Goal: Obtain resource: Obtain resource

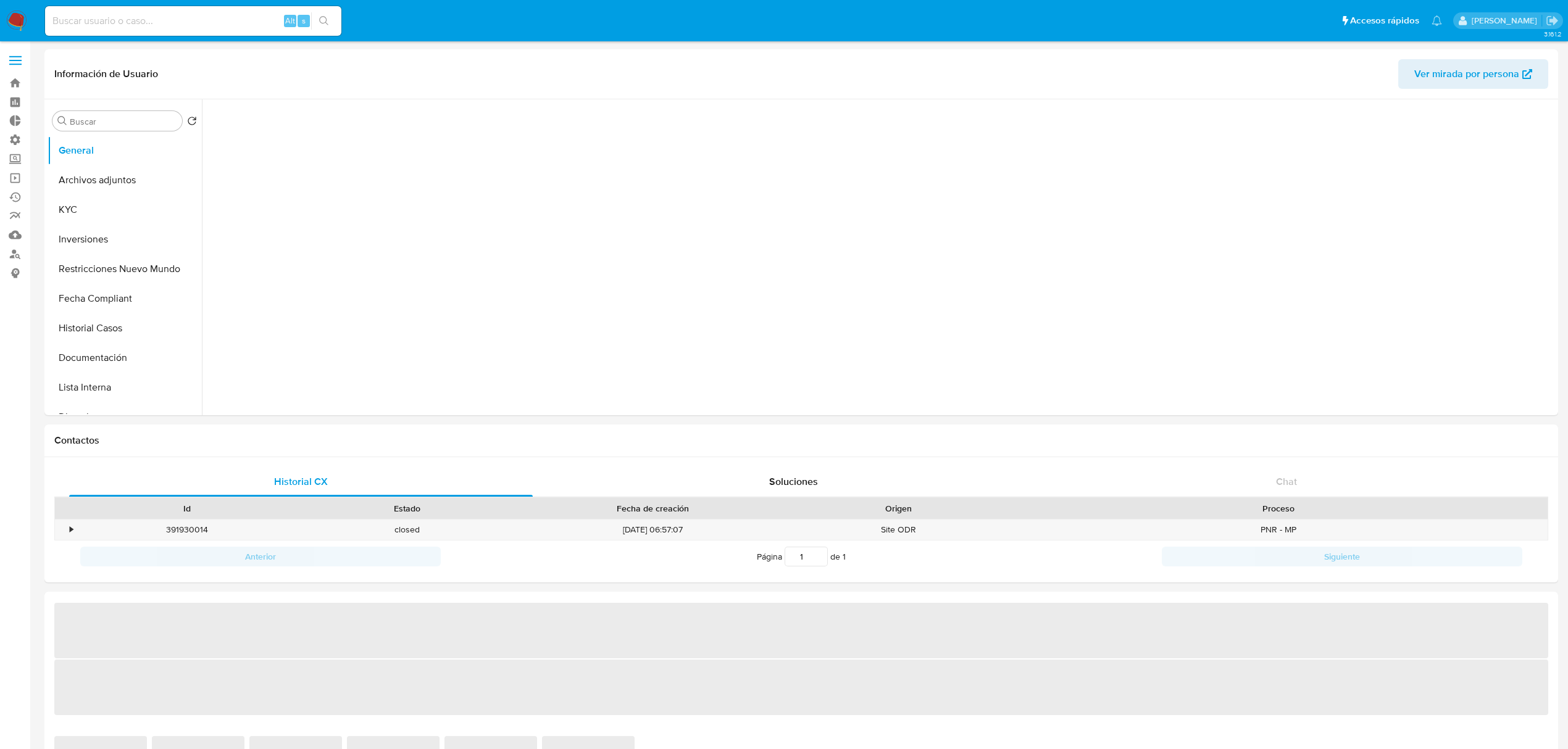
select select "10"
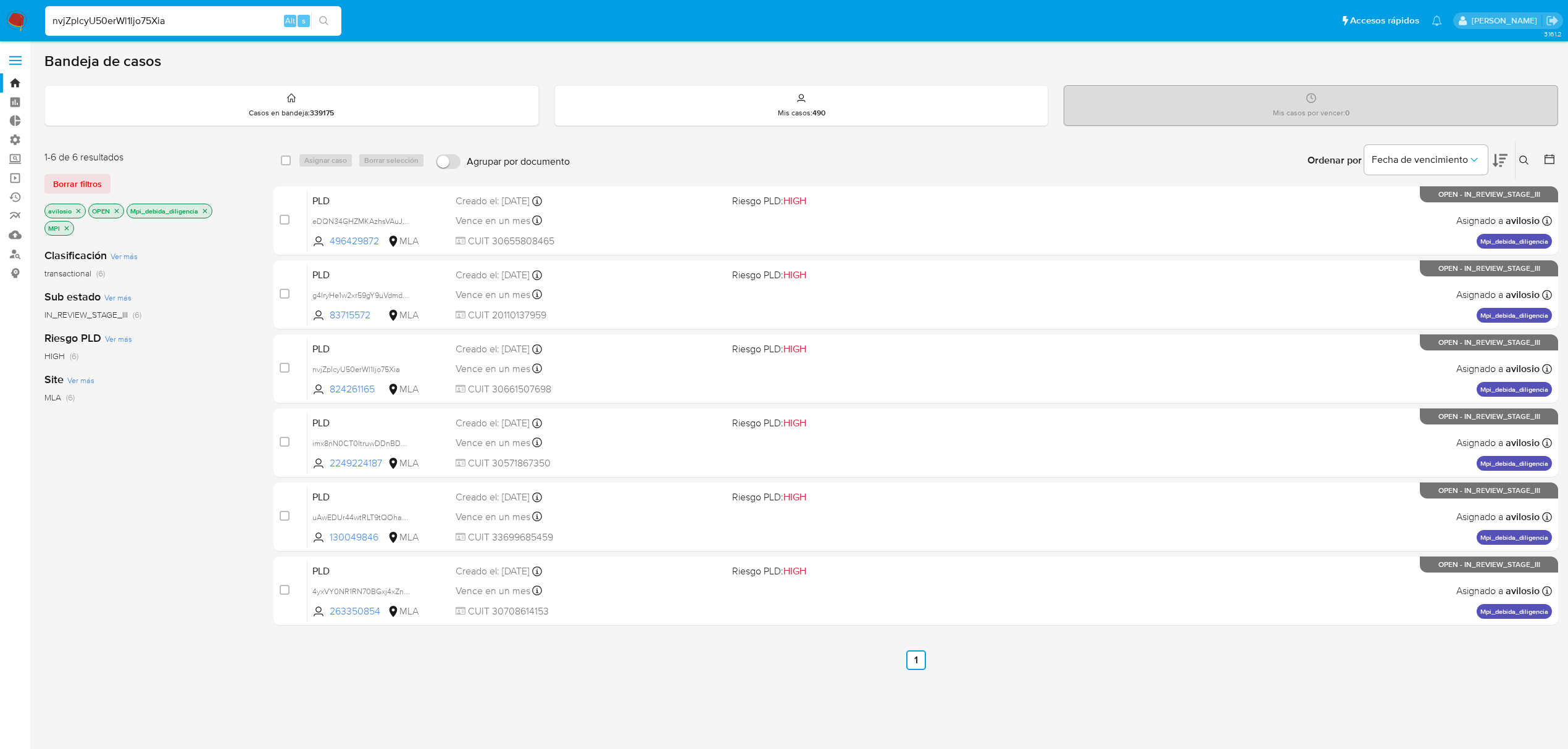
type input "nvjZplcyU50erWl1ljo75Xia"
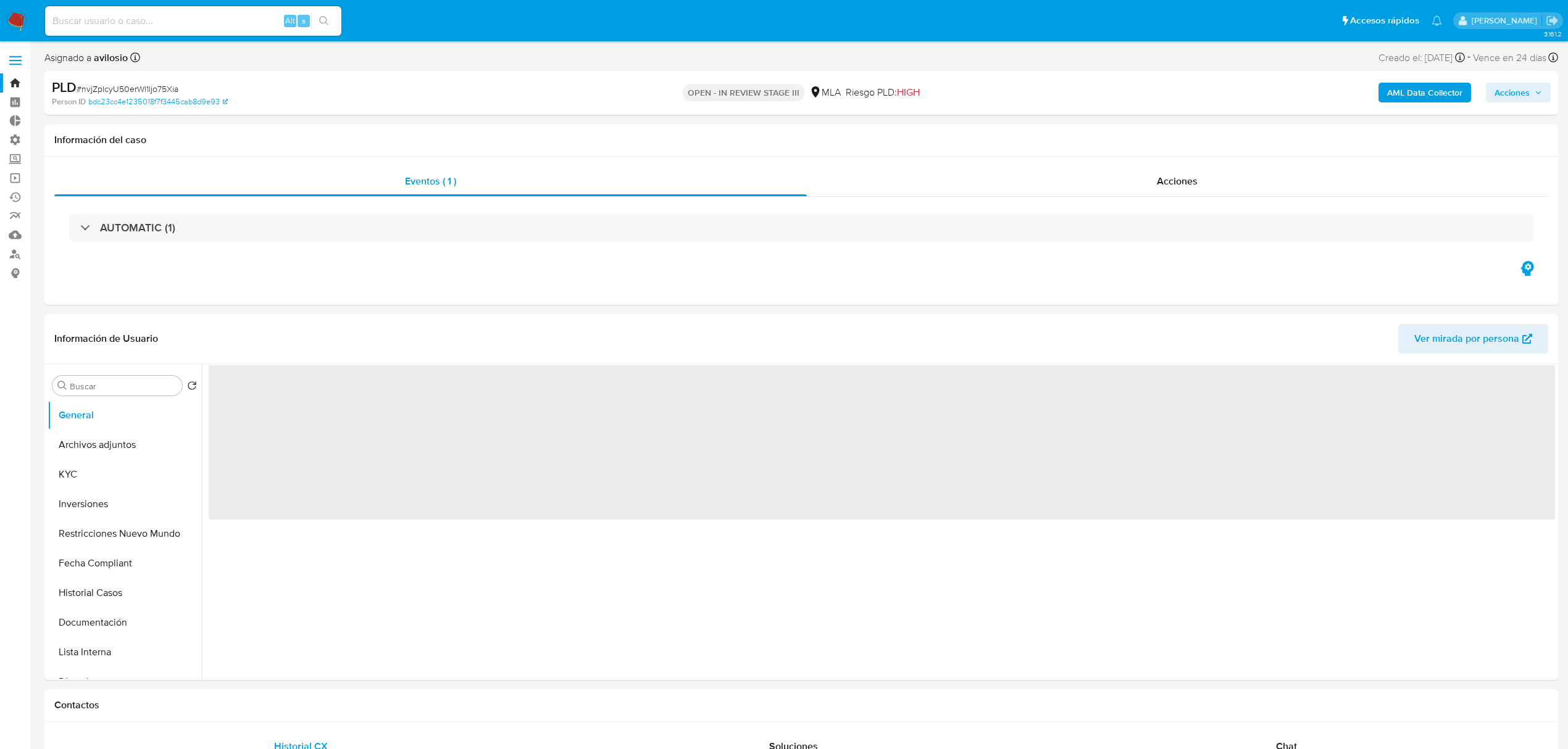
select select "10"
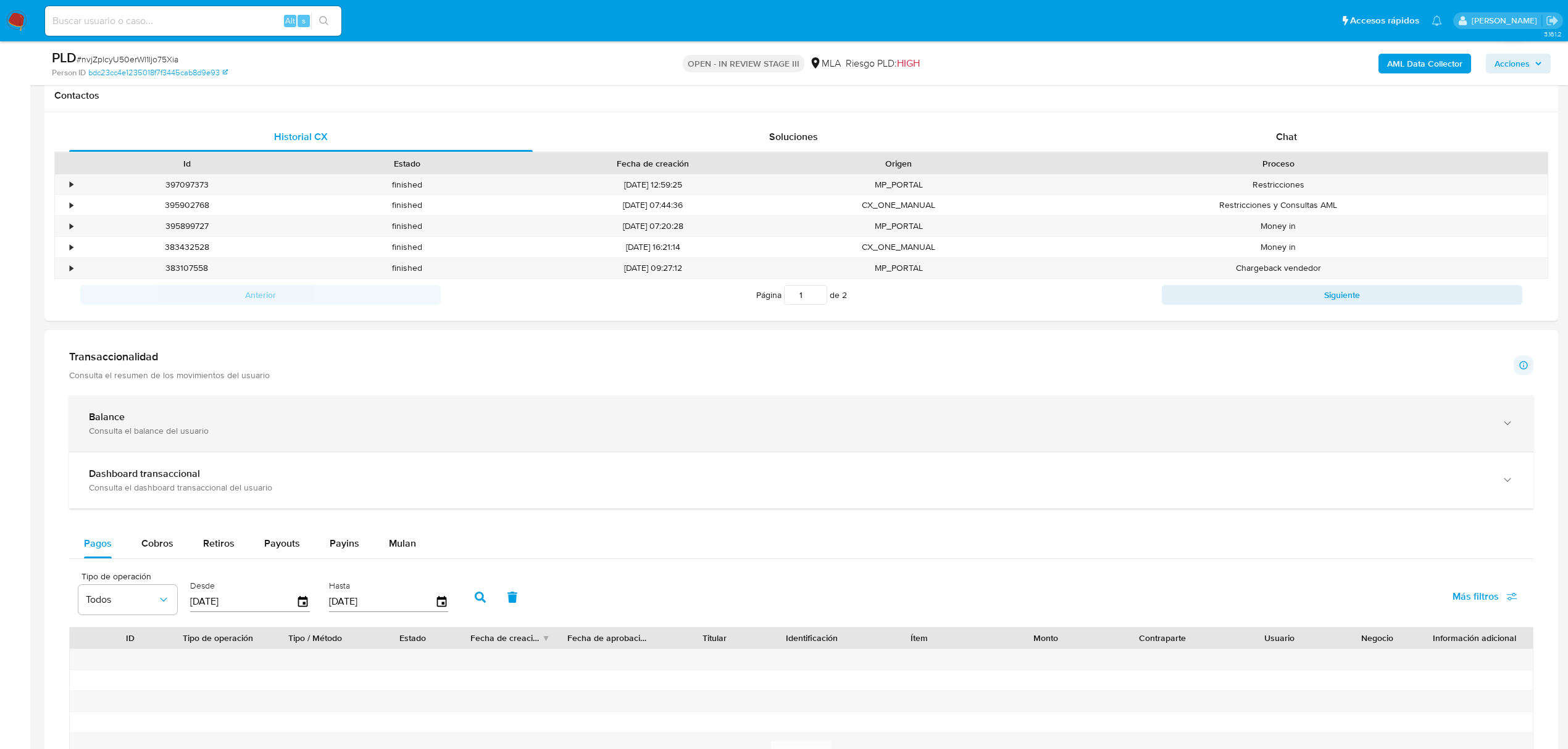
scroll to position [741, 0]
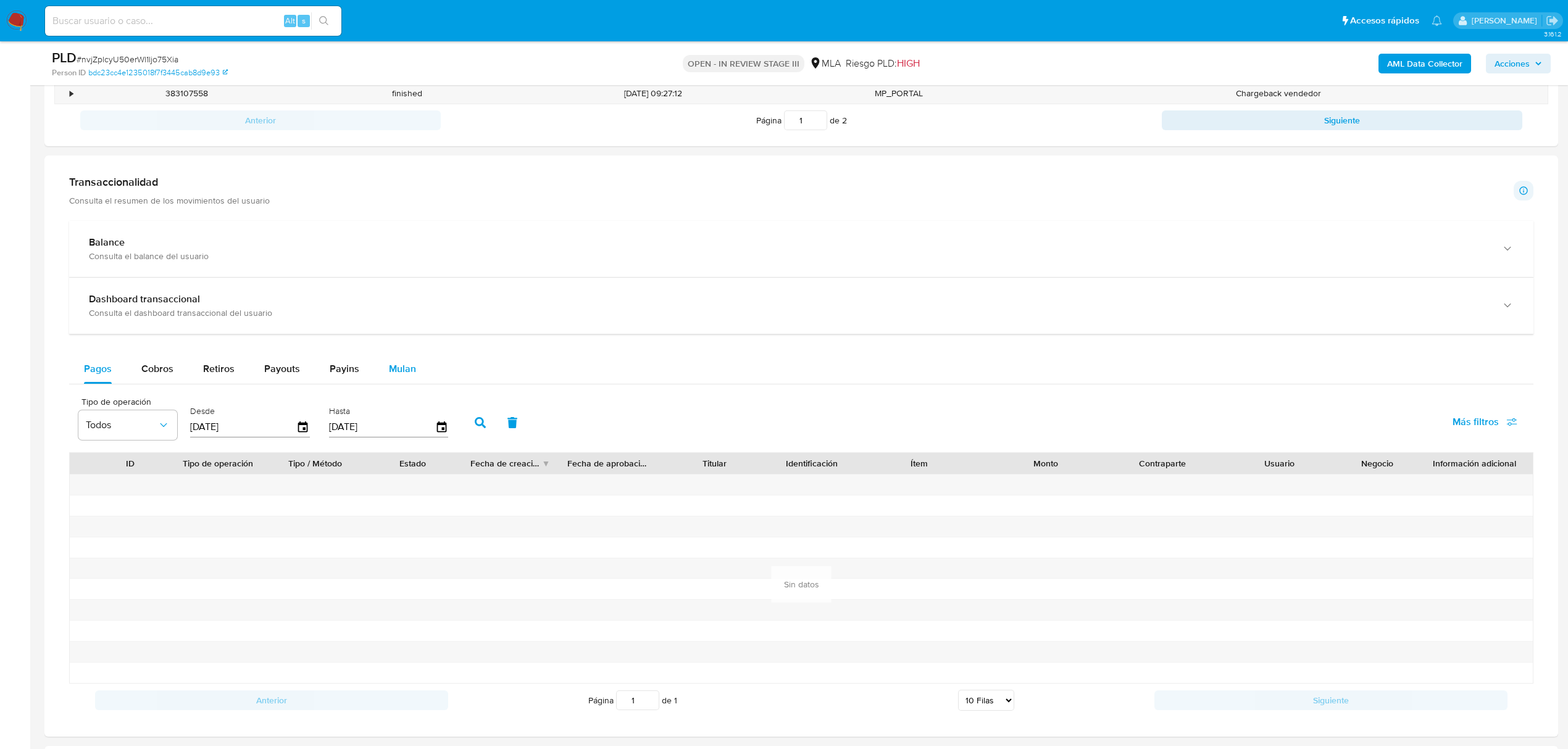
click at [402, 369] on span "Mulan" at bounding box center [402, 369] width 27 height 14
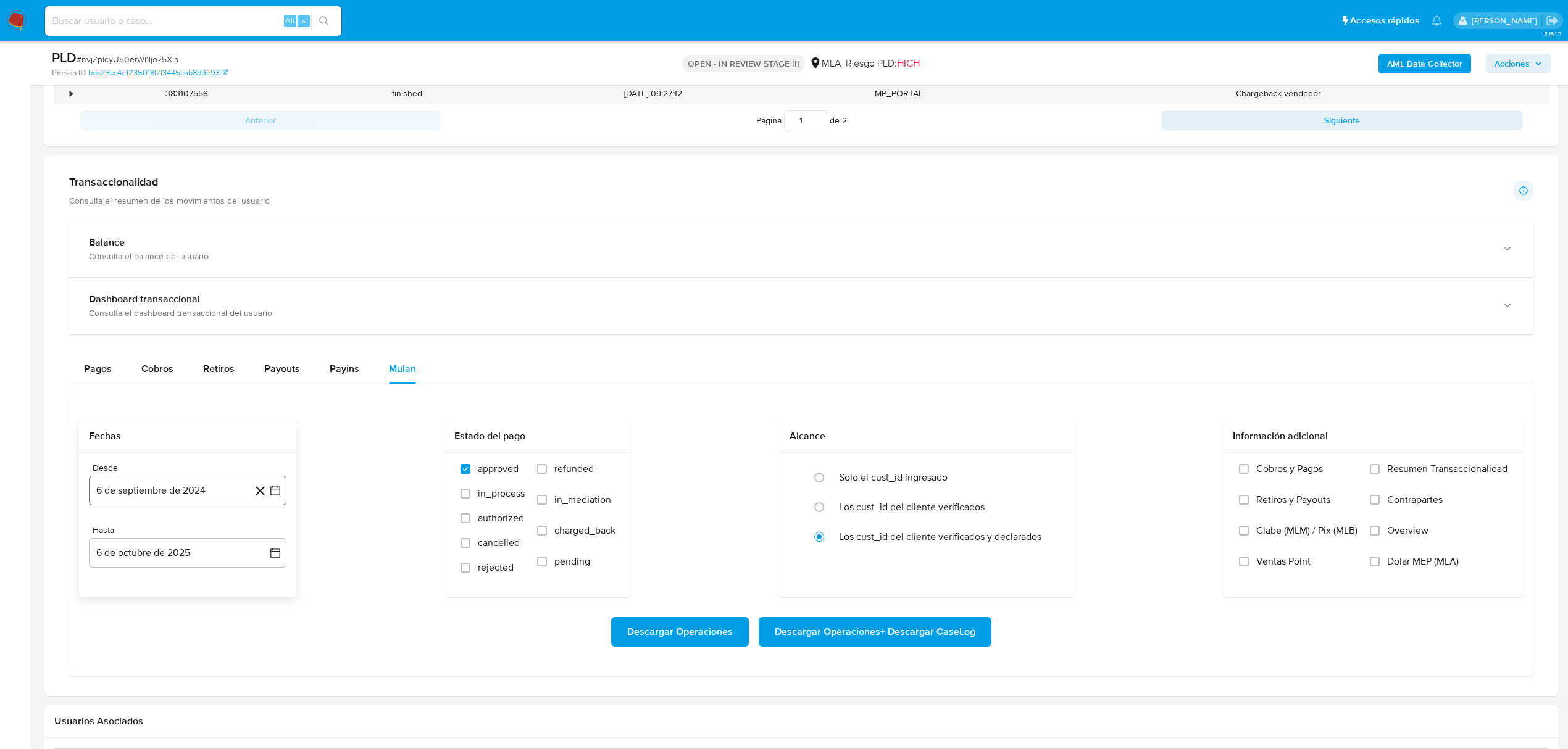
click at [215, 496] on button "6 de septiembre de 2024" at bounding box center [187, 490] width 198 height 29
click at [113, 550] on div "septiembre 2024 septiembre 2024 lun lunes mar martes mié miércoles jue jueves v…" at bounding box center [187, 621] width 168 height 186
click at [110, 543] on icon "Mes anterior" at bounding box center [111, 535] width 15 height 15
click at [107, 586] on button "1" at bounding box center [113, 581] width 20 height 20
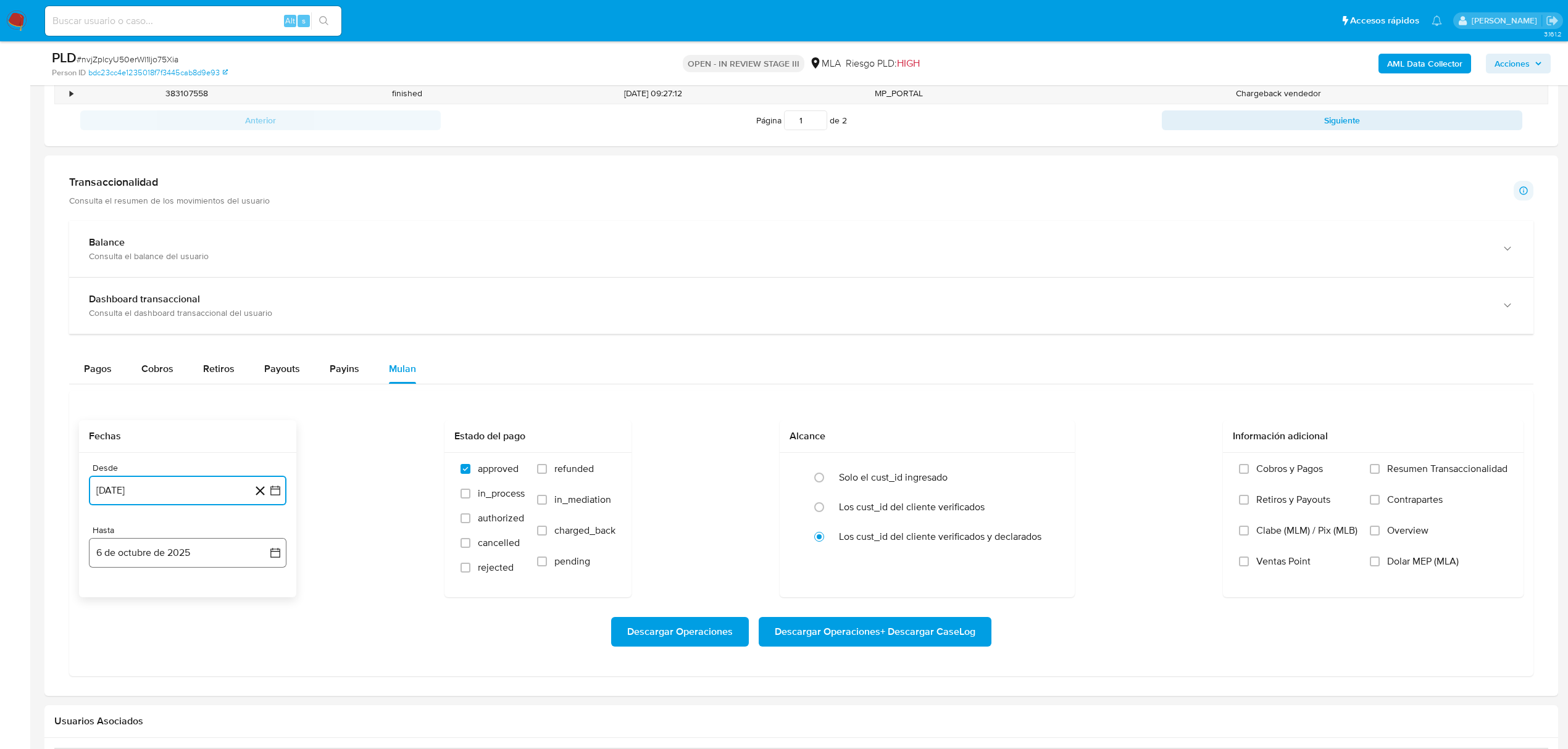
click at [230, 565] on button "6 de octubre de 2025" at bounding box center [187, 552] width 198 height 29
click at [107, 373] on icon "Mes anterior" at bounding box center [111, 366] width 15 height 15
click at [260, 514] on button "31" at bounding box center [261, 511] width 20 height 20
click at [1373, 576] on label "Dolar MEP (MLA)" at bounding box center [1438, 571] width 137 height 31
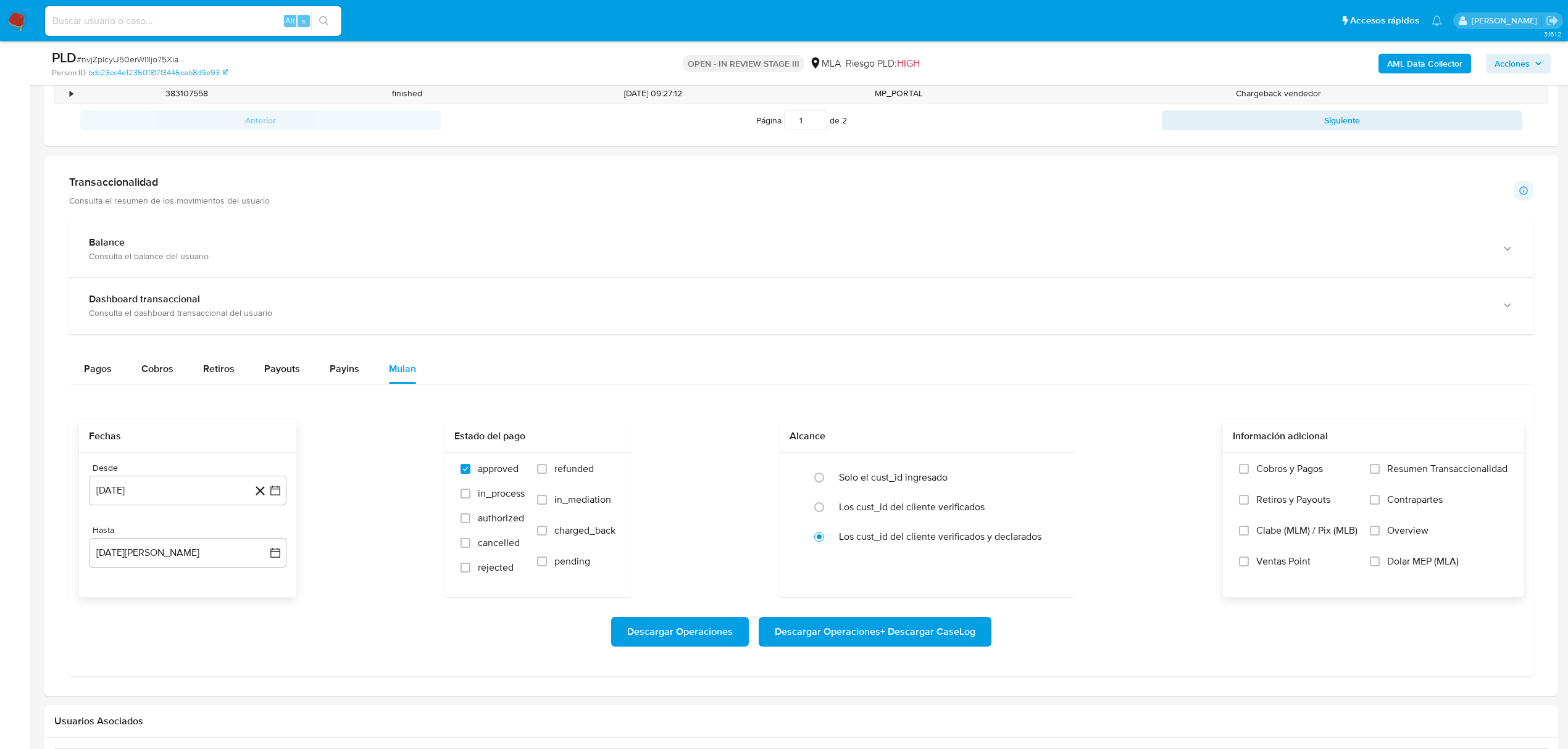
click at [1373, 566] on input "Dolar MEP (MLA)" at bounding box center [1374, 561] width 10 height 10
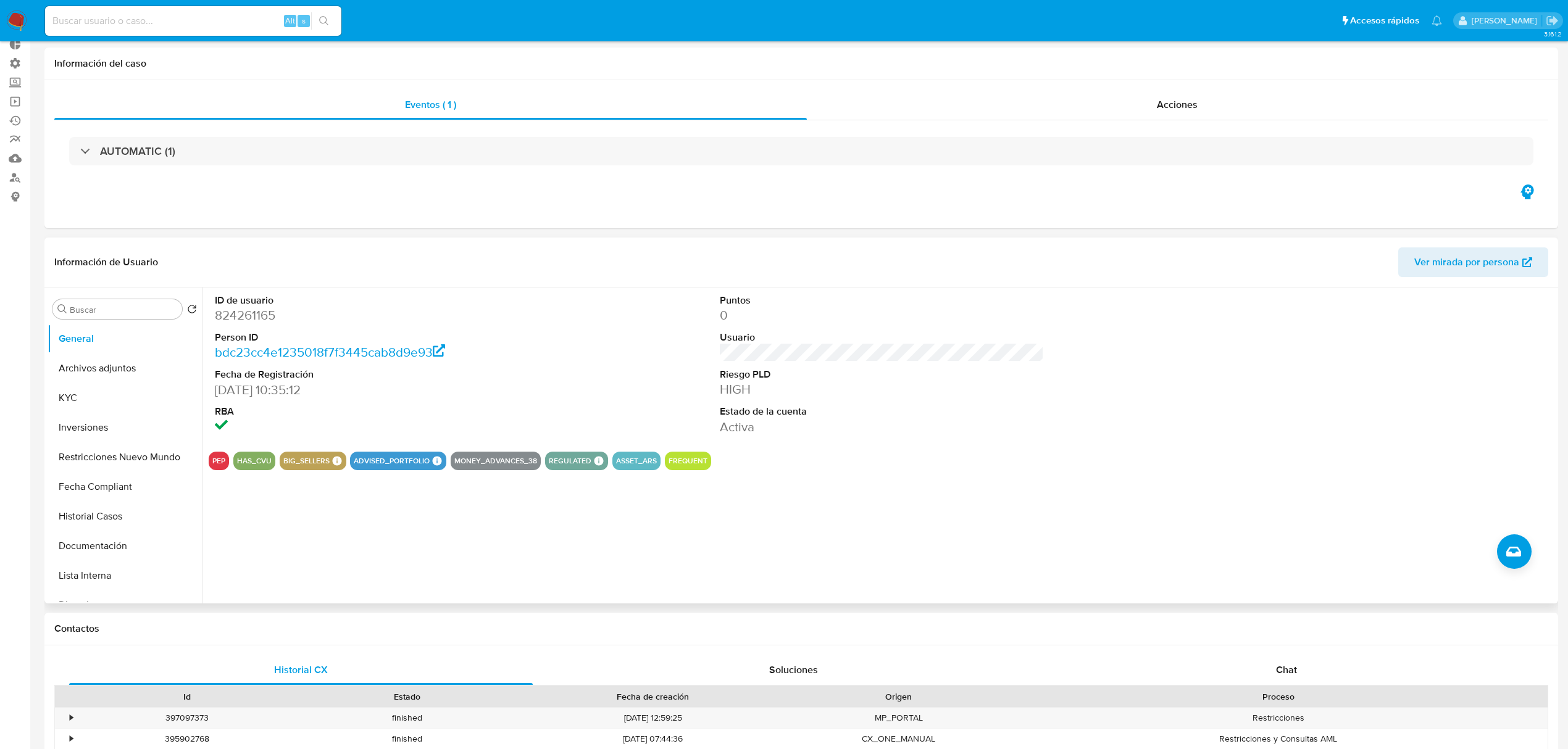
scroll to position [0, 0]
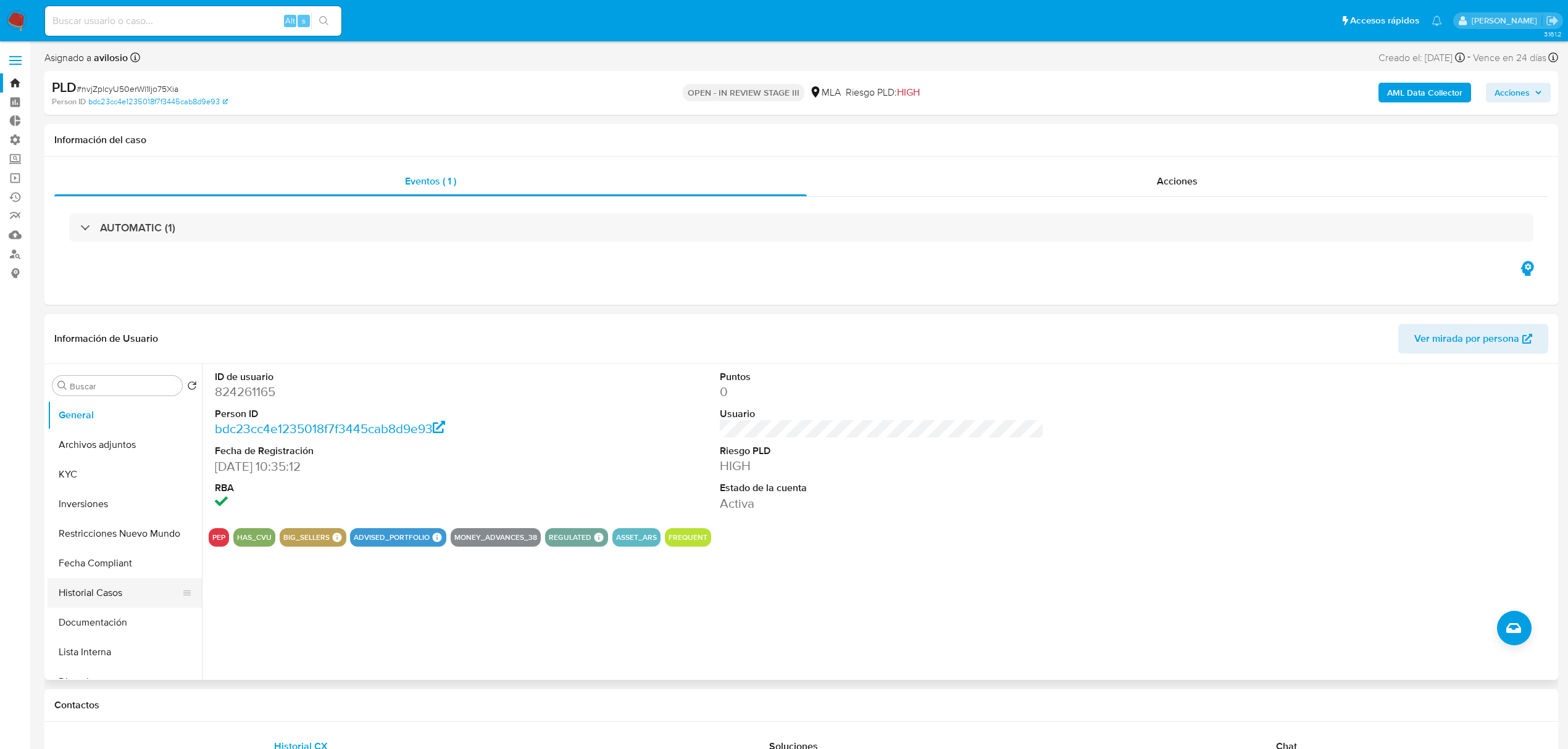
drag, startPoint x: 104, startPoint y: 611, endPoint x: 105, endPoint y: 604, distance: 7.1
click at [104, 607] on ul "General Archivos adjuntos KYC Inversiones Restricciones Nuevo Mundo Fecha Compl…" at bounding box center [125, 540] width 154 height 278
click at [106, 595] on button "Historial Casos" at bounding box center [120, 593] width 144 height 29
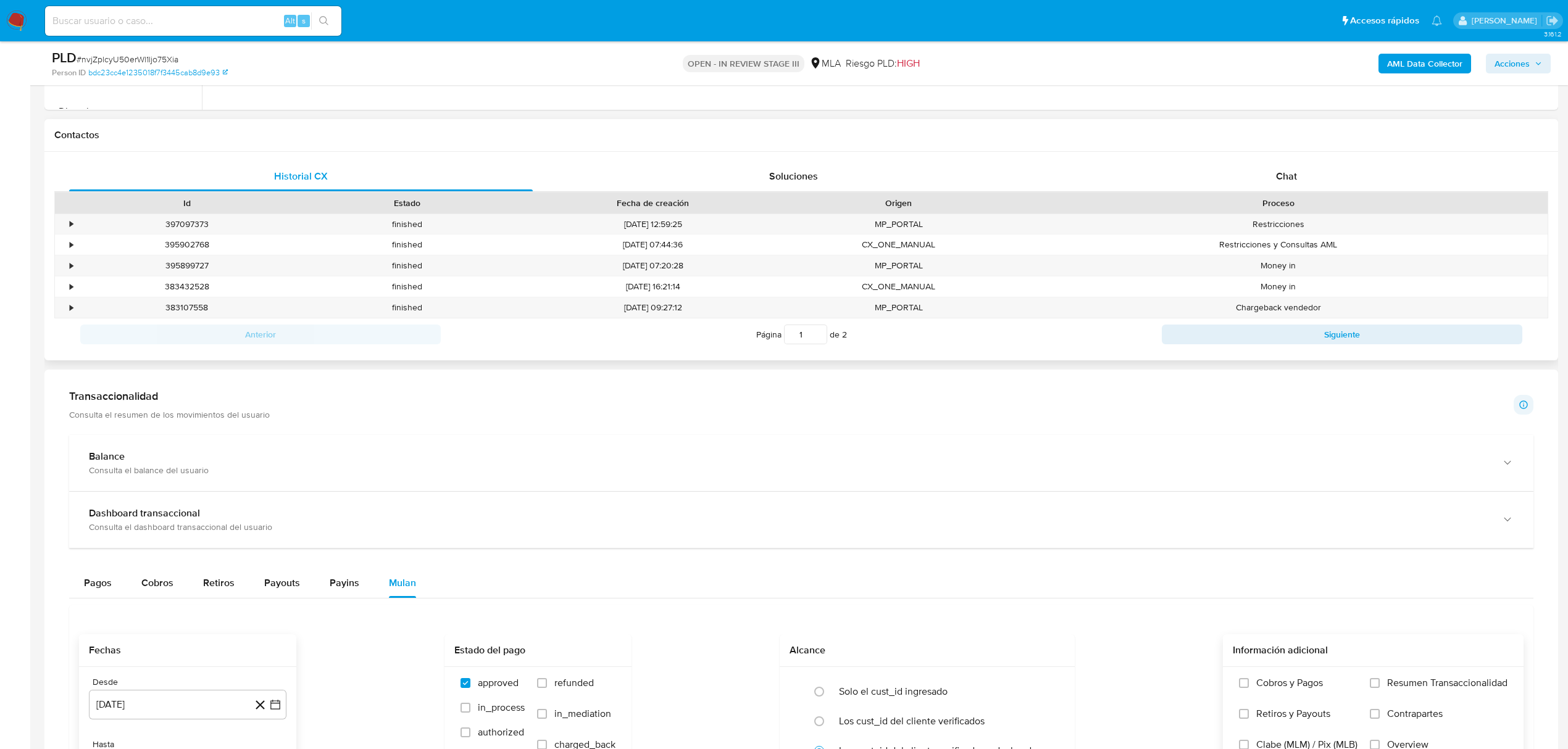
scroll to position [691, 0]
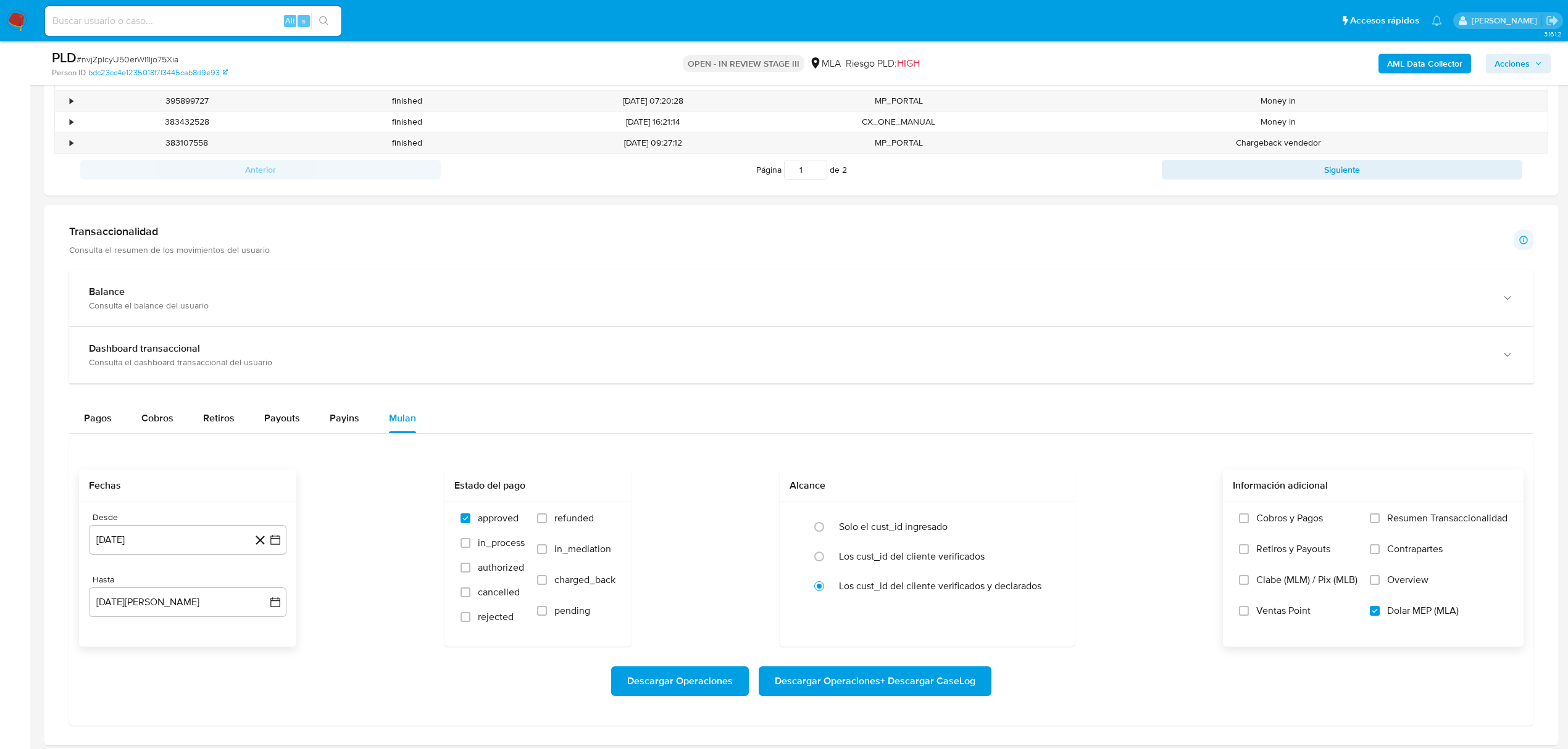
click at [821, 690] on span "Descargar Operaciones + Descargar CaseLog" at bounding box center [875, 682] width 200 height 27
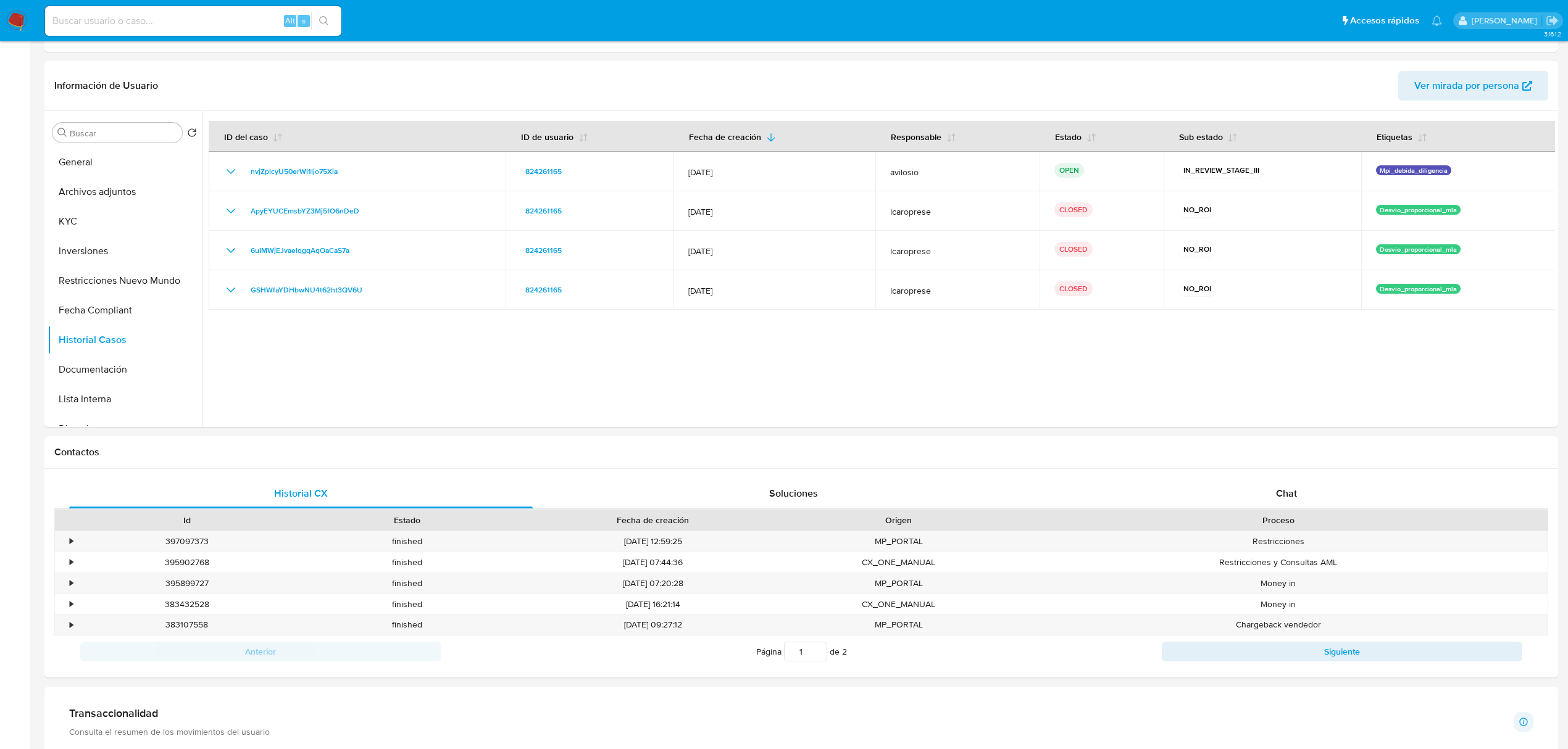
scroll to position [0, 0]
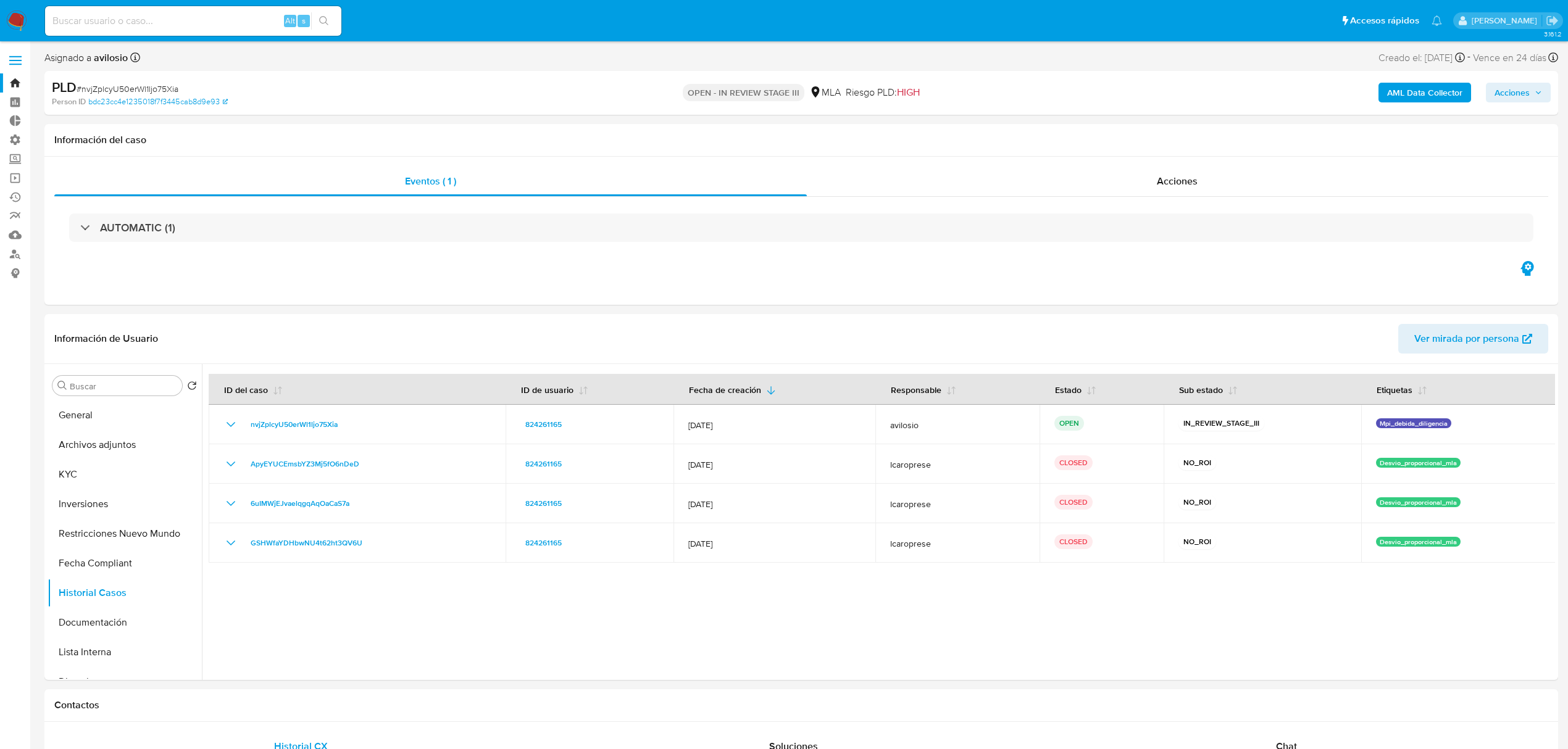
click at [198, 13] on input at bounding box center [193, 21] width 296 height 16
paste input "uAwEDUr44wtRLT9tQOhaFKPr"
type input "uAwEDUr44wtRLT9tQOhaFKPr"
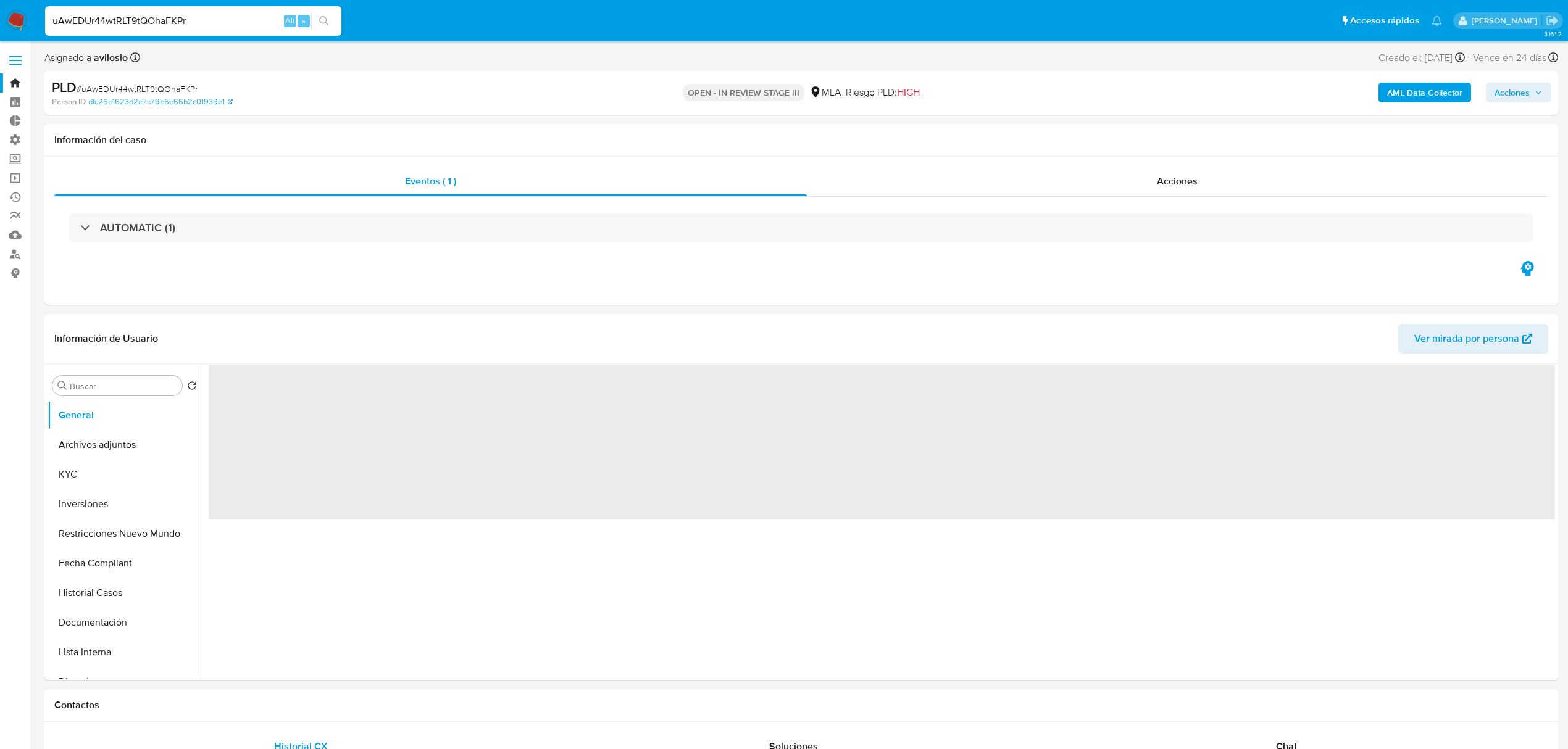
select select "10"
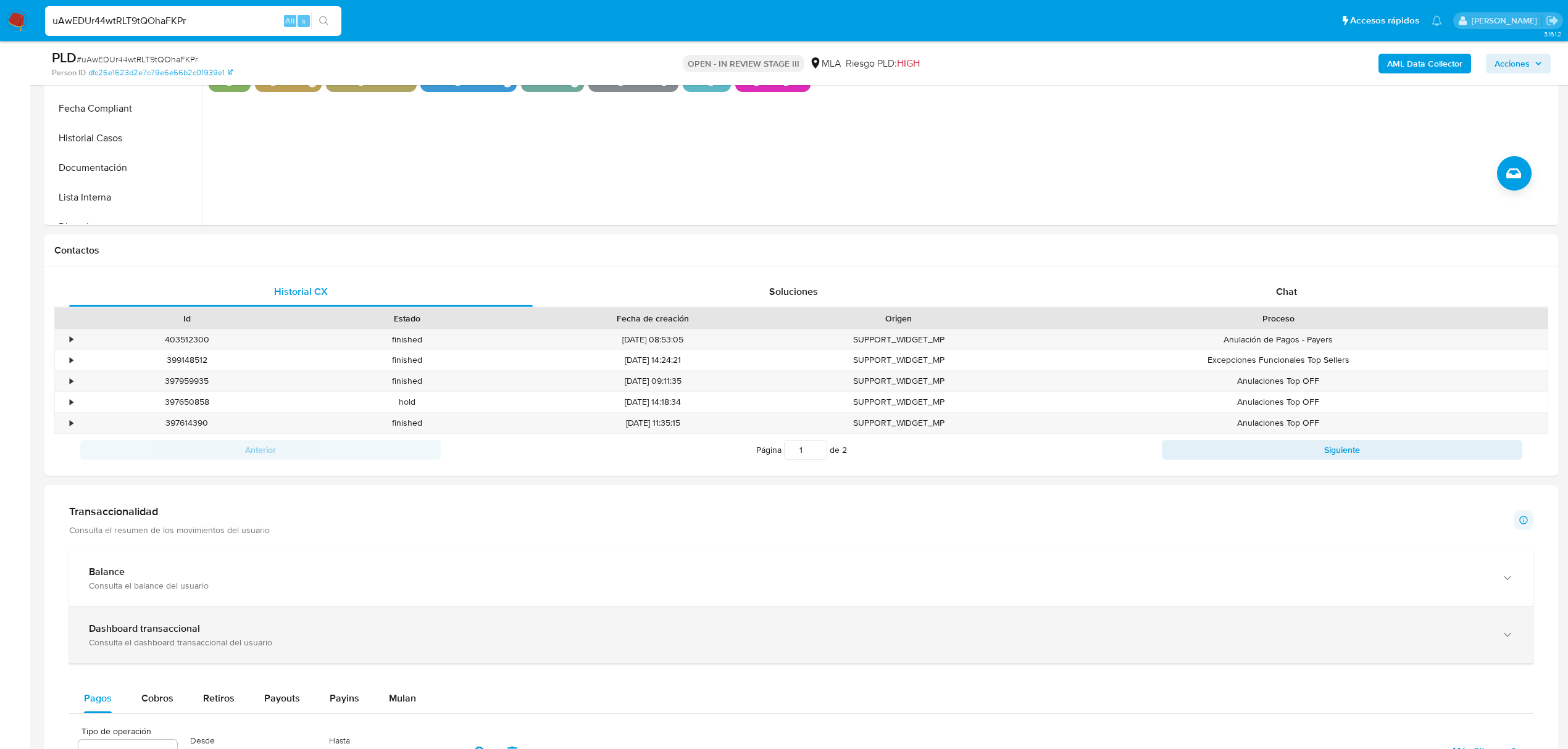
scroll to position [658, 0]
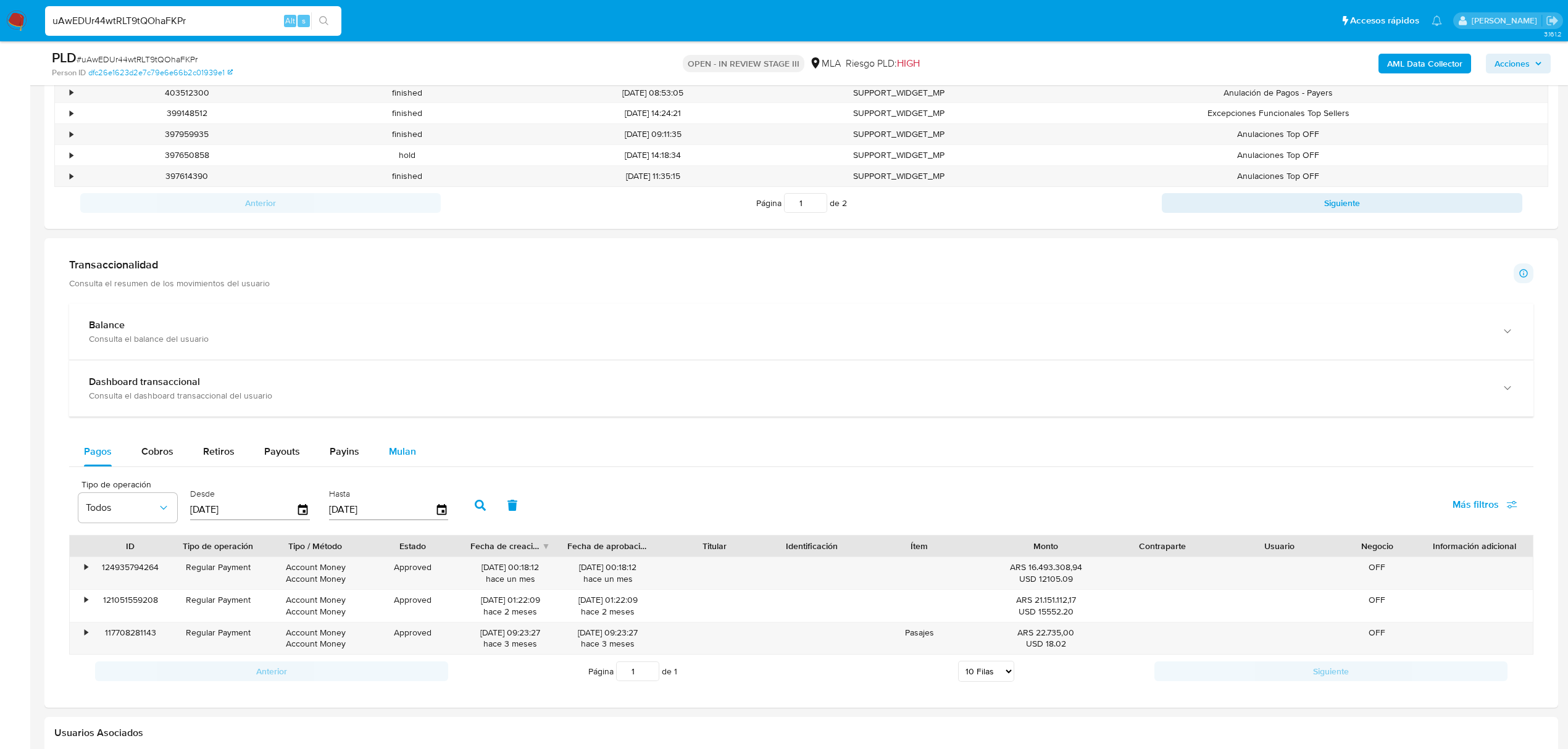
click at [389, 458] on span "Mulan" at bounding box center [402, 451] width 27 height 14
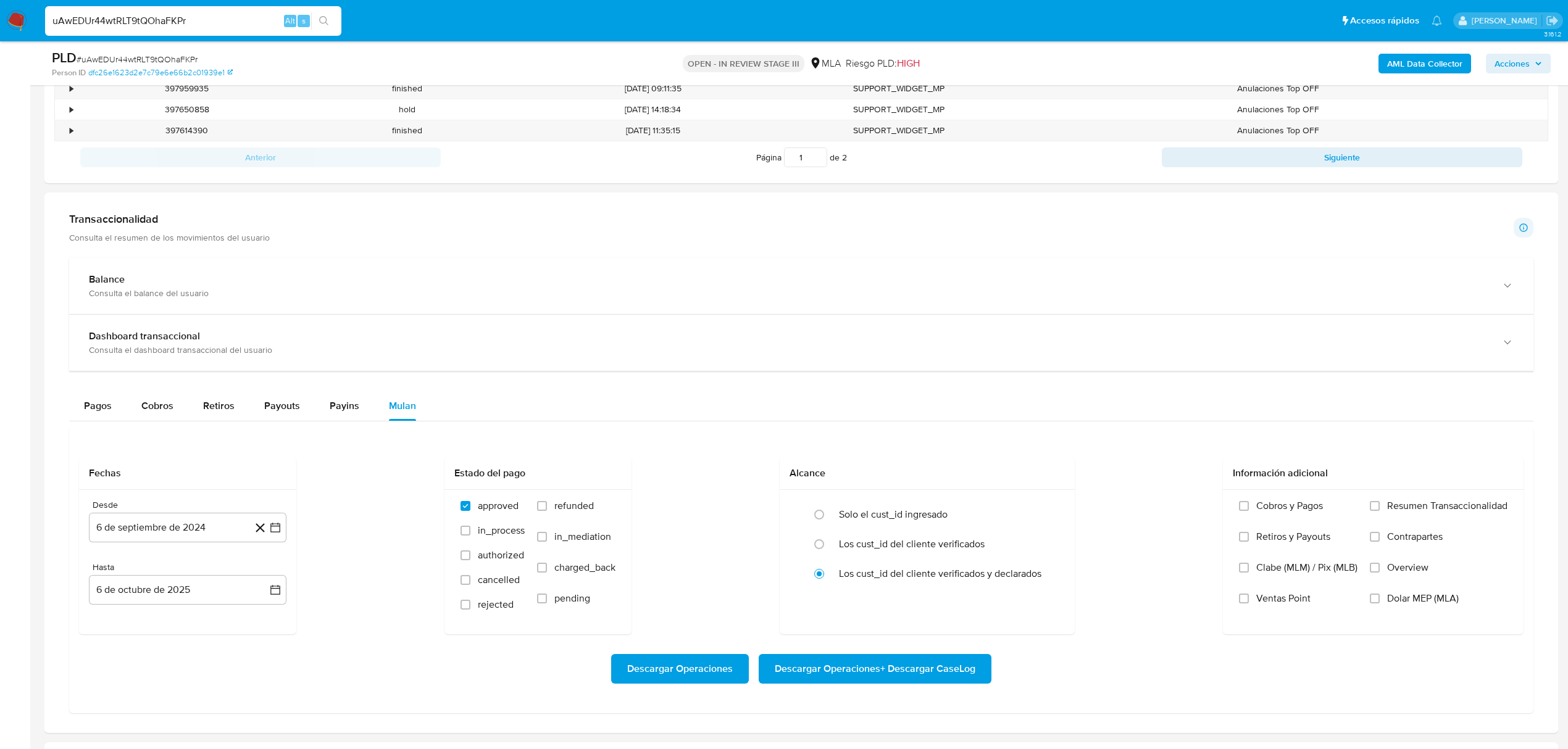
scroll to position [741, 0]
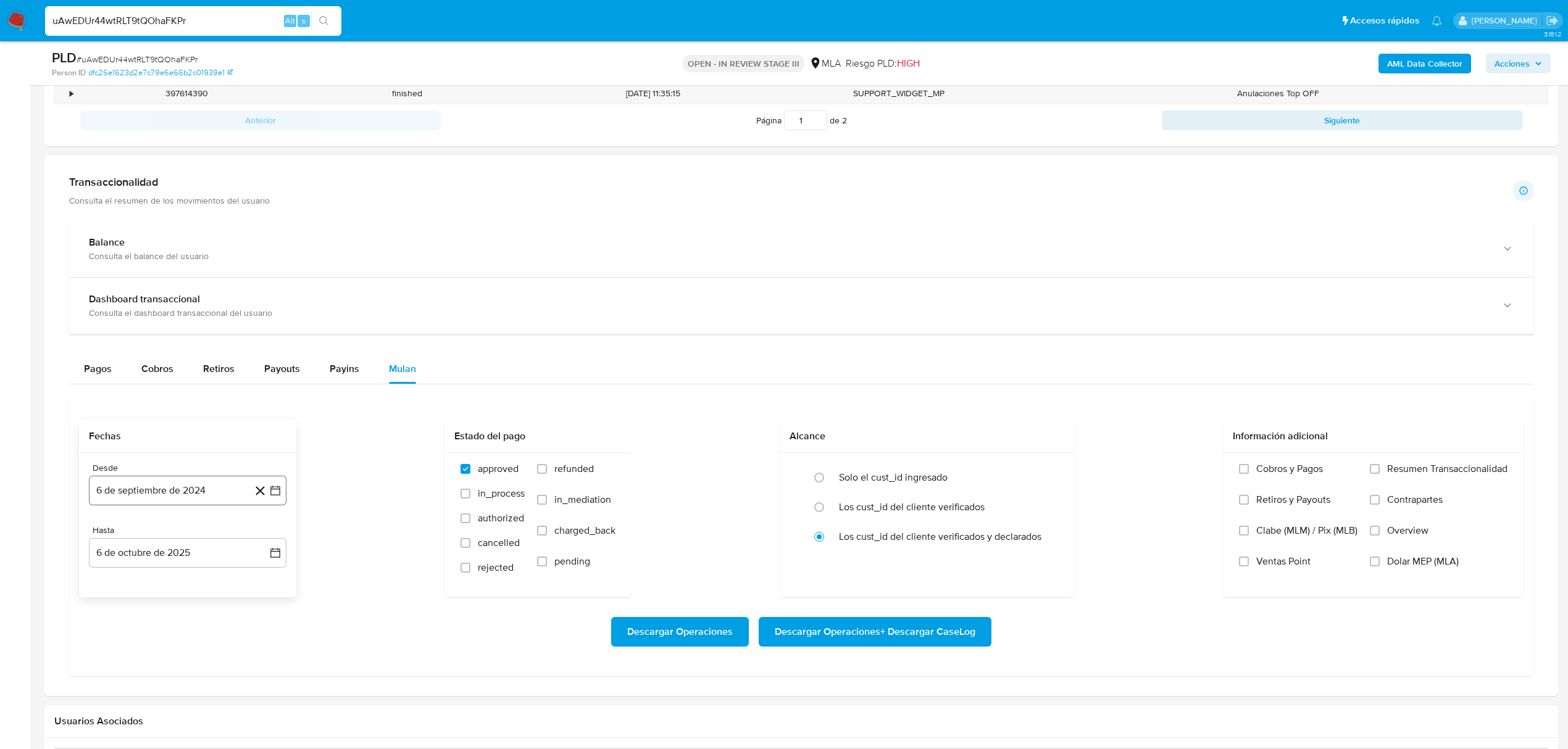
click at [148, 497] on button "6 de septiembre de 2024" at bounding box center [187, 490] width 198 height 29
click at [107, 542] on icon "Mes anterior" at bounding box center [111, 535] width 15 height 15
click at [109, 542] on icon "Mes anterior" at bounding box center [111, 535] width 15 height 15
click at [113, 589] on button "1" at bounding box center [113, 581] width 20 height 20
click at [241, 556] on button "6 de octubre de 2025" at bounding box center [187, 552] width 198 height 29
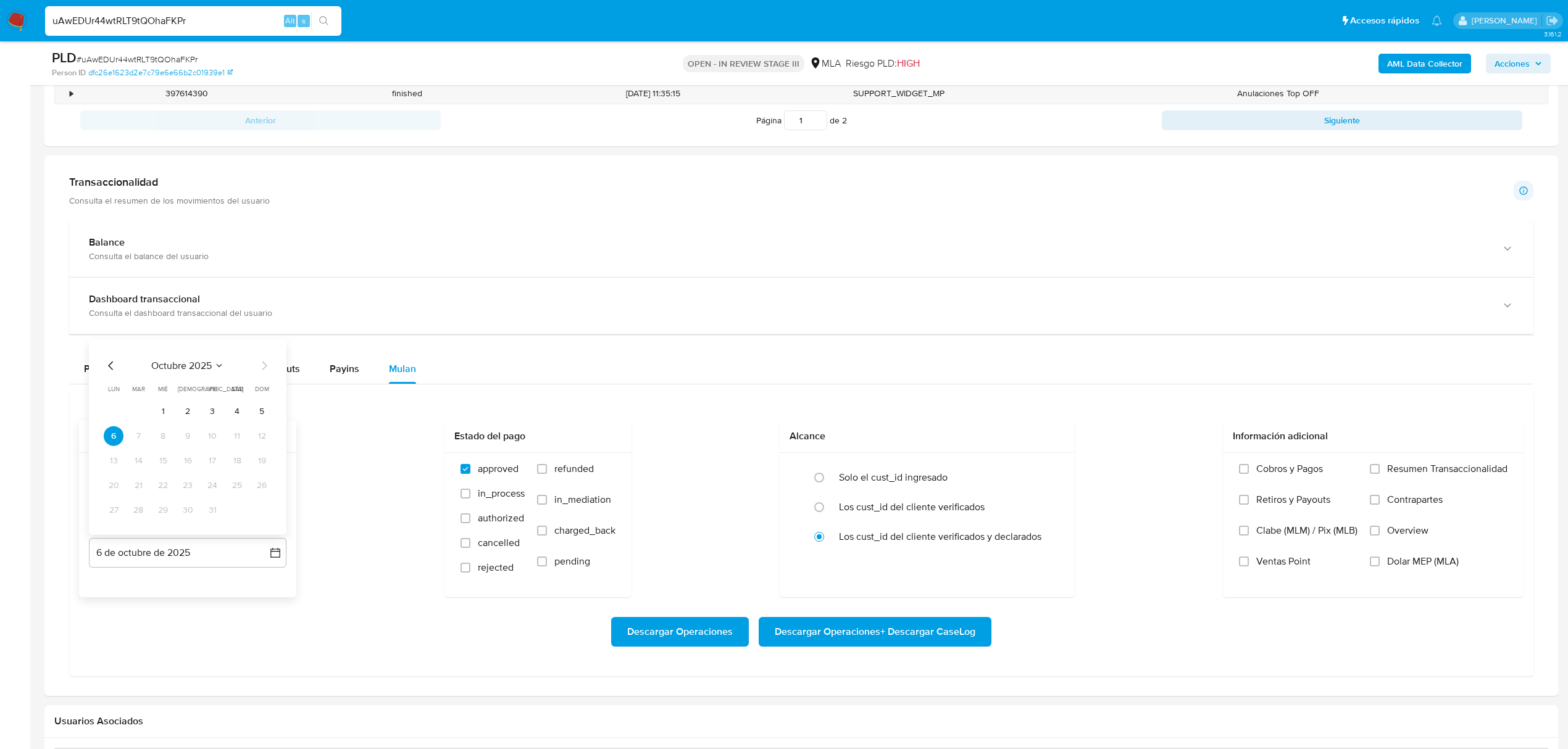
drag, startPoint x: 102, startPoint y: 375, endPoint x: 110, endPoint y: 366, distance: 12.0
click at [104, 374] on div "octubre 2025 octubre 2025 lun lunes mar martes mié miércoles jue jueves vie vie…" at bounding box center [187, 438] width 198 height 195
click at [111, 366] on icon "Mes anterior" at bounding box center [111, 366] width 15 height 15
click at [261, 518] on button "31" at bounding box center [261, 511] width 20 height 20
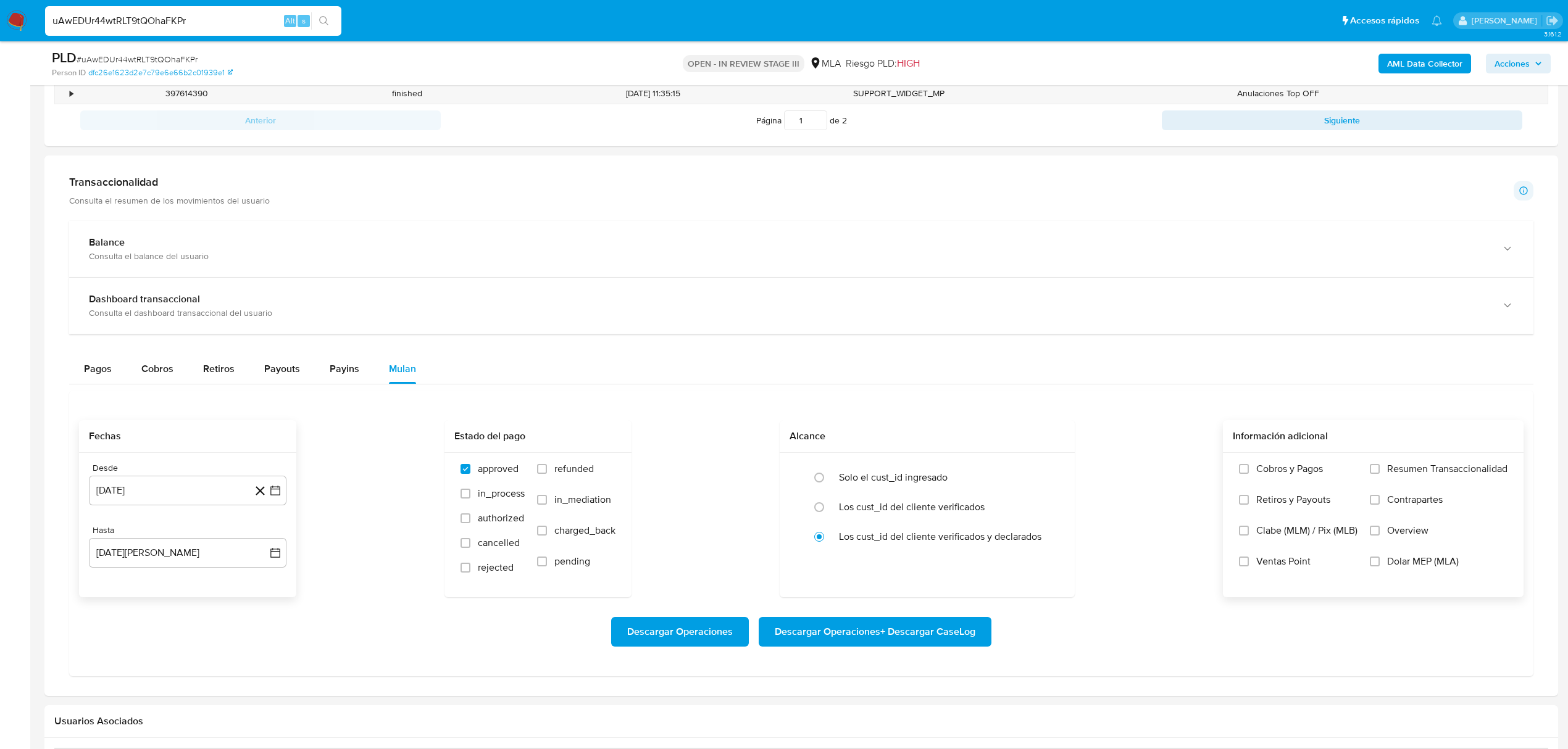
click at [1403, 566] on span "Dolar MEP (MLA)" at bounding box center [1423, 562] width 72 height 12
click at [1380, 566] on input "Dolar MEP (MLA)" at bounding box center [1374, 561] width 10 height 10
click at [924, 632] on span "Descargar Operaciones + Descargar CaseLog" at bounding box center [875, 632] width 200 height 27
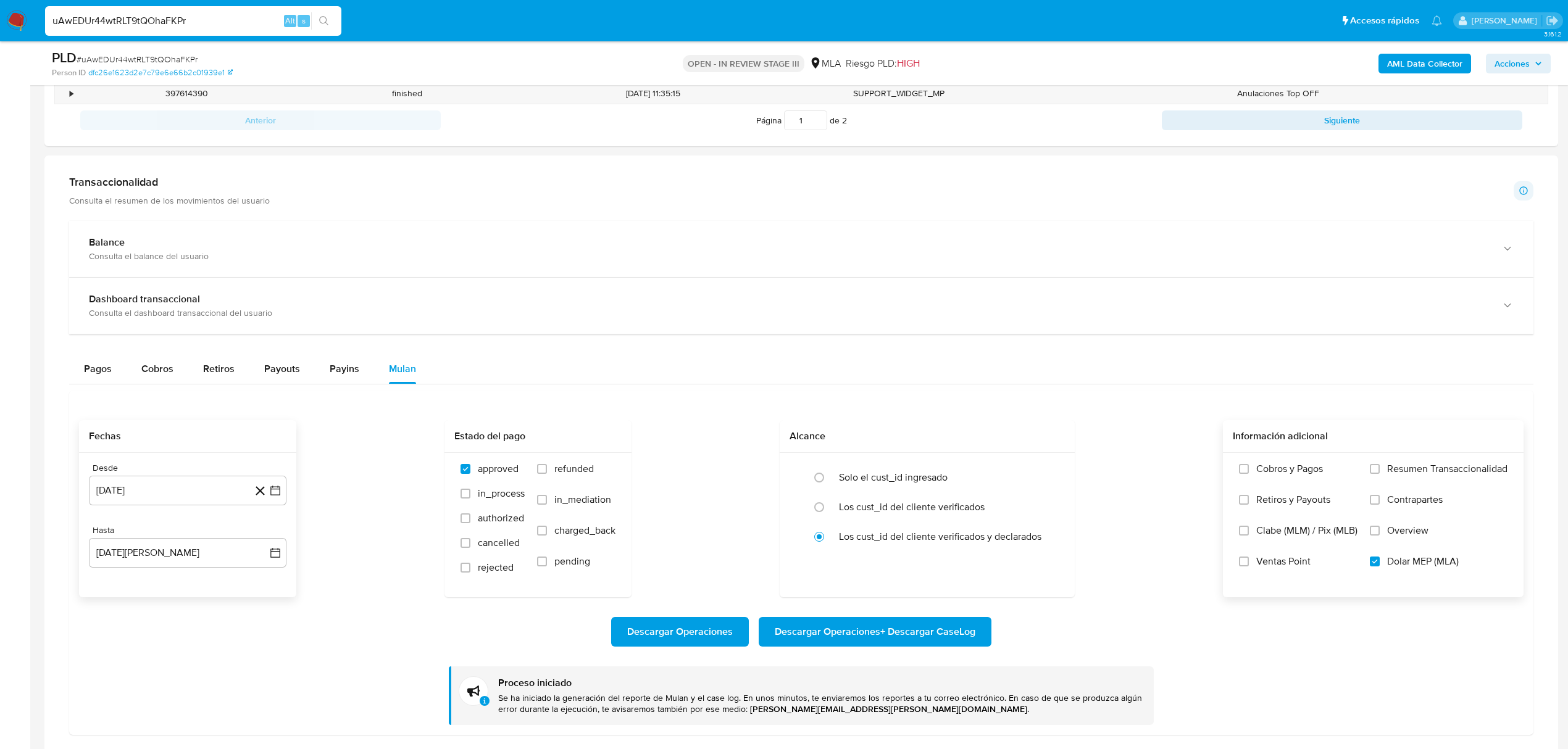
drag, startPoint x: 26, startPoint y: 19, endPoint x: 0, endPoint y: 19, distance: 26.0
click at [0, 19] on html "Pausado Ver notificaciones uAwEDUr44wtRLT9tQOhaFKPr Alt s Accesos rápidos Presi…" at bounding box center [784, 458] width 1568 height 2399
paste input "eDQN34GHZMKAzhsVAuJek1mz"
type input "eDQN34GHZMKAzhsVAuJek1mz"
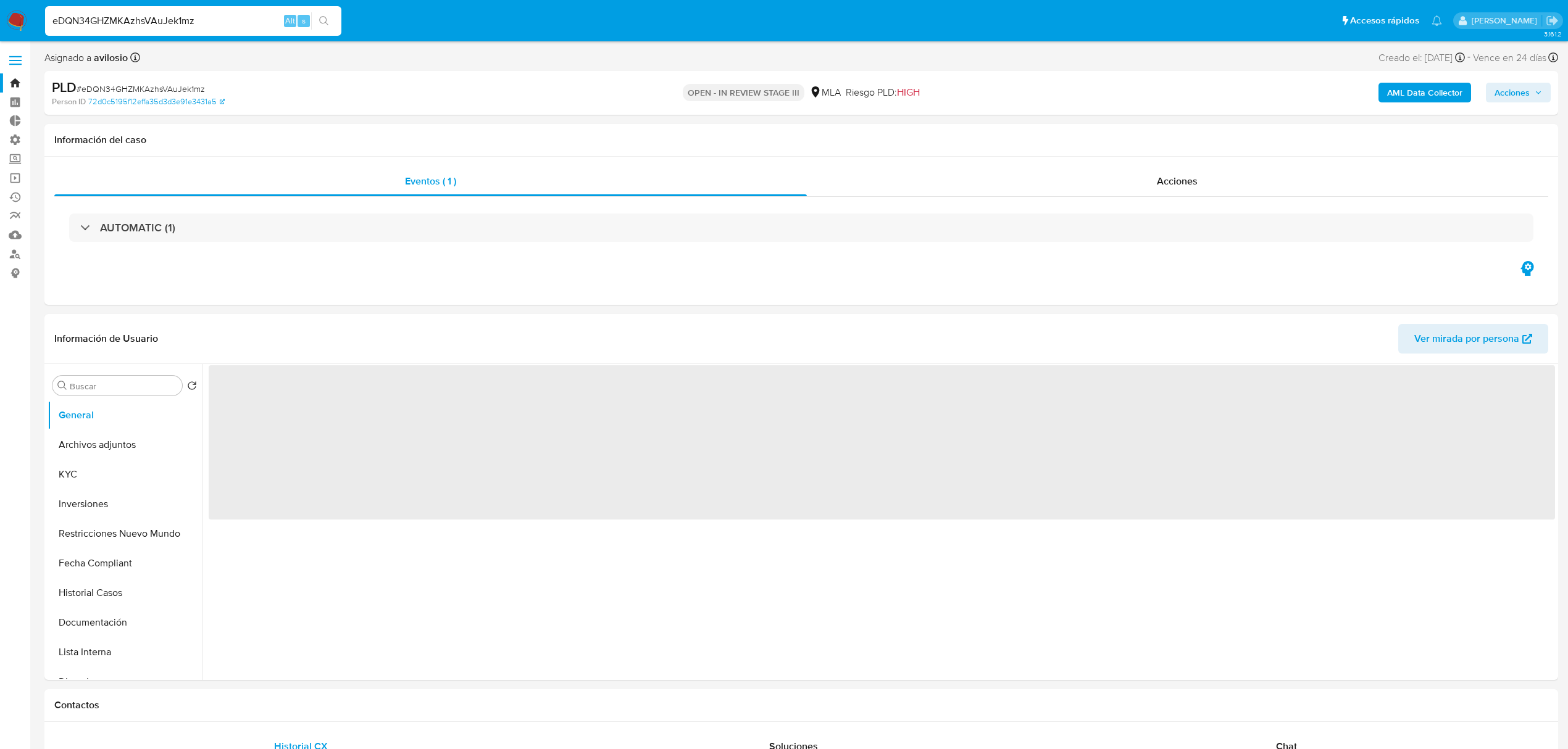
select select "10"
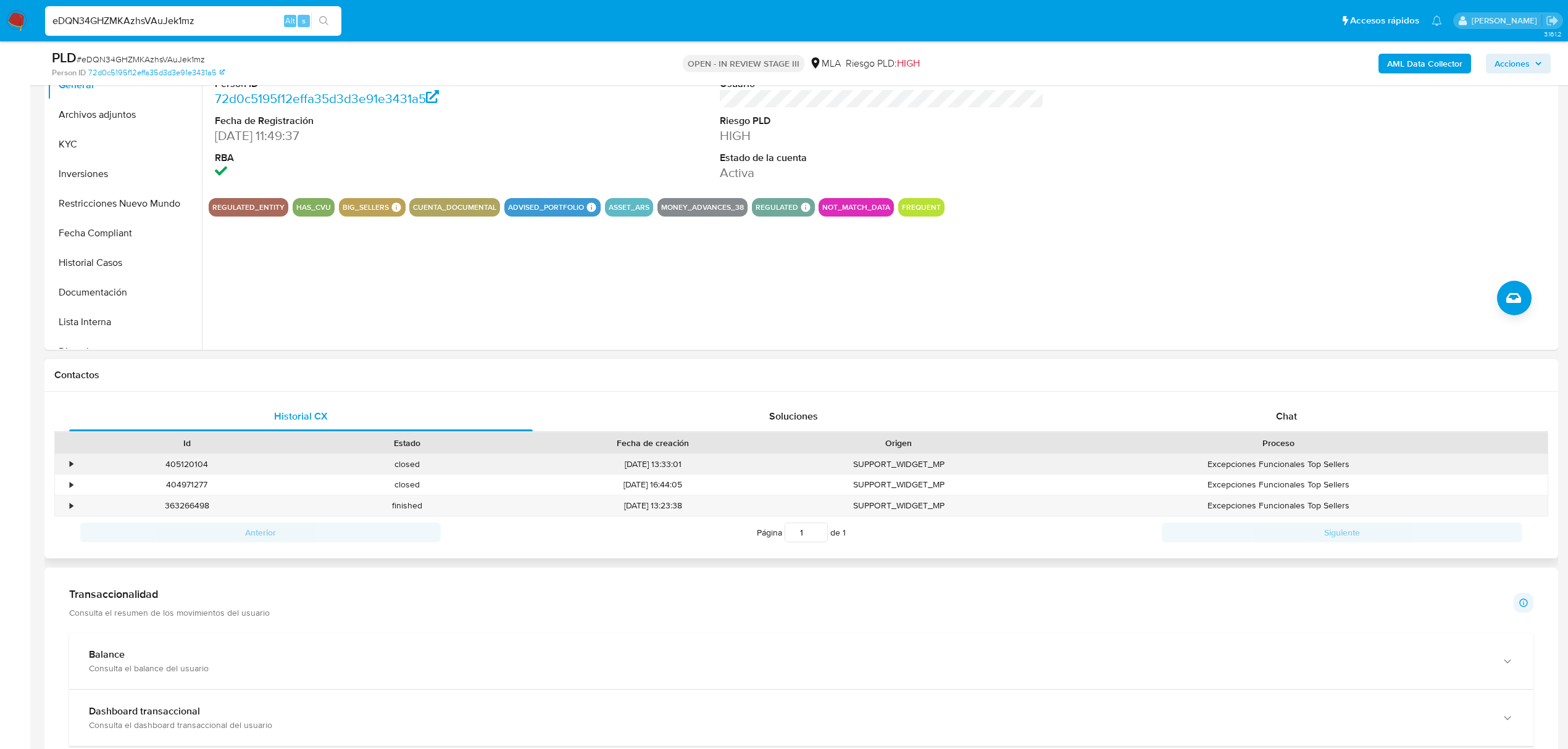
scroll to position [741, 0]
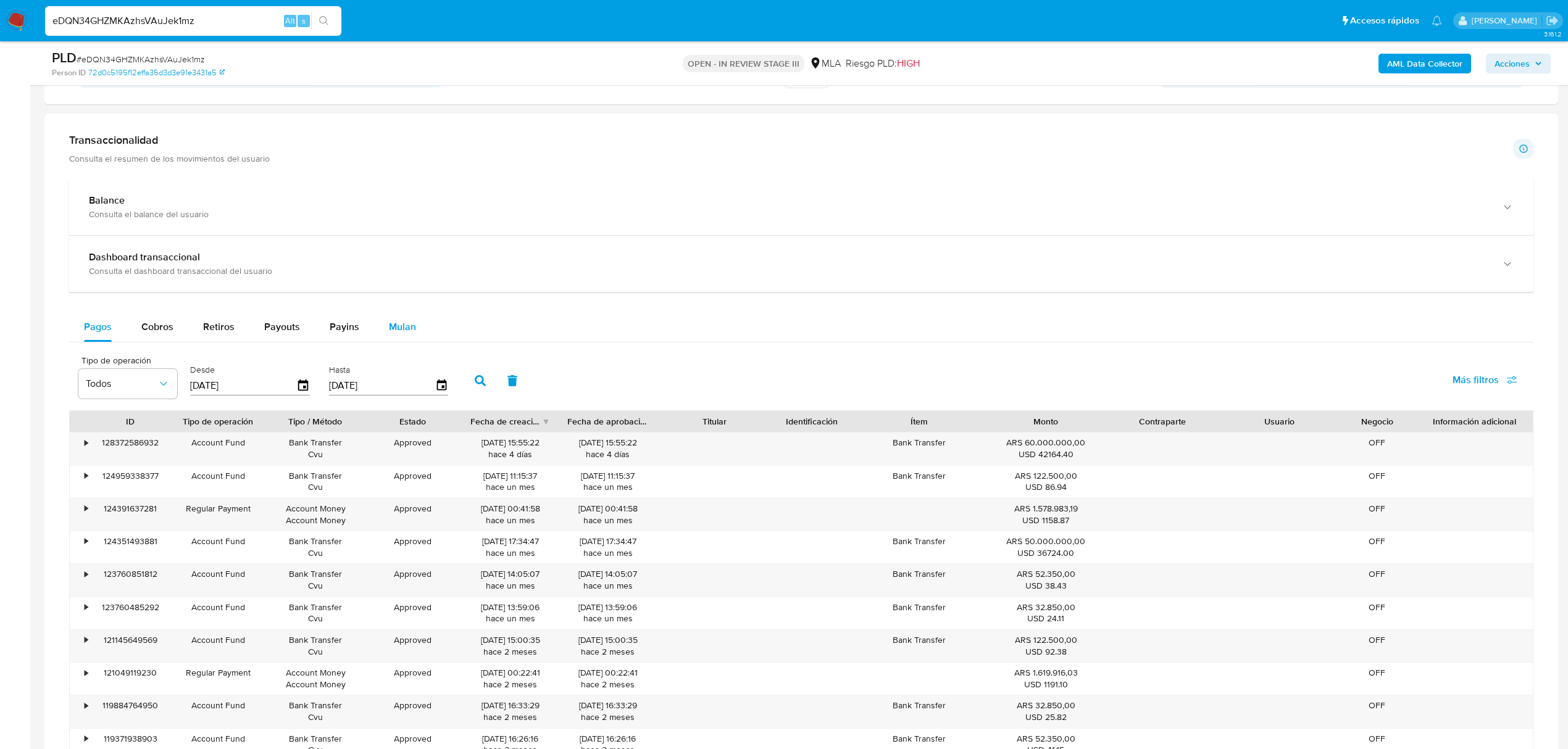
click at [403, 339] on div "Mulan" at bounding box center [402, 326] width 27 height 29
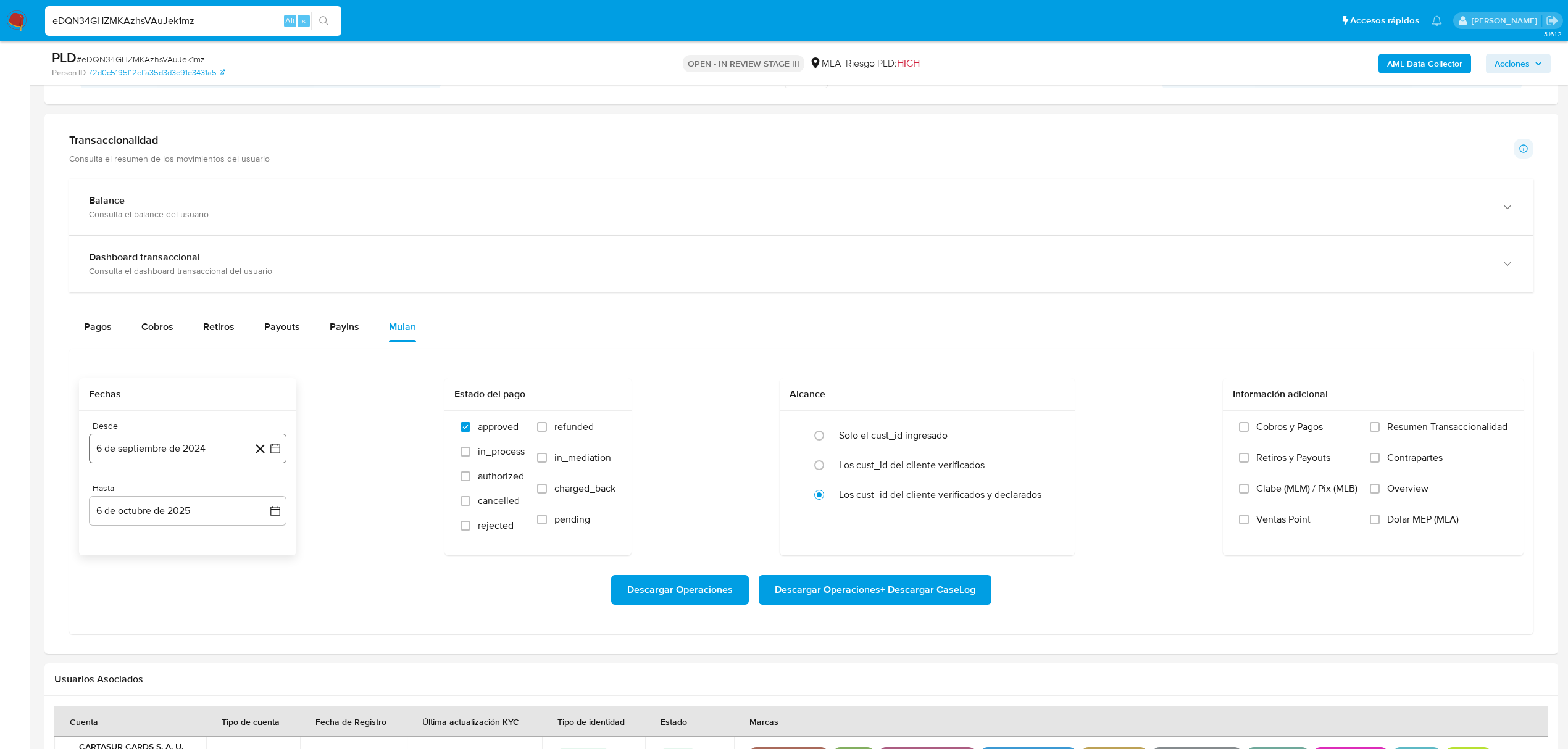
click at [199, 449] on button "6 de septiembre de 2024" at bounding box center [187, 449] width 198 height 29
click at [98, 490] on div "septiembre 2024 septiembre 2024 lun lunes mar martes mié miércoles jue jueves v…" at bounding box center [187, 578] width 198 height 220
click at [106, 493] on icon "Mes anterior" at bounding box center [111, 494] width 15 height 15
click at [109, 490] on icon "Mes anterior" at bounding box center [111, 494] width 15 height 15
click at [263, 499] on icon "Mes siguiente" at bounding box center [264, 494] width 15 height 15
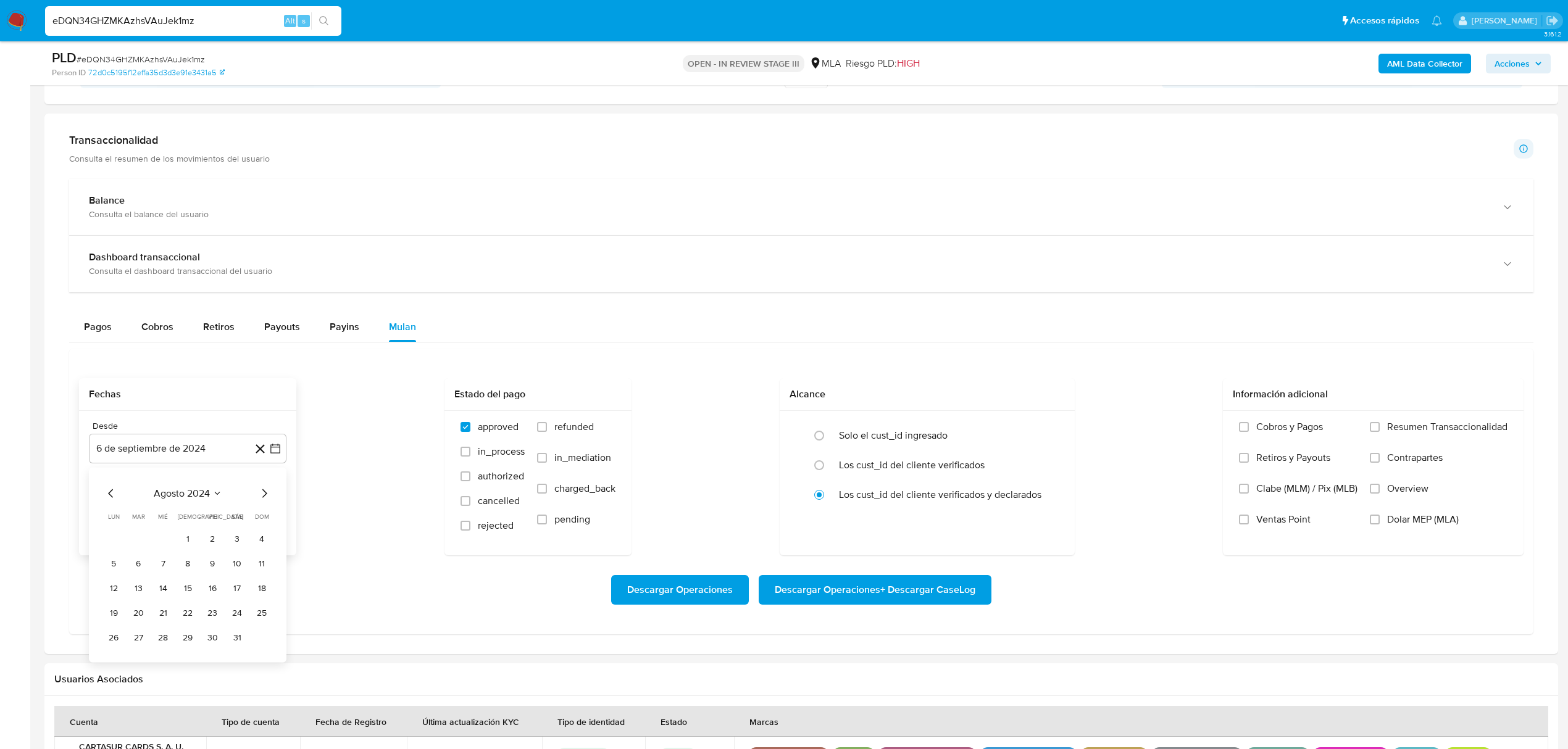
click at [264, 499] on icon "Mes siguiente" at bounding box center [264, 494] width 15 height 15
click at [215, 462] on button "6 de septiembre de 2024" at bounding box center [187, 449] width 198 height 29
click at [218, 462] on button "6 de septiembre de 2024" at bounding box center [187, 449] width 198 height 29
click at [262, 494] on icon "Mes siguiente" at bounding box center [264, 494] width 15 height 15
click at [265, 493] on div "octubre 2024" at bounding box center [187, 494] width 168 height 15
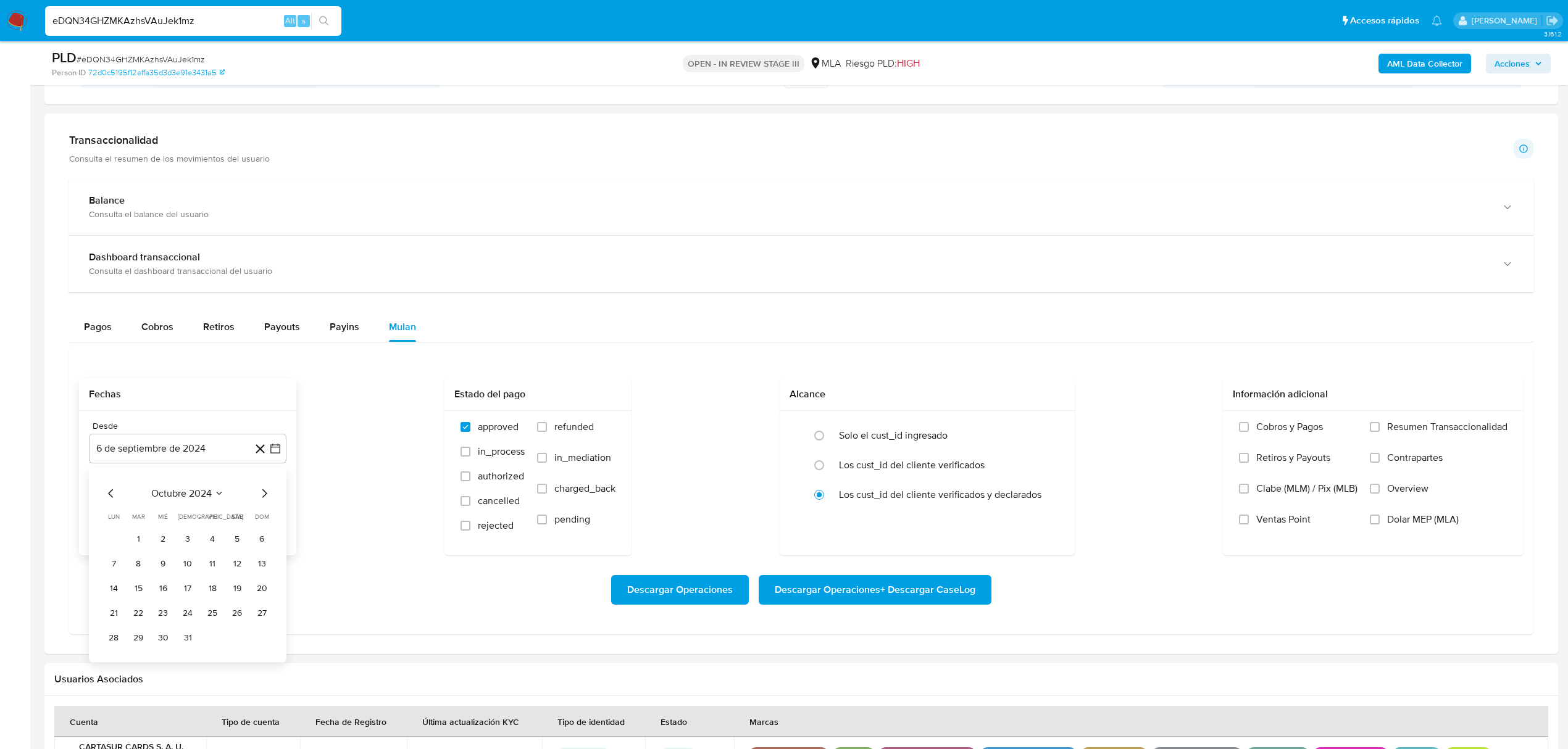
click at [260, 497] on icon "Mes siguiente" at bounding box center [264, 494] width 15 height 15
click at [261, 496] on icon "Mes siguiente" at bounding box center [264, 494] width 15 height 15
click at [261, 496] on icon "Mes siguiente" at bounding box center [264, 494] width 15 height 15
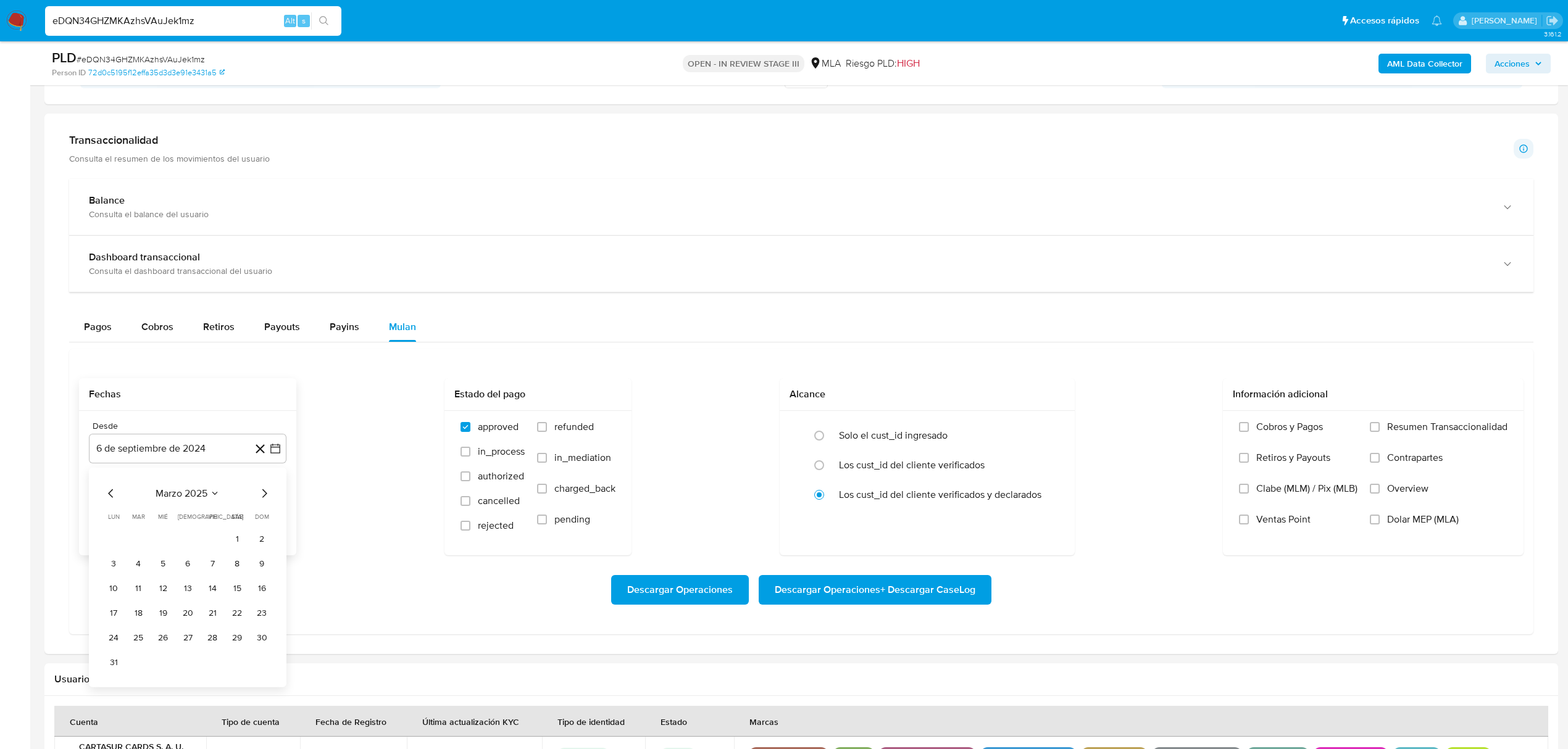
click at [263, 495] on icon "Mes siguiente" at bounding box center [265, 494] width 5 height 9
click at [133, 544] on button "1" at bounding box center [138, 540] width 20 height 20
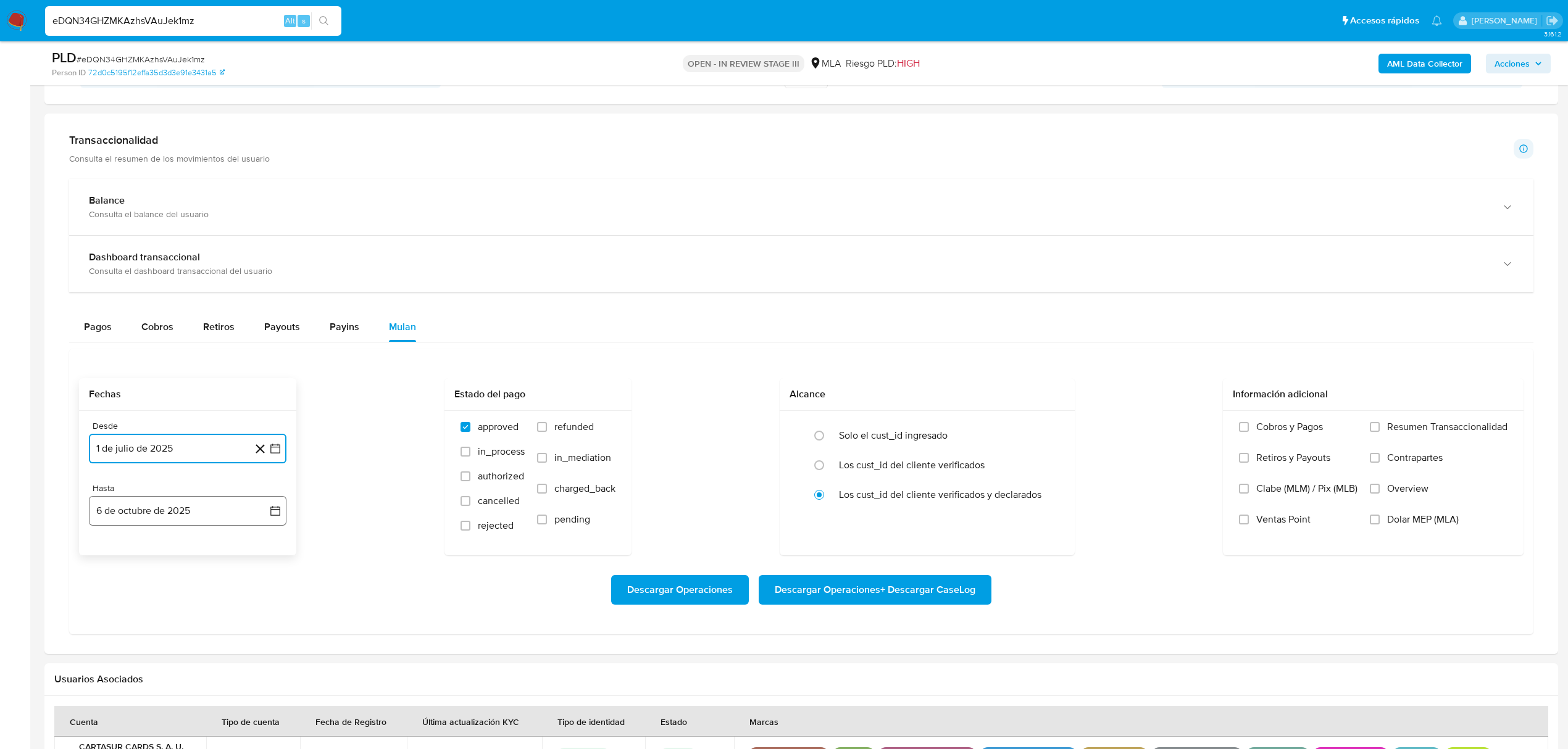
click at [233, 518] on button "6 de octubre de 2025" at bounding box center [187, 511] width 198 height 29
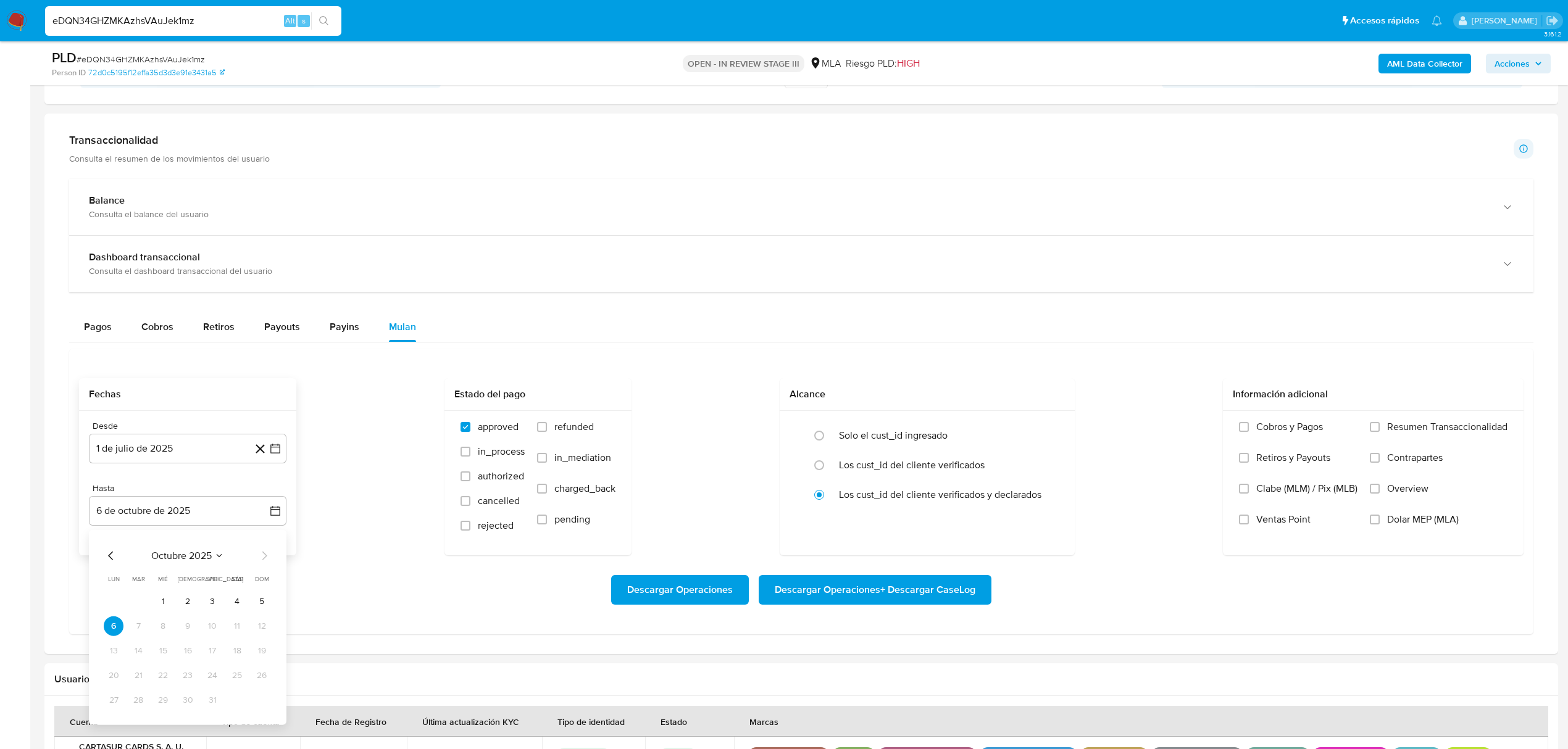
click at [97, 556] on div "octubre 2025 octubre 2025 lun lunes mar martes mié miércoles jue jueves vie vie…" at bounding box center [187, 628] width 198 height 195
drag, startPoint x: 106, startPoint y: 548, endPoint x: 106, endPoint y: 558, distance: 10.0
click at [107, 549] on div "octubre 2025 octubre 2025 lun lunes mar martes mié miércoles jue jueves vie vie…" at bounding box center [187, 628] width 198 height 195
click at [109, 558] on icon "Mes anterior" at bounding box center [111, 556] width 15 height 15
click at [107, 559] on icon "Mes anterior" at bounding box center [111, 556] width 15 height 15
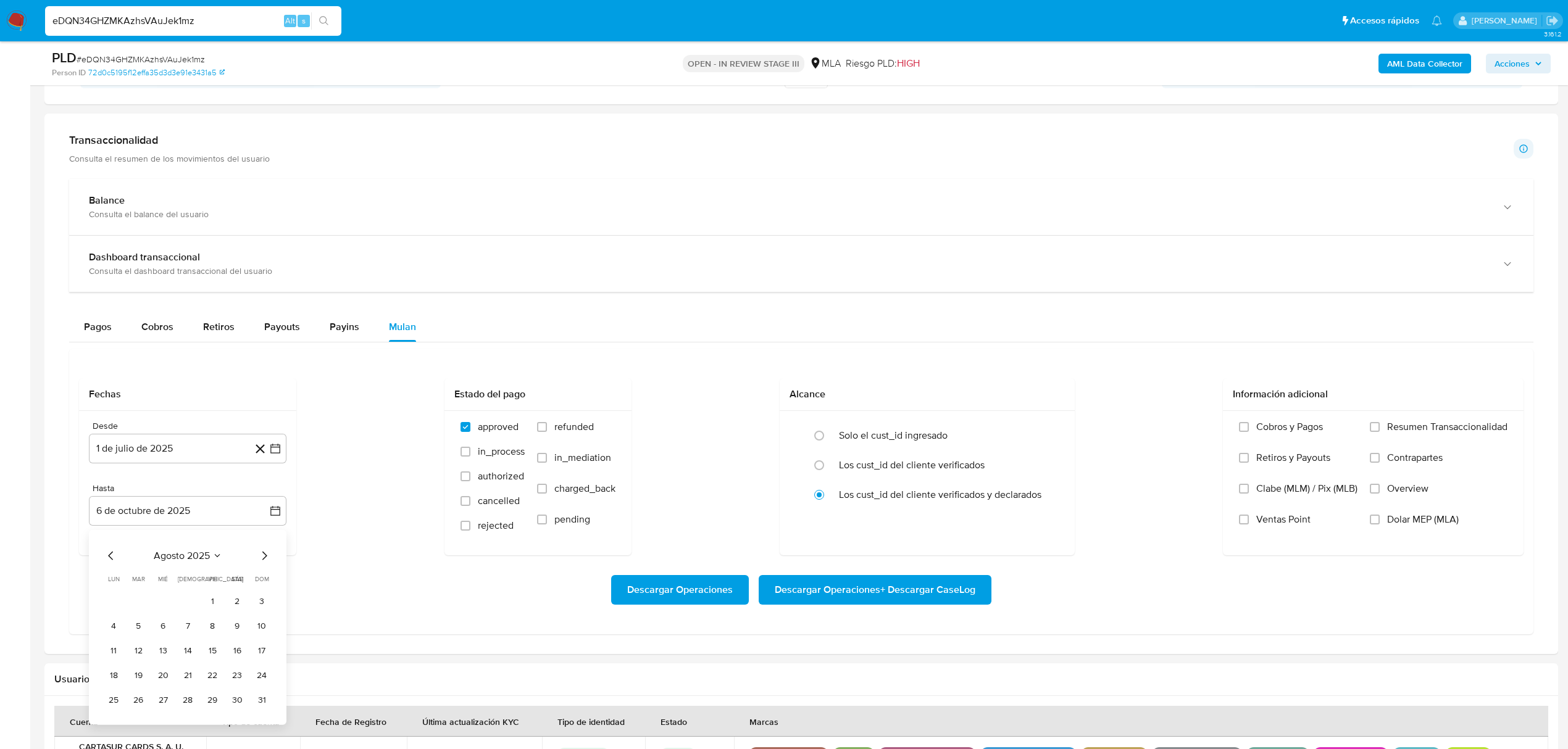
drag, startPoint x: 268, startPoint y: 709, endPoint x: 277, endPoint y: 707, distance: 9.2
click at [267, 709] on button "31" at bounding box center [261, 700] width 20 height 20
click at [1393, 526] on span "Dolar MEP (MLA)" at bounding box center [1423, 519] width 72 height 12
click at [1380, 525] on input "Dolar MEP (MLA)" at bounding box center [1374, 519] width 10 height 10
click at [901, 604] on span "Descargar Operaciones + Descargar CaseLog" at bounding box center [875, 589] width 200 height 27
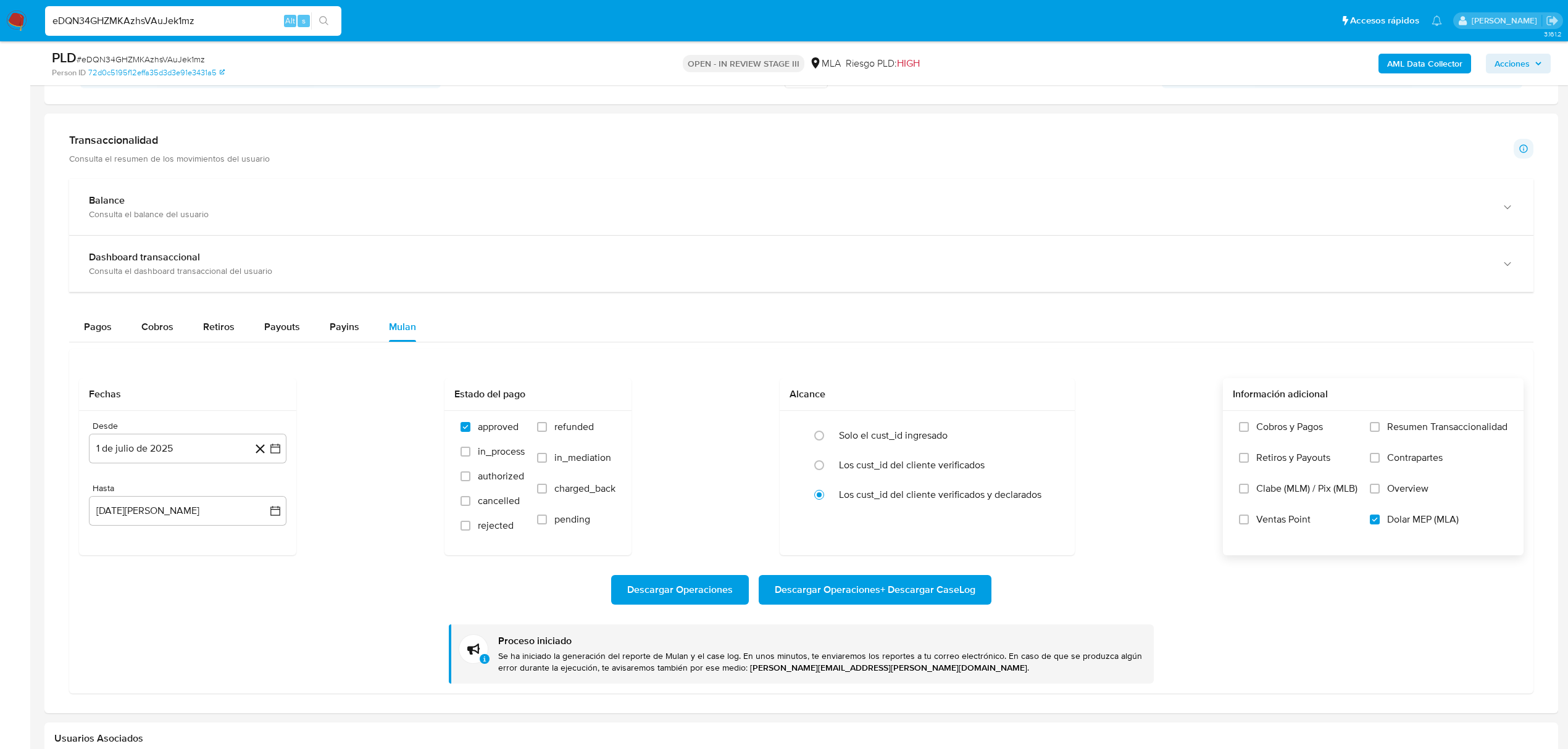
drag, startPoint x: 239, startPoint y: 19, endPoint x: -123, endPoint y: 26, distance: 362.1
click at [0, 26] on html "Pausado Ver notificaciones eDQN34GHZMKAzhsVAuJek1mz Alt s Accesos rápidos Presi…" at bounding box center [784, 438] width 1568 height 2358
paste input "g4lryHe1w2xr59gY9uVdmdCY"
type input "g4lryHe1w2xr59gY9uVdmdCY"
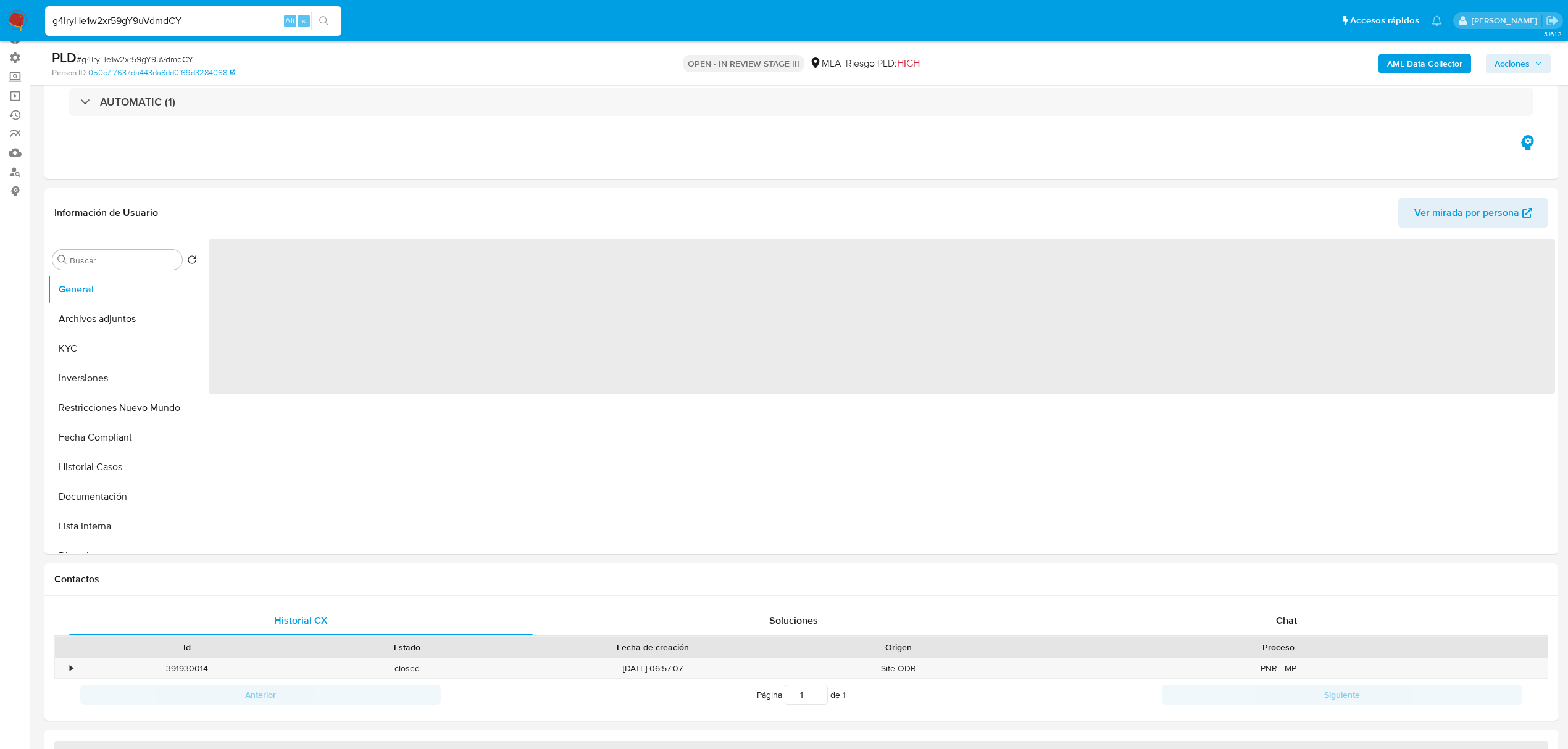
select select "10"
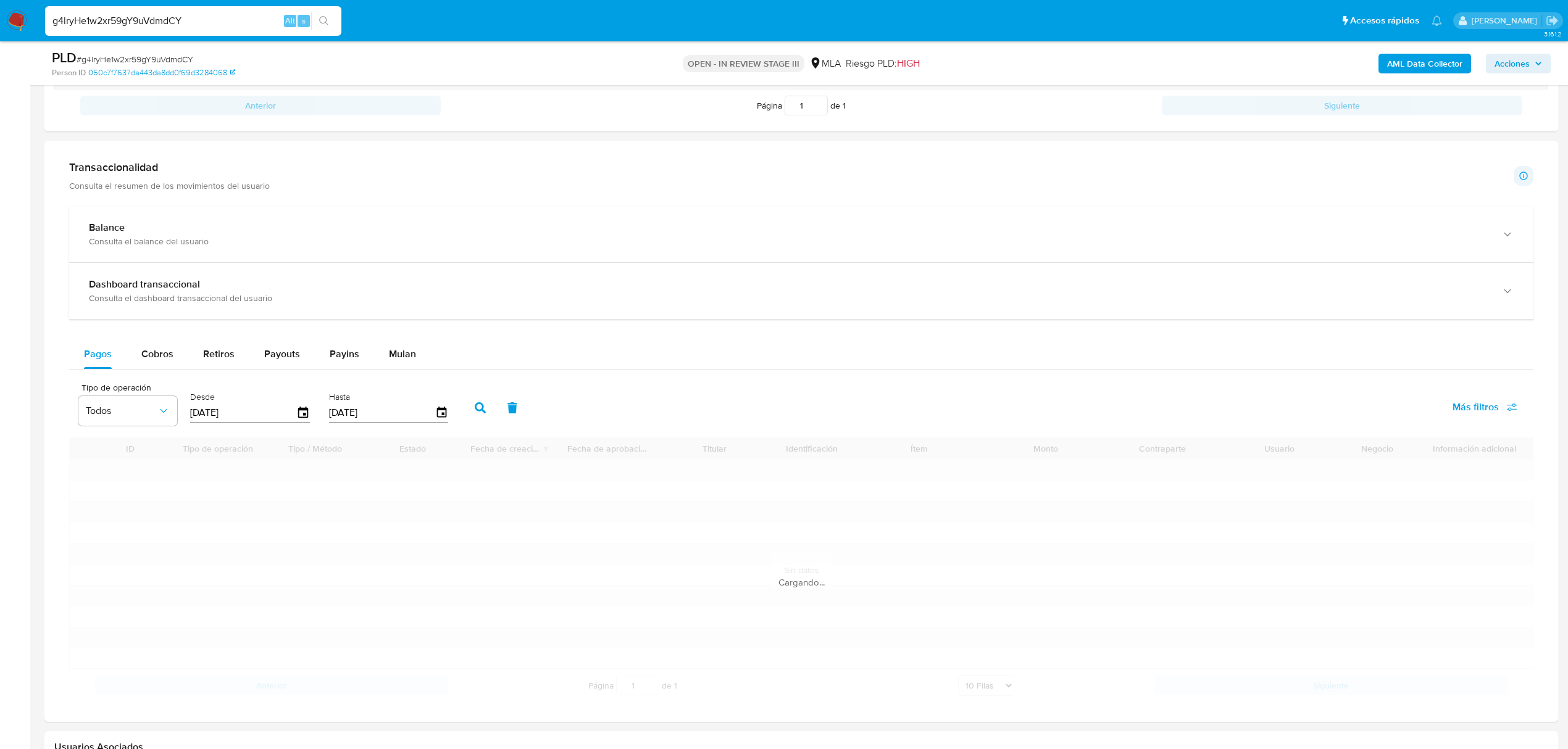
scroll to position [823, 0]
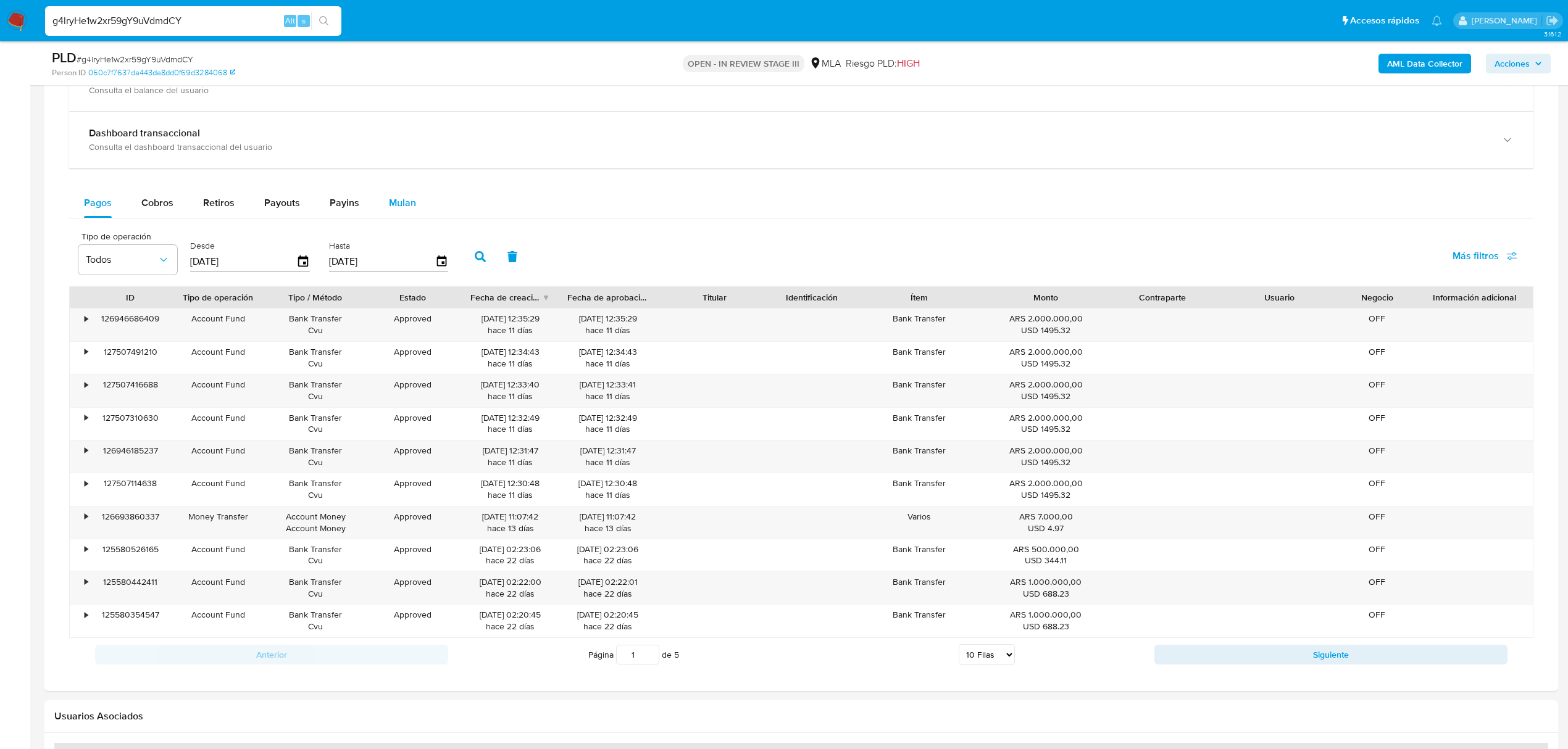
click at [406, 208] on span "Mulan" at bounding box center [402, 203] width 27 height 14
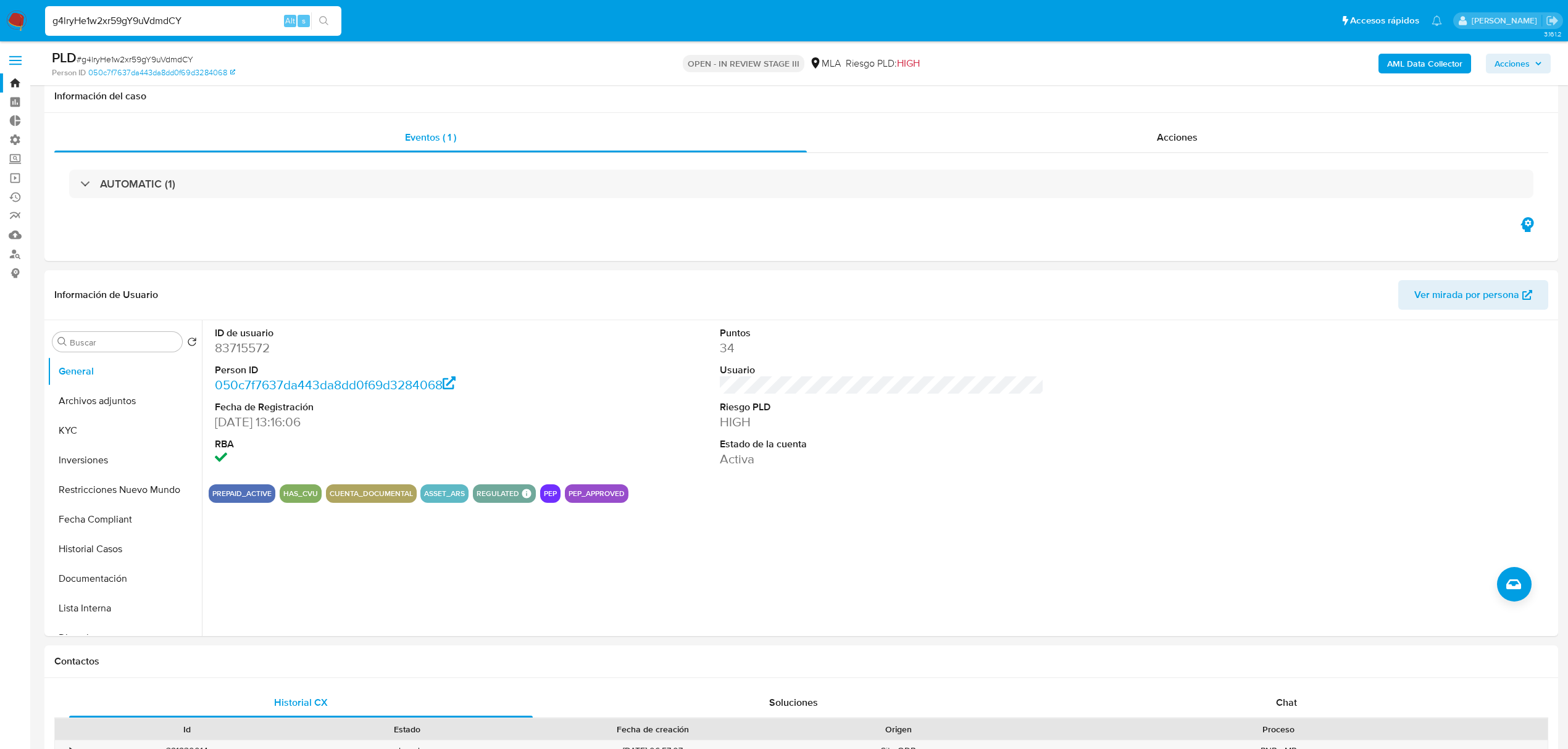
scroll to position [823, 0]
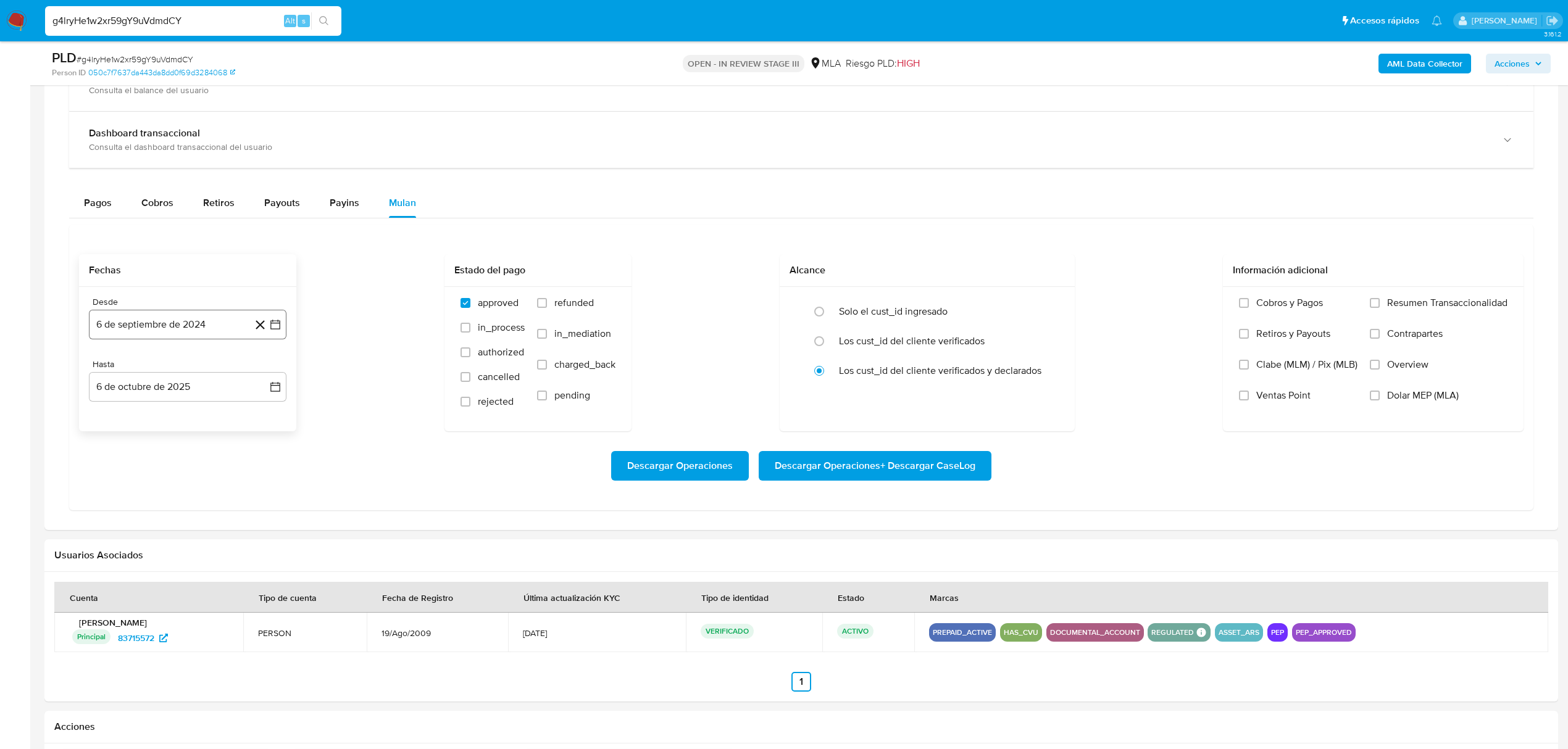
click at [137, 339] on button "6 de septiembre de 2024" at bounding box center [187, 324] width 198 height 29
click at [111, 377] on icon "Mes anterior" at bounding box center [111, 370] width 15 height 15
click at [95, 371] on div "[DATE] [DATE] lun [DATE] [PERSON_NAME][DATE] mié [DATE] jue [DATE] vie [DATE] s…" at bounding box center [187, 441] width 198 height 195
click at [113, 378] on icon "Mes anterior" at bounding box center [111, 370] width 15 height 15
click at [120, 420] on button "1" at bounding box center [113, 416] width 20 height 20
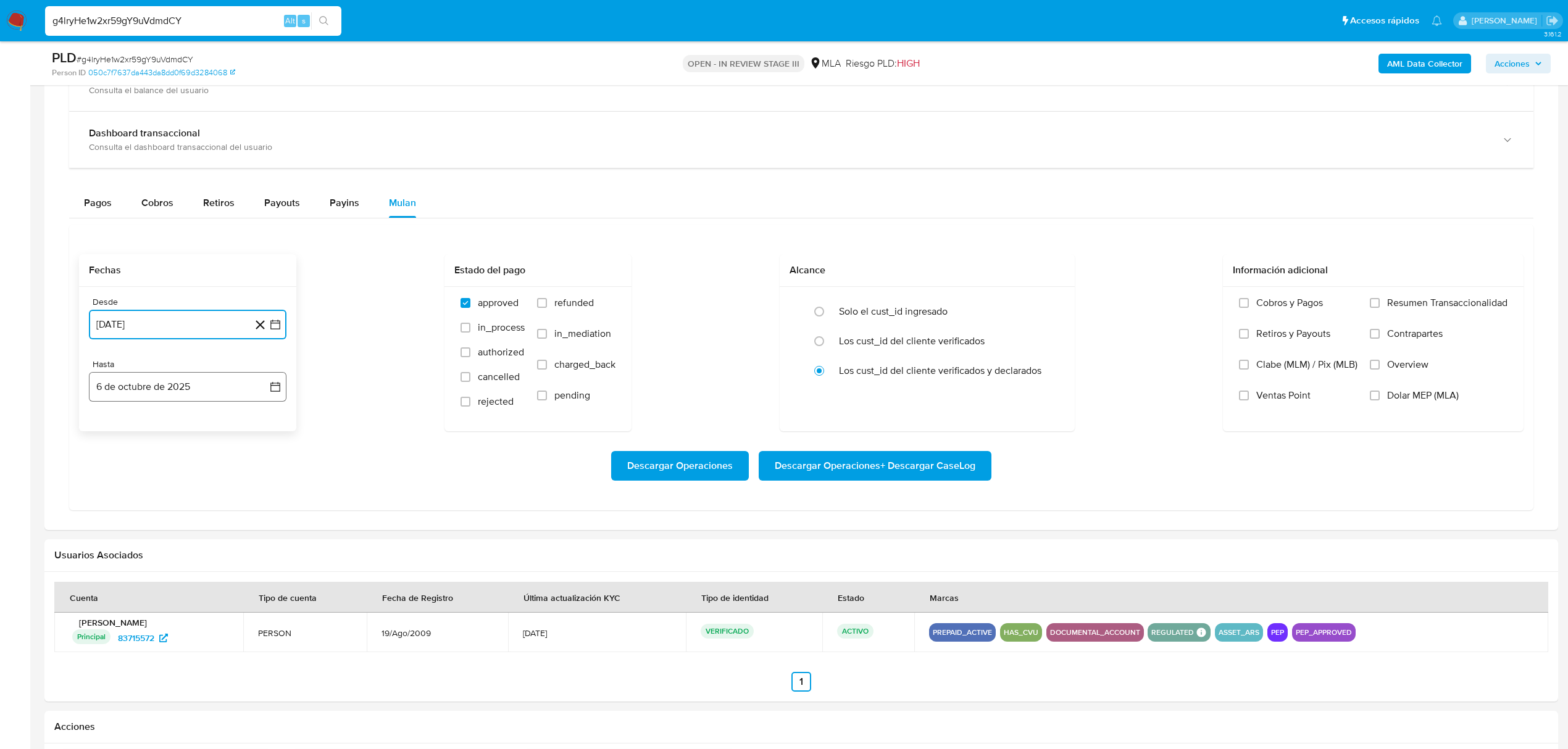
click at [207, 381] on button "6 de octubre de 2025" at bounding box center [187, 386] width 198 height 29
click at [110, 433] on icon "Mes anterior" at bounding box center [111, 432] width 15 height 15
click at [111, 433] on icon "Mes anterior" at bounding box center [111, 432] width 15 height 15
click at [265, 581] on button "31" at bounding box center [261, 576] width 20 height 20
click at [1394, 402] on span "Dolar MEP (MLA)" at bounding box center [1423, 395] width 72 height 12
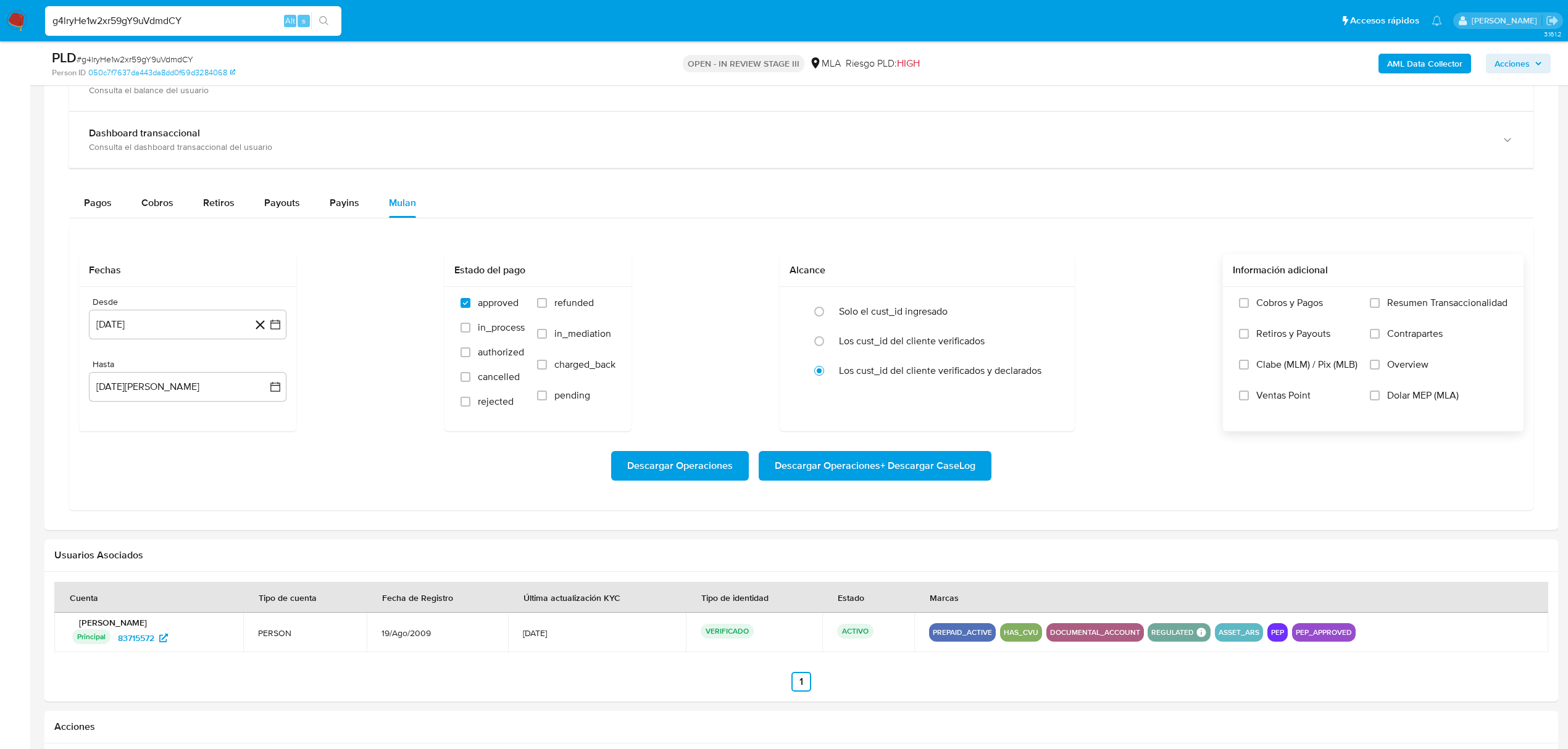
click at [1380, 401] on input "Dolar MEP (MLA)" at bounding box center [1374, 395] width 10 height 10
click at [839, 474] on span "Descargar Operaciones + Descargar CaseLog" at bounding box center [875, 465] width 200 height 27
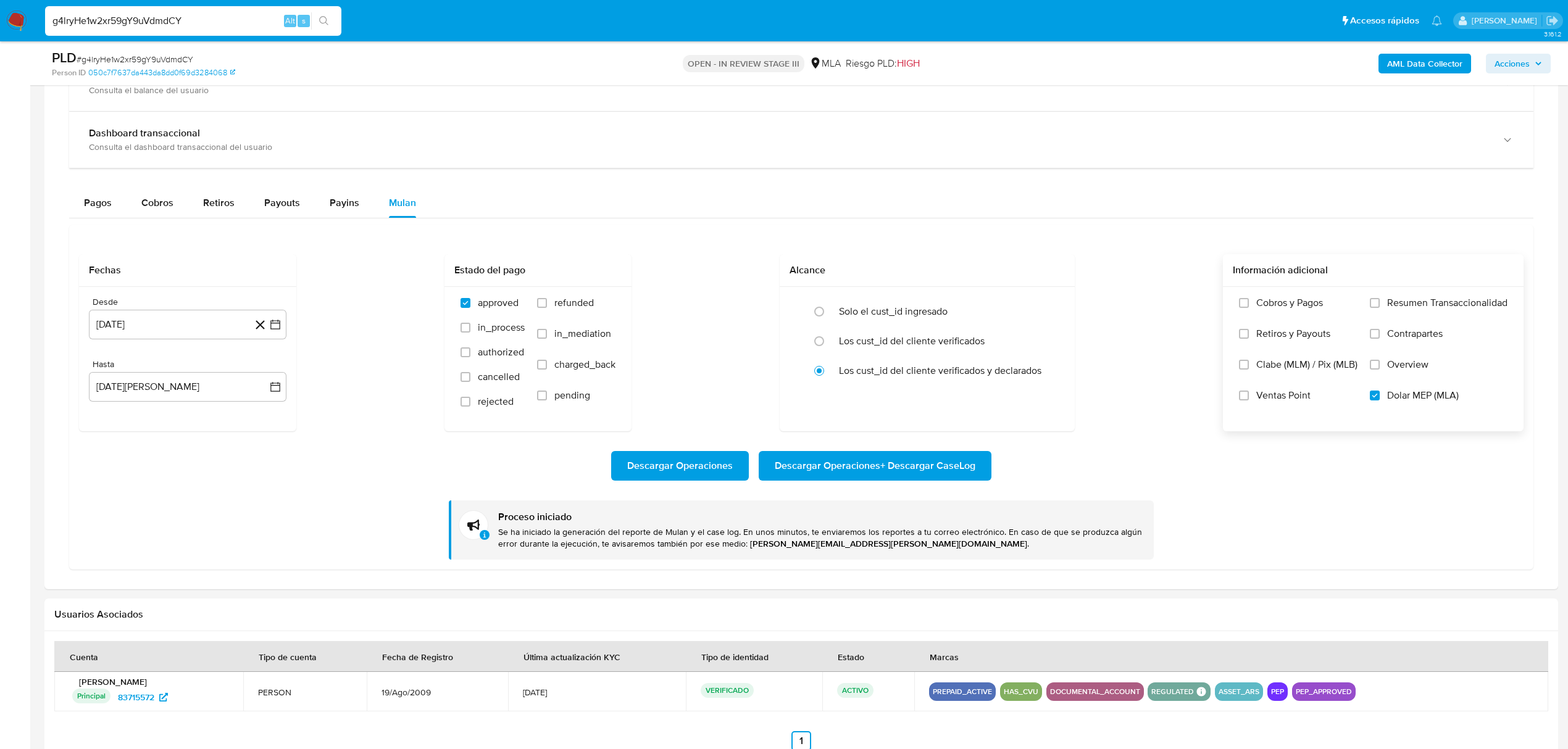
drag, startPoint x: 193, startPoint y: 18, endPoint x: -145, endPoint y: 35, distance: 338.4
click at [0, 35] on html "Pausado Ver notificaciones g4lryHe1w2xr59gY9uVdmdCY Alt s Accesos rápidos Presi…" at bounding box center [784, 158] width 1568 height 1961
paste input "4yxVY0NR1RN70BGxj4xZnjxr"
type input "4yxVY0NR1RN70BGxj4xZnjxr"
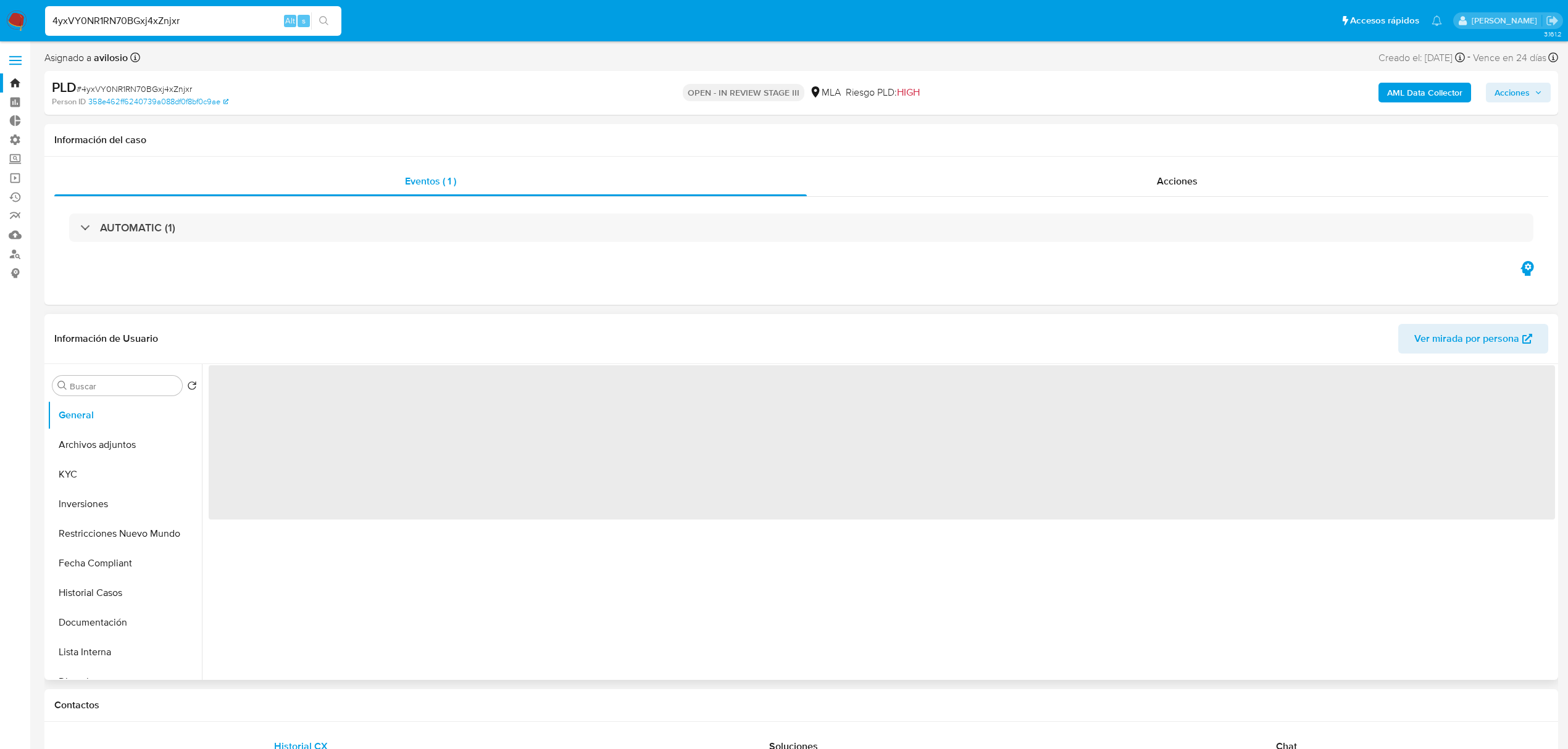
select select "10"
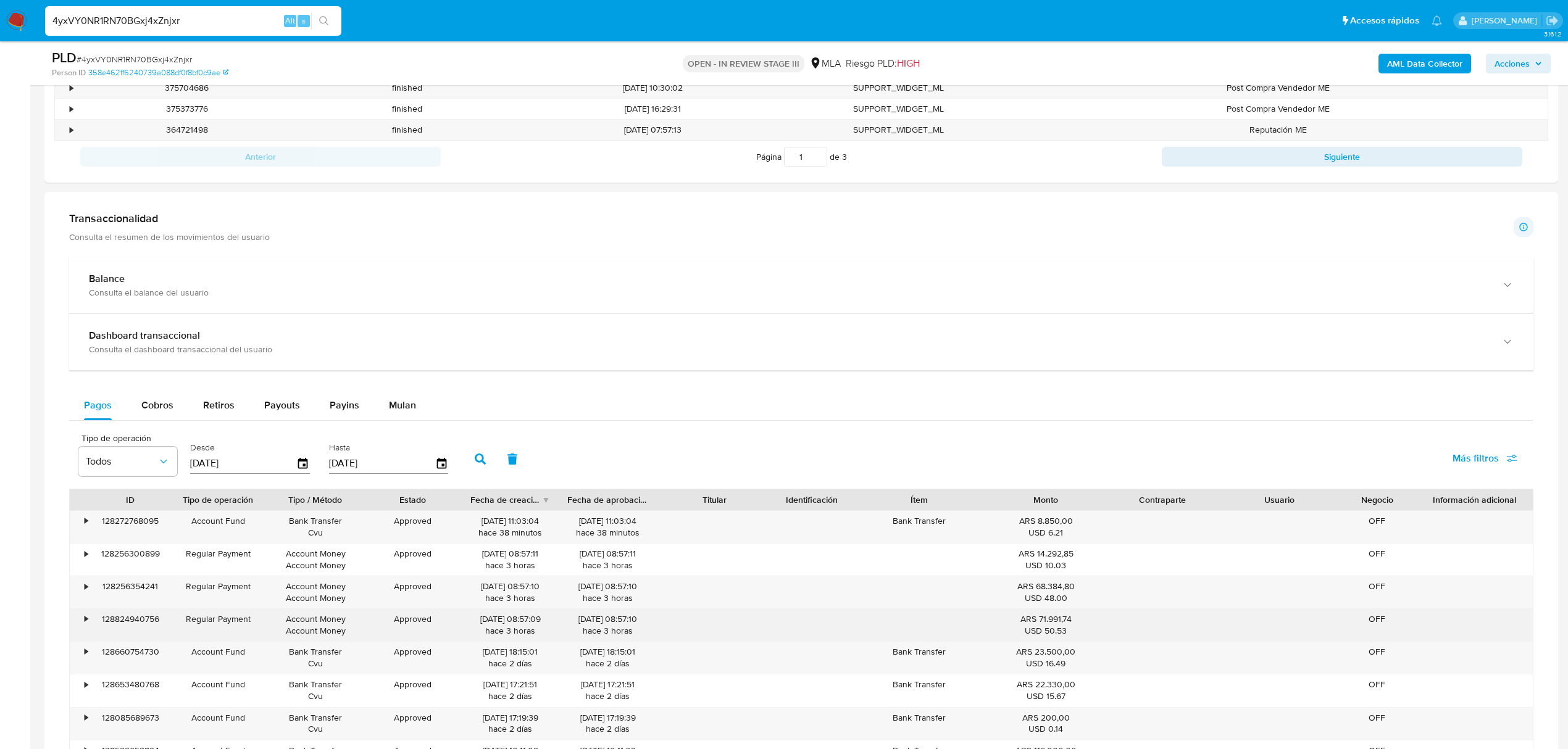
scroll to position [823, 0]
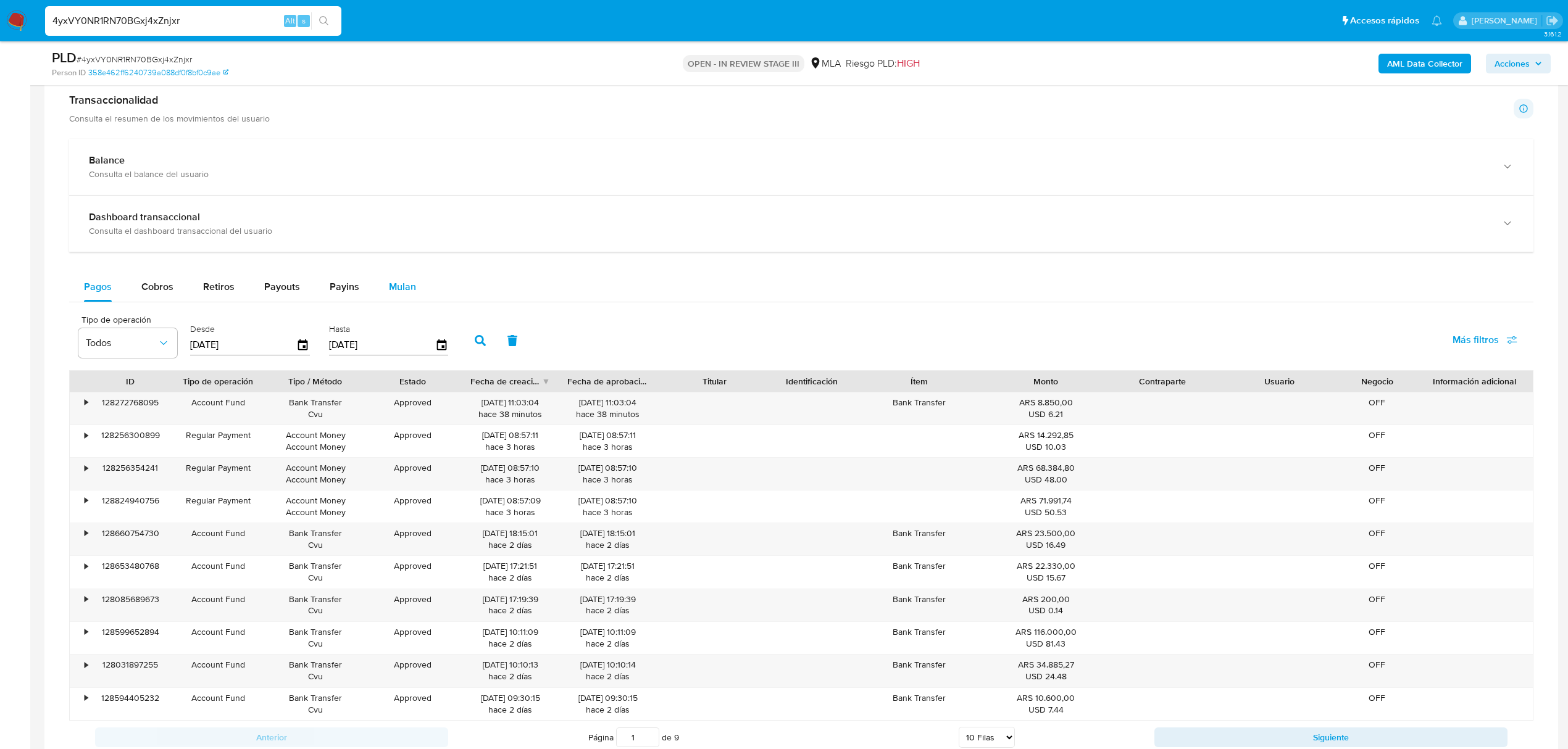
click at [406, 285] on span "Mulan" at bounding box center [402, 286] width 27 height 14
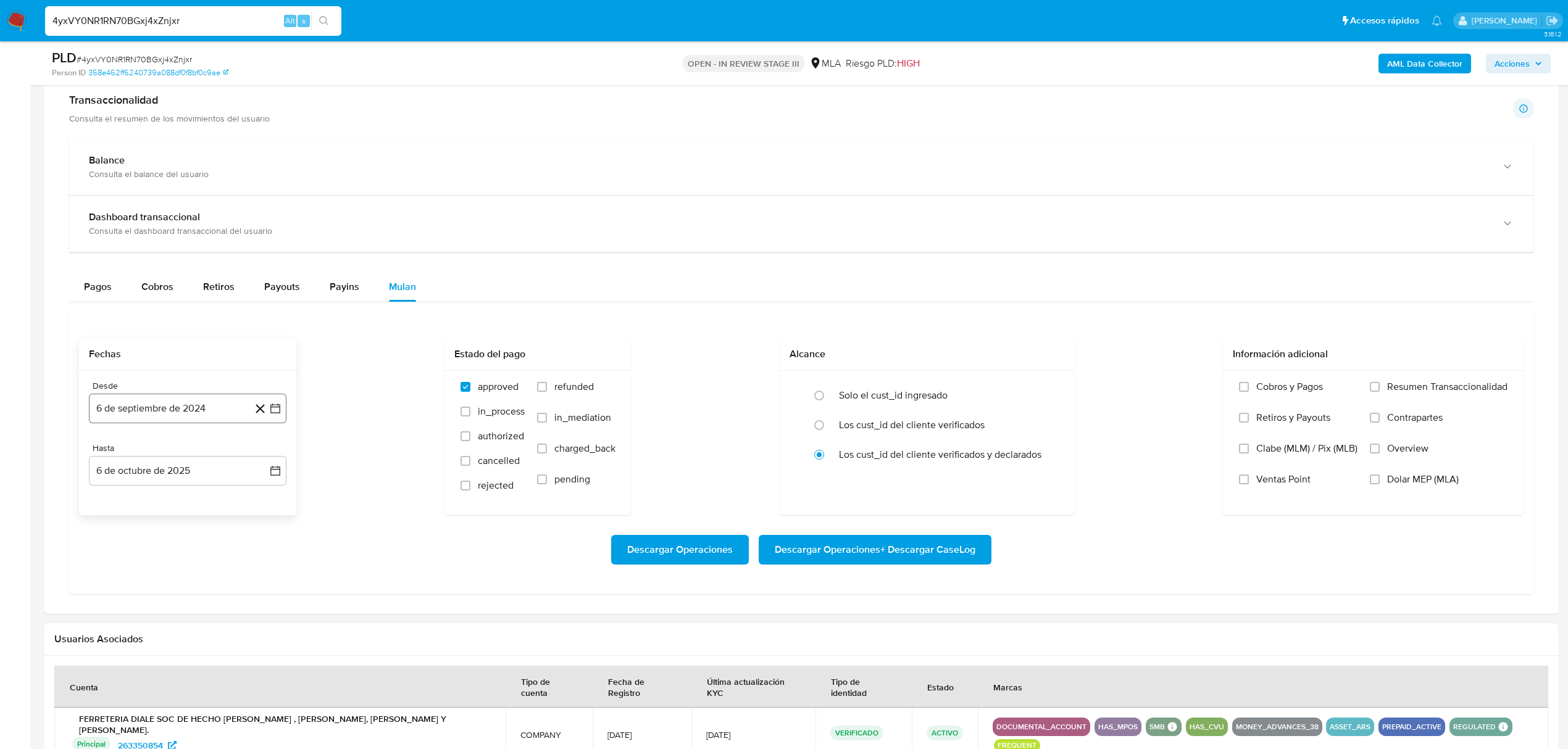
click at [183, 410] on button "6 de septiembre de 2024" at bounding box center [187, 408] width 198 height 29
click at [269, 458] on icon "Mes siguiente" at bounding box center [264, 454] width 15 height 15
click at [268, 459] on icon "Mes siguiente" at bounding box center [264, 454] width 15 height 15
click at [268, 461] on icon "Mes siguiente" at bounding box center [264, 454] width 15 height 15
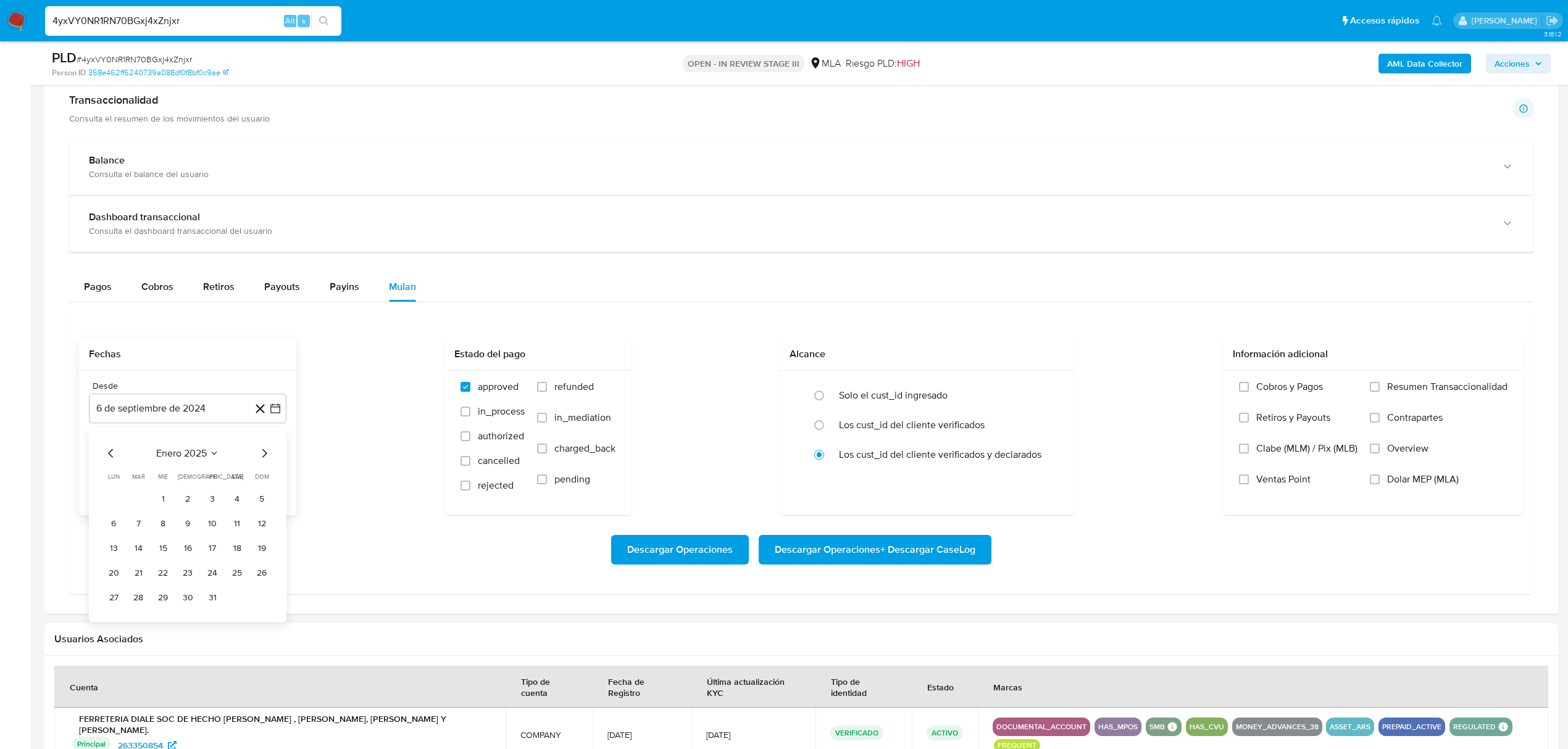
click at [268, 461] on icon "Mes siguiente" at bounding box center [264, 454] width 15 height 15
drag, startPoint x: 265, startPoint y: 448, endPoint x: 265, endPoint y: 455, distance: 7.0
click at [265, 449] on div "[DATE] [DATE] lun [DATE] [PERSON_NAME][DATE] mié [DATE] jue [DATE] vie [DATE] s…" at bounding box center [187, 526] width 198 height 195
click at [265, 455] on icon "Mes siguiente" at bounding box center [264, 454] width 15 height 15
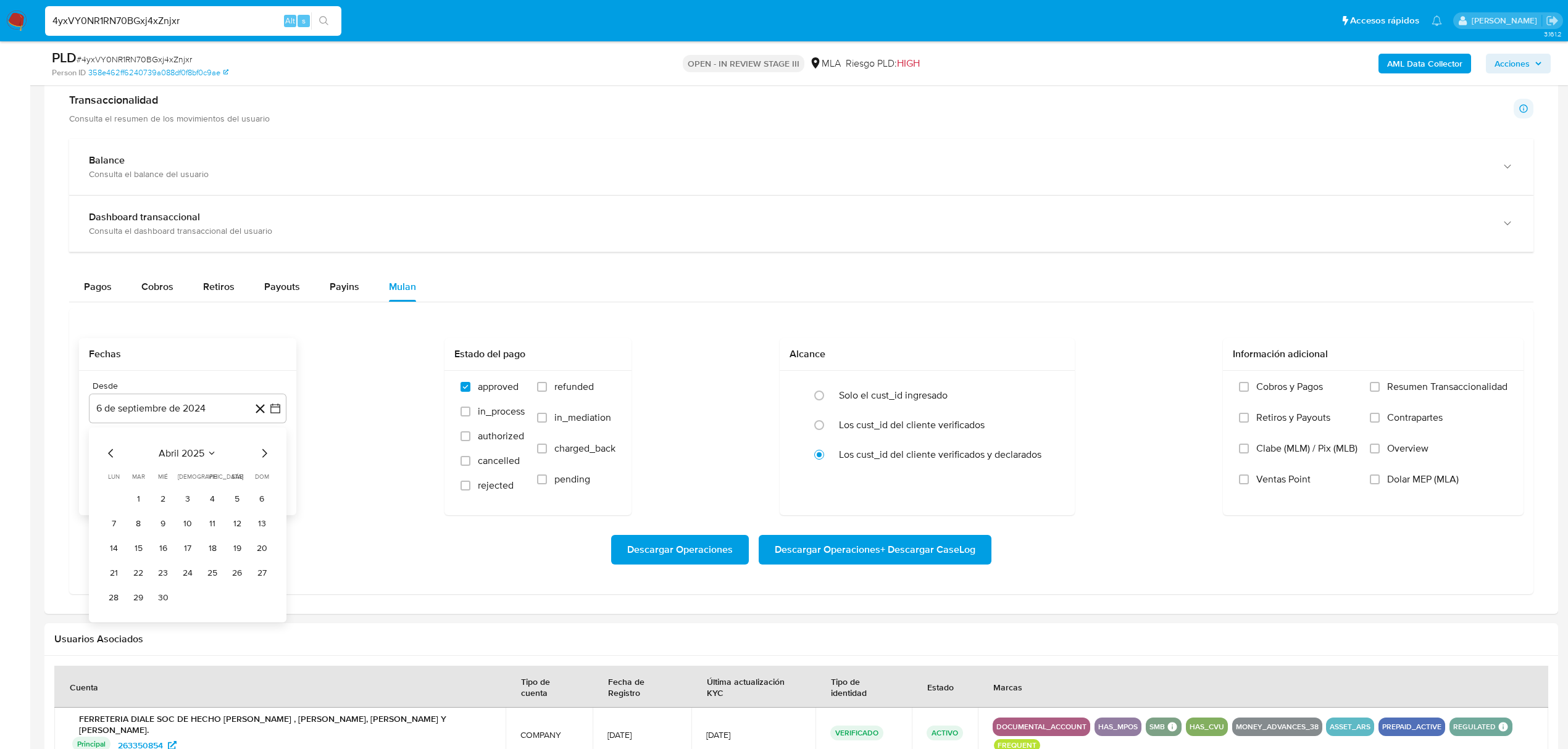
click at [265, 455] on icon "Mes siguiente" at bounding box center [264, 454] width 15 height 15
click at [263, 457] on icon "Mes siguiente" at bounding box center [264, 454] width 15 height 15
click at [141, 499] on button "1" at bounding box center [138, 499] width 20 height 20
click at [230, 474] on button "6 de octubre de 2025" at bounding box center [187, 471] width 198 height 29
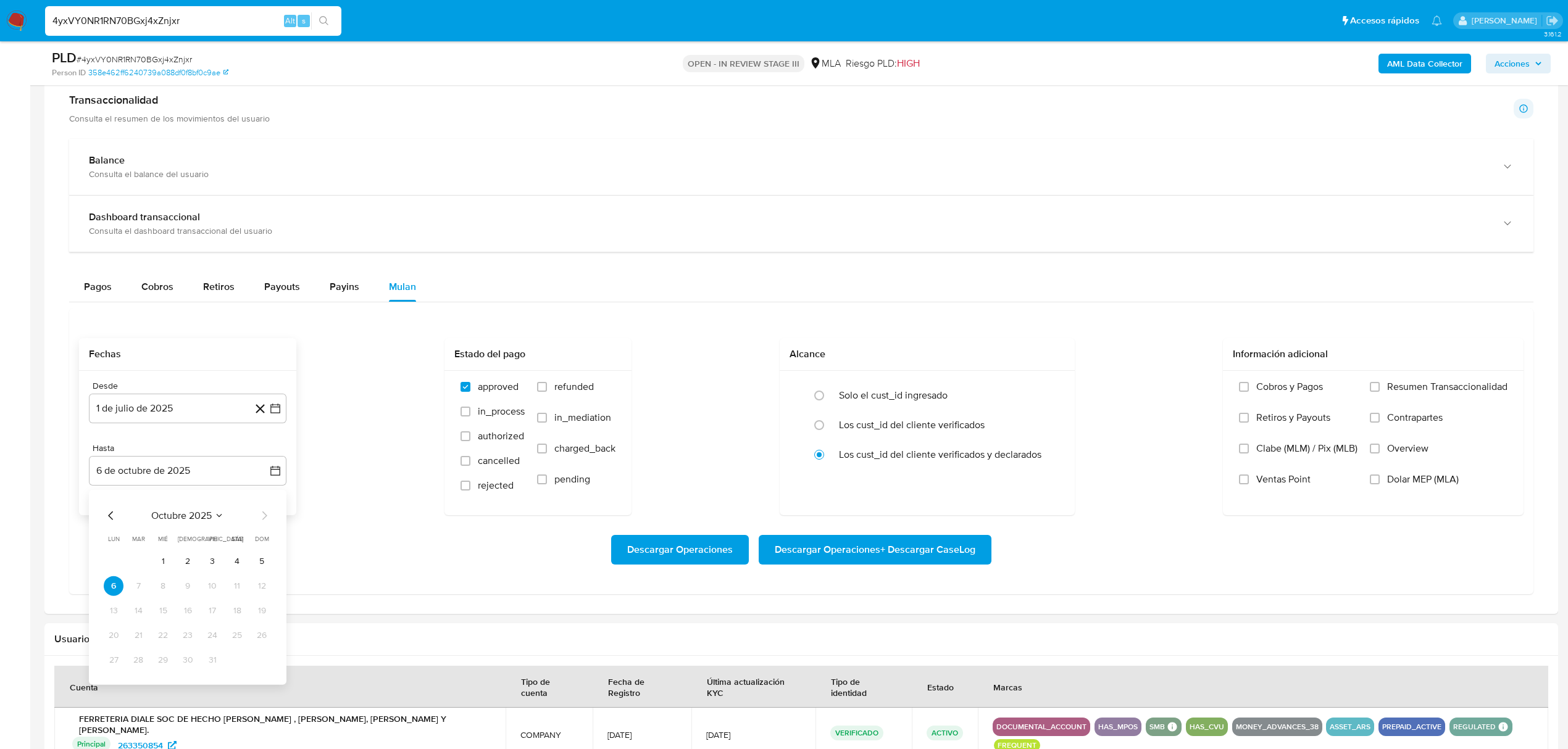
click at [102, 519] on div "octubre 2025 octubre 2025 lun lunes mar martes mié miércoles jue jueves vie vie…" at bounding box center [187, 588] width 198 height 195
click at [111, 520] on icon "Mes anterior" at bounding box center [111, 516] width 5 height 9
click at [258, 669] on button "31" at bounding box center [261, 660] width 20 height 20
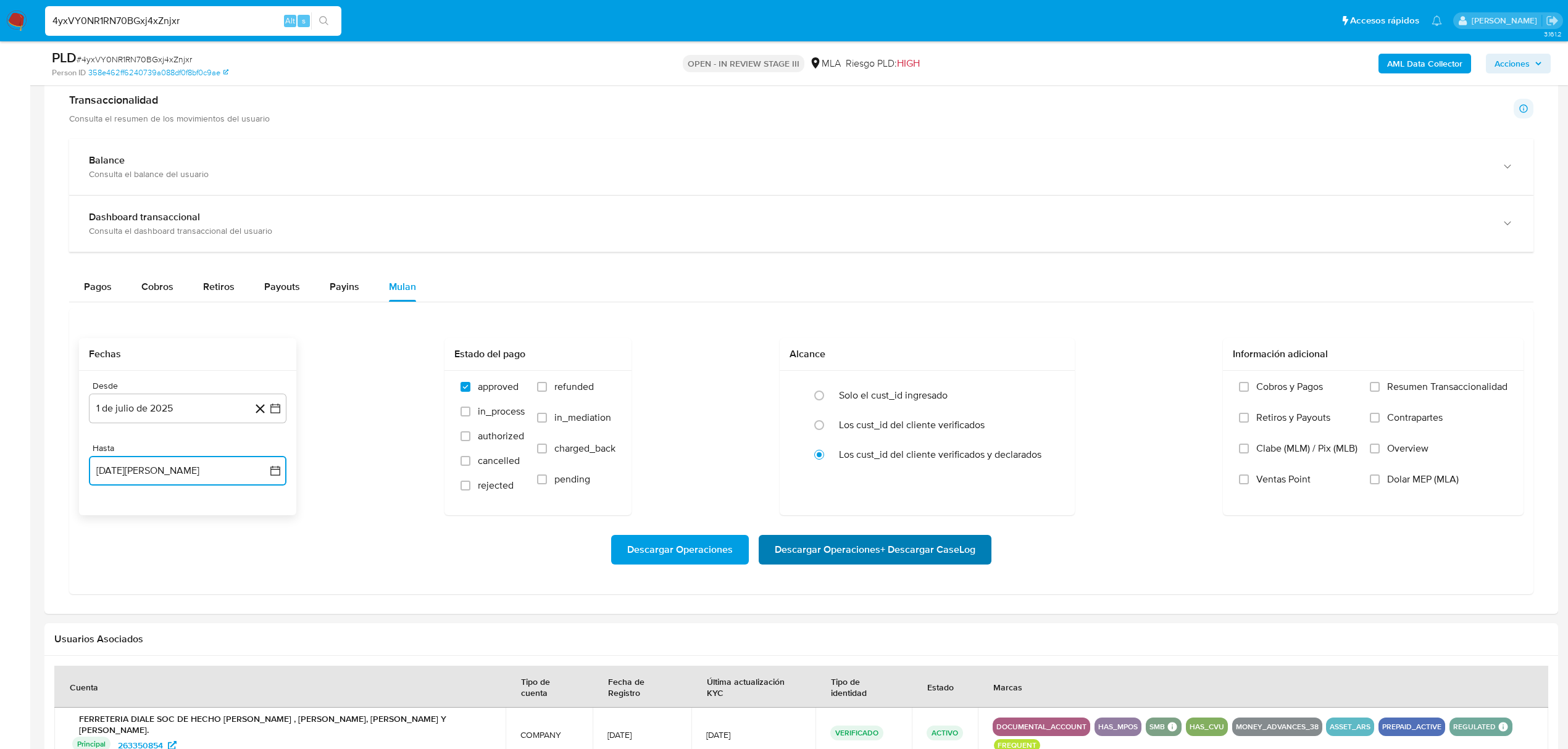
click at [896, 556] on span "Descargar Operaciones + Descargar CaseLog" at bounding box center [875, 550] width 200 height 27
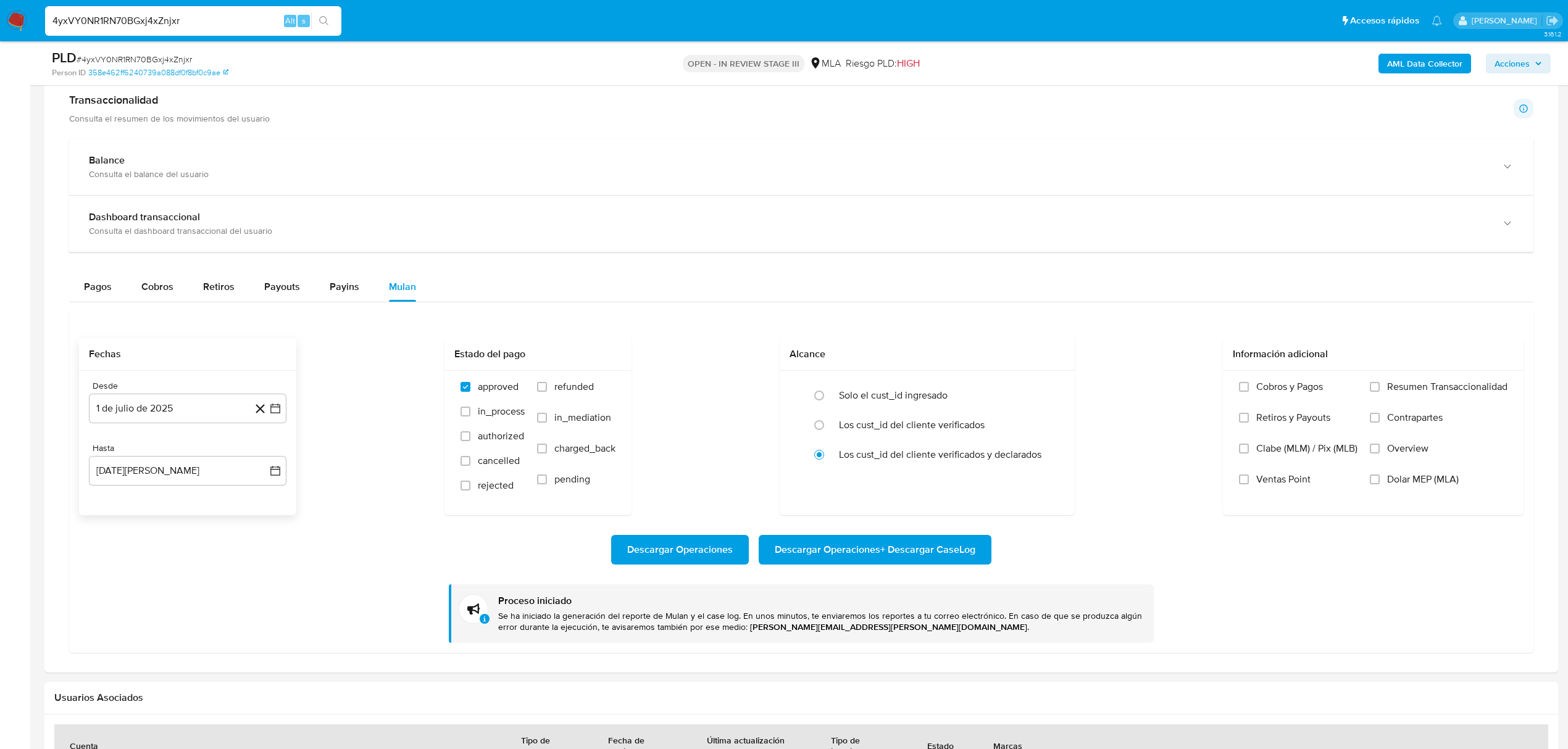
drag, startPoint x: 233, startPoint y: 19, endPoint x: -34, endPoint y: 30, distance: 267.2
click at [0, 30] on html "Pausado Ver notificaciones 4yxVY0NR1RN70BGxj4xZnjxr Alt s Accesos rápidos Presi…" at bounding box center [784, 212] width 1568 height 2069
paste input "nvjZplcyU50erWl1ljo75Xia"
type input "nvjZplcyU50erWl1ljo75Xia"
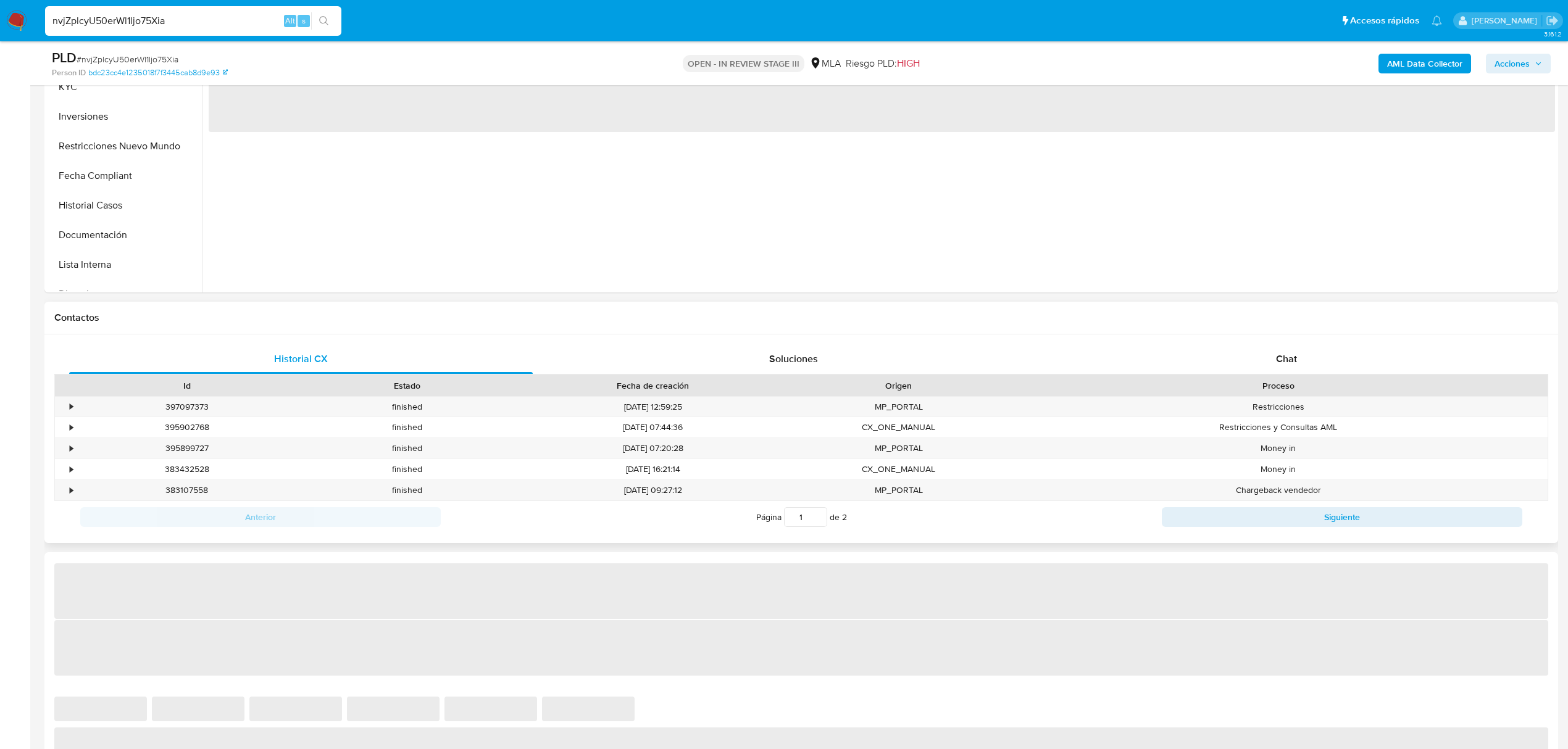
select select "10"
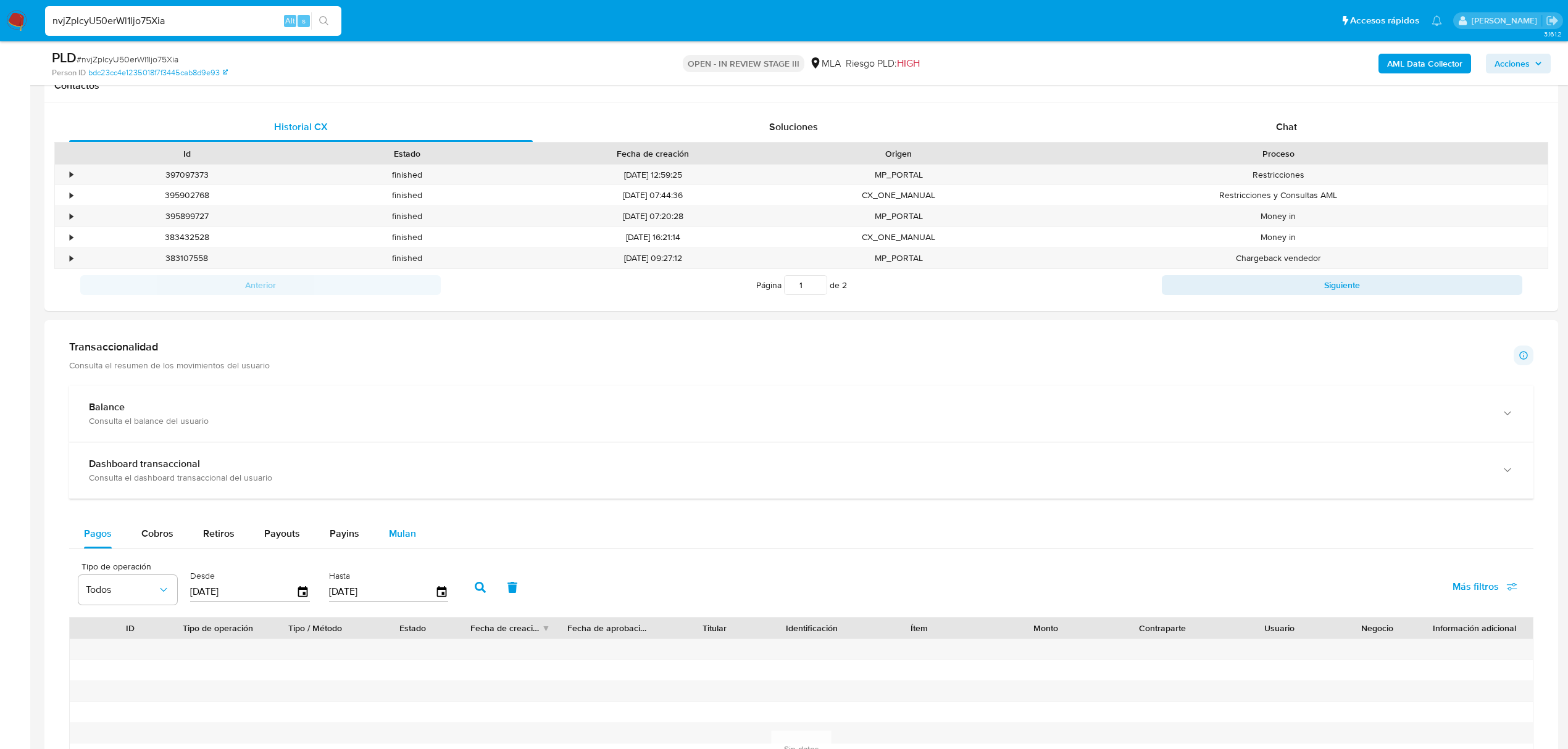
drag, startPoint x: 403, startPoint y: 544, endPoint x: 450, endPoint y: 537, distance: 47.5
click at [405, 541] on span "Mulan" at bounding box center [402, 534] width 27 height 14
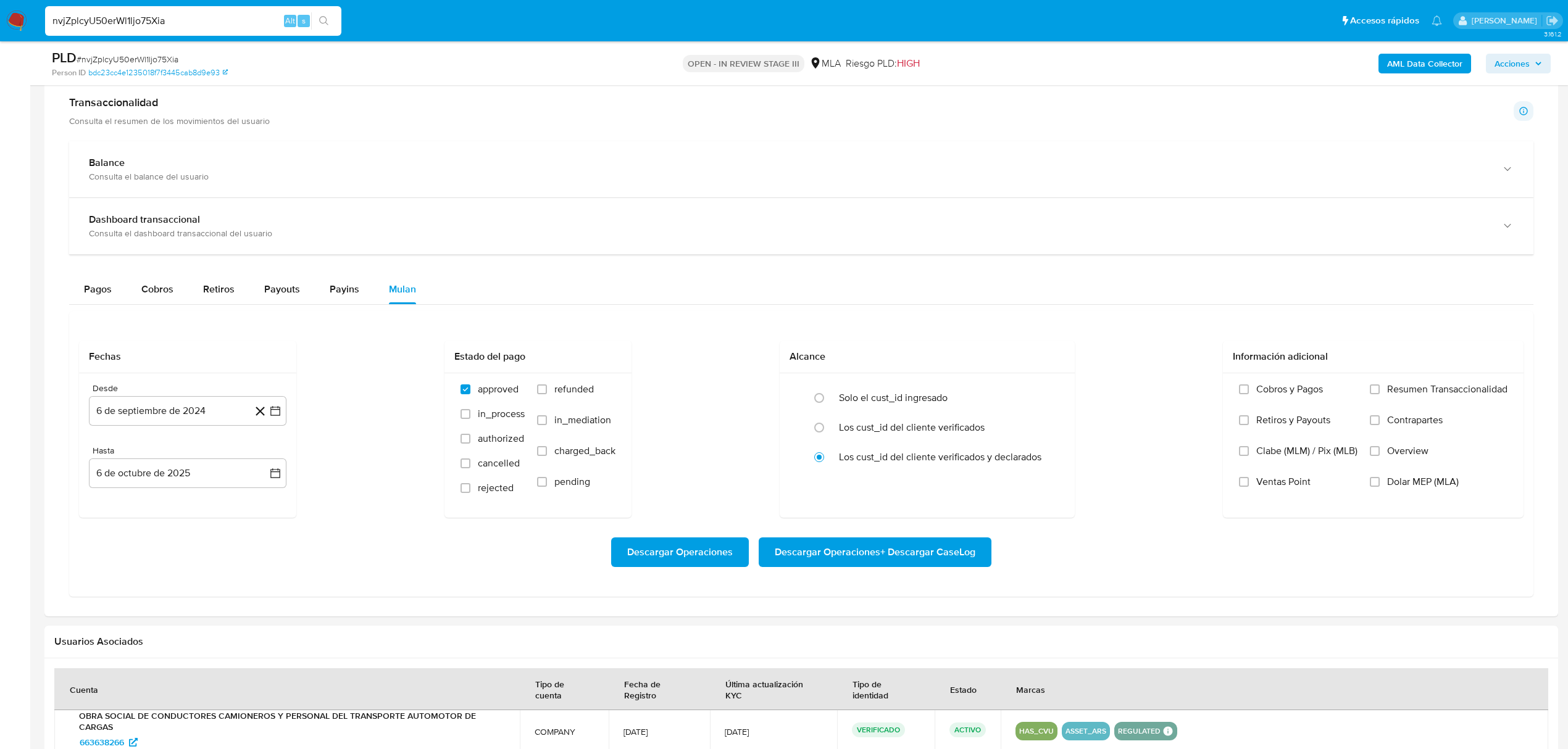
scroll to position [823, 0]
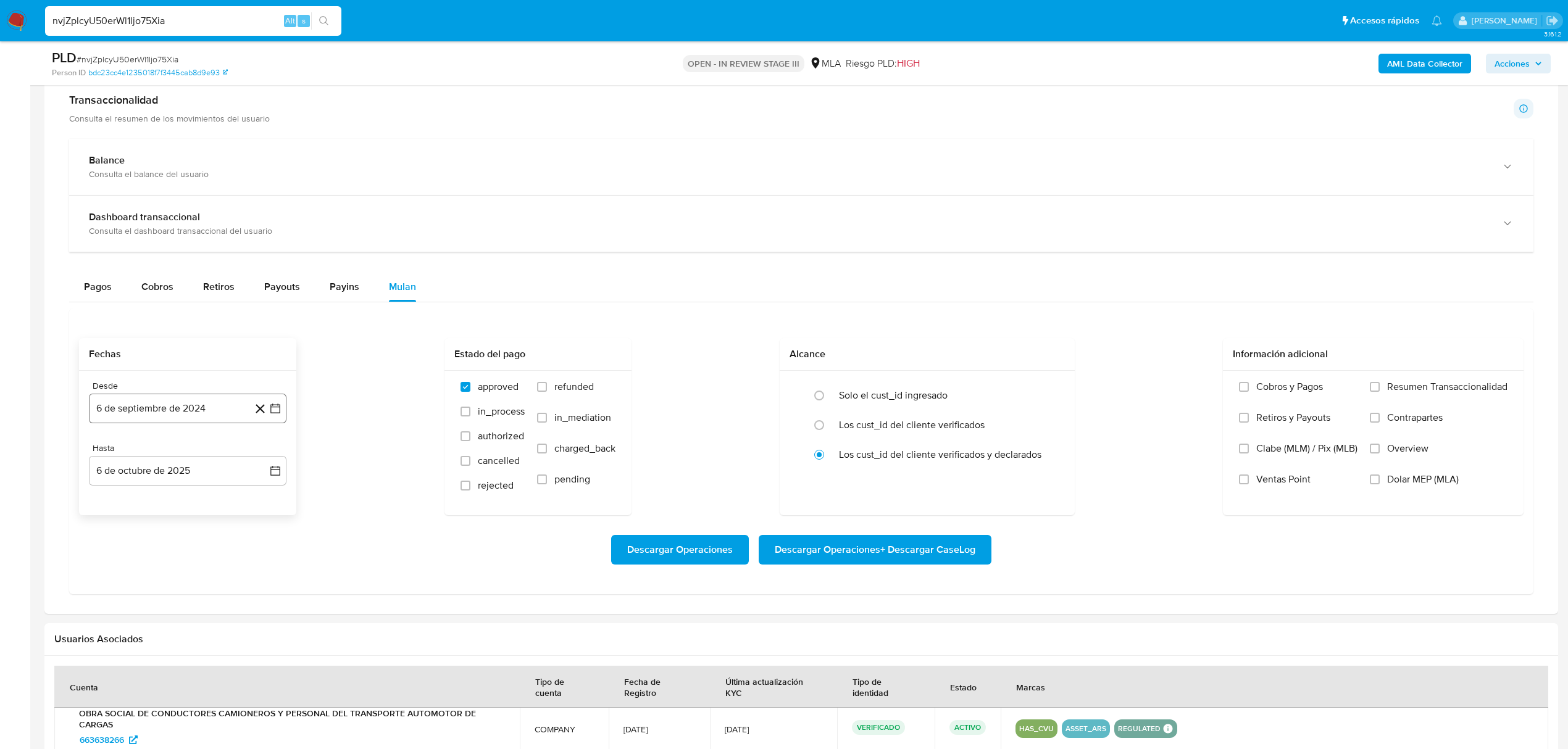
click at [213, 410] on button "6 de septiembre de 2024" at bounding box center [187, 408] width 198 height 29
click at [261, 450] on icon "Mes siguiente" at bounding box center [264, 454] width 15 height 15
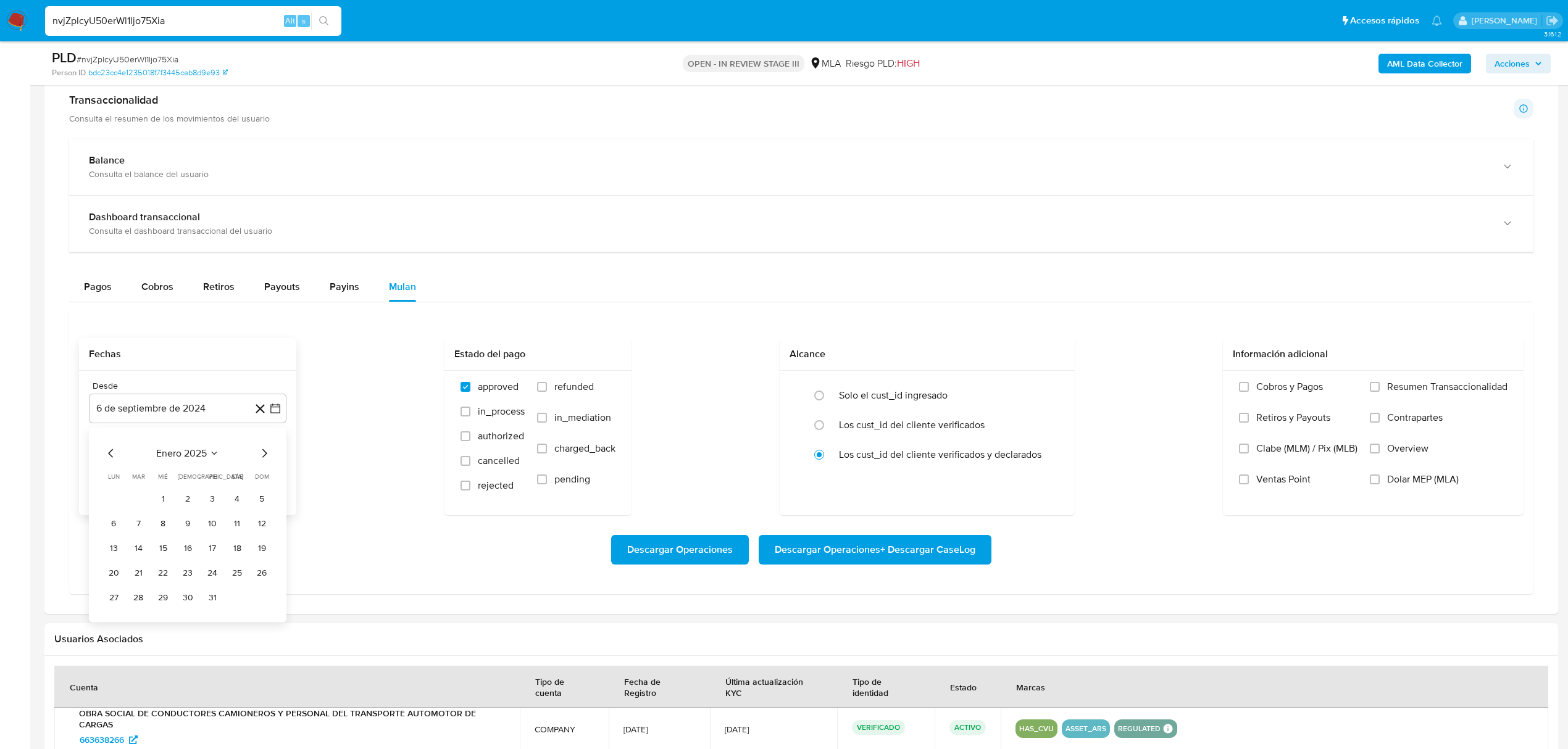
click at [265, 456] on icon "Mes siguiente" at bounding box center [265, 454] width 5 height 9
click at [268, 456] on icon "Mes siguiente" at bounding box center [264, 454] width 15 height 15
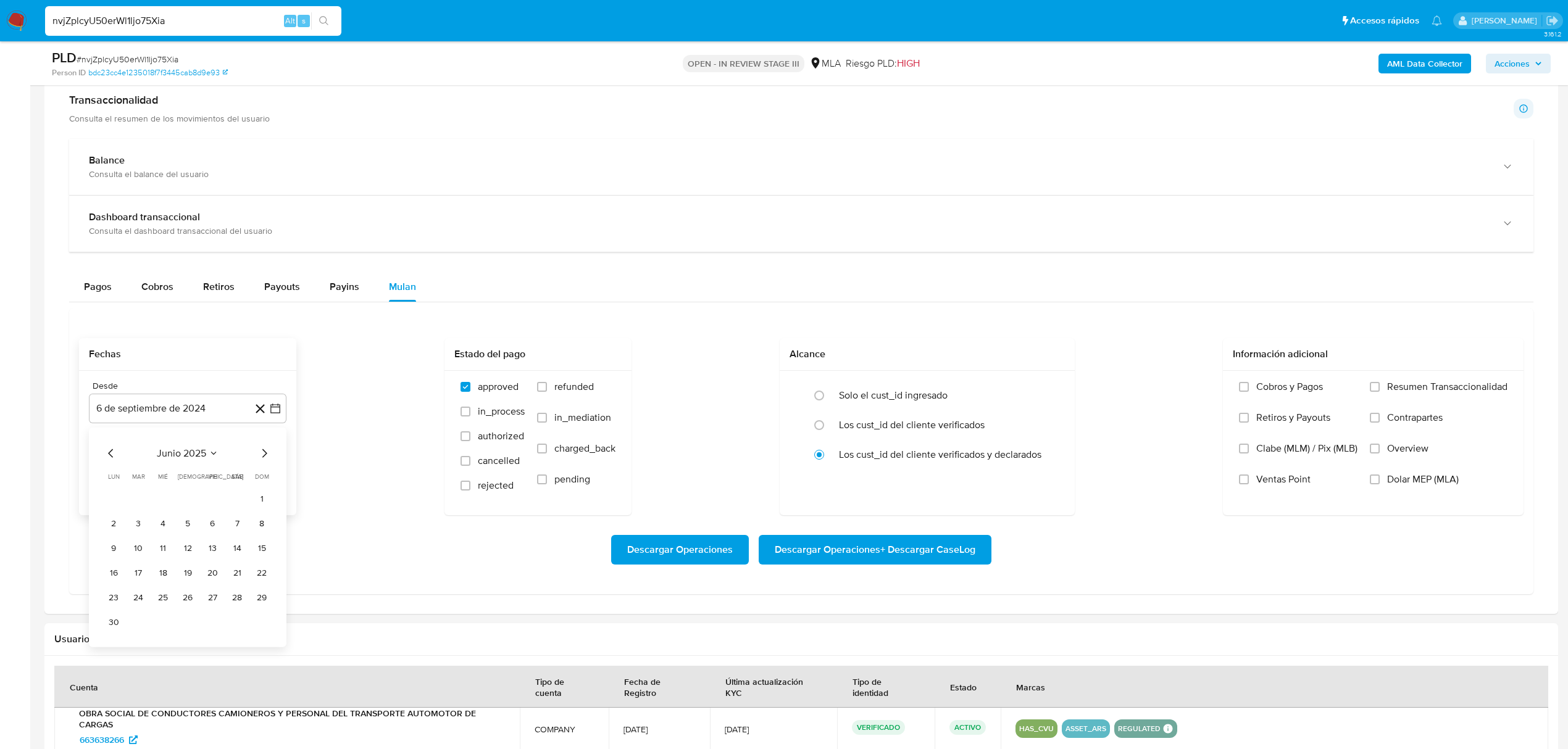
click at [268, 456] on icon "Mes siguiente" at bounding box center [264, 454] width 15 height 15
click at [132, 504] on button "1" at bounding box center [138, 499] width 20 height 20
click at [216, 479] on button "6 de octubre de 2025" at bounding box center [187, 471] width 198 height 29
drag, startPoint x: 99, startPoint y: 527, endPoint x: 105, endPoint y: 522, distance: 7.8
click at [102, 524] on div "octubre 2025 octubre 2025 lun lunes mar martes mié miércoles jue jueves vie vie…" at bounding box center [187, 588] width 198 height 195
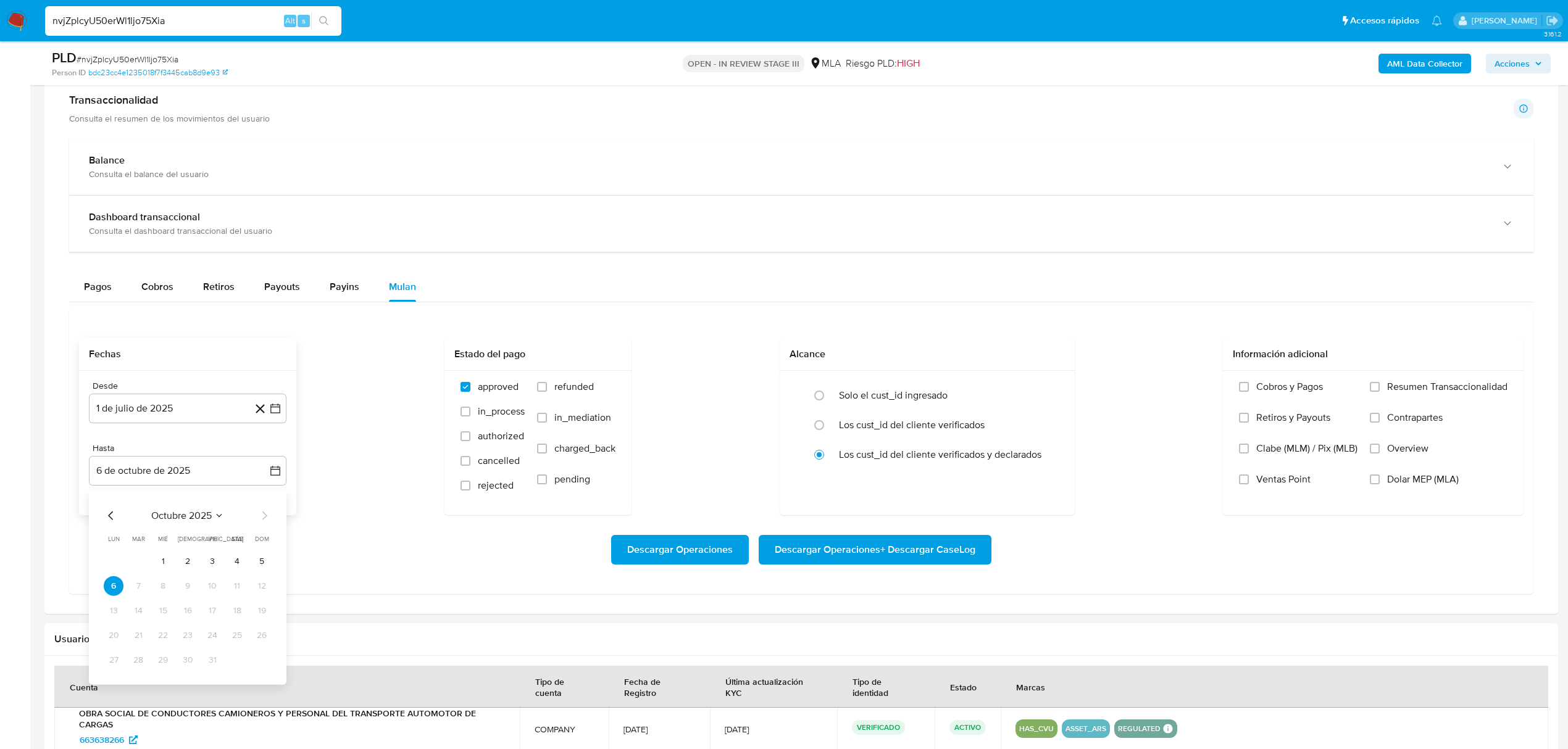
click at [105, 522] on icon "Mes anterior" at bounding box center [111, 516] width 15 height 15
click at [257, 658] on button "31" at bounding box center [261, 660] width 20 height 20
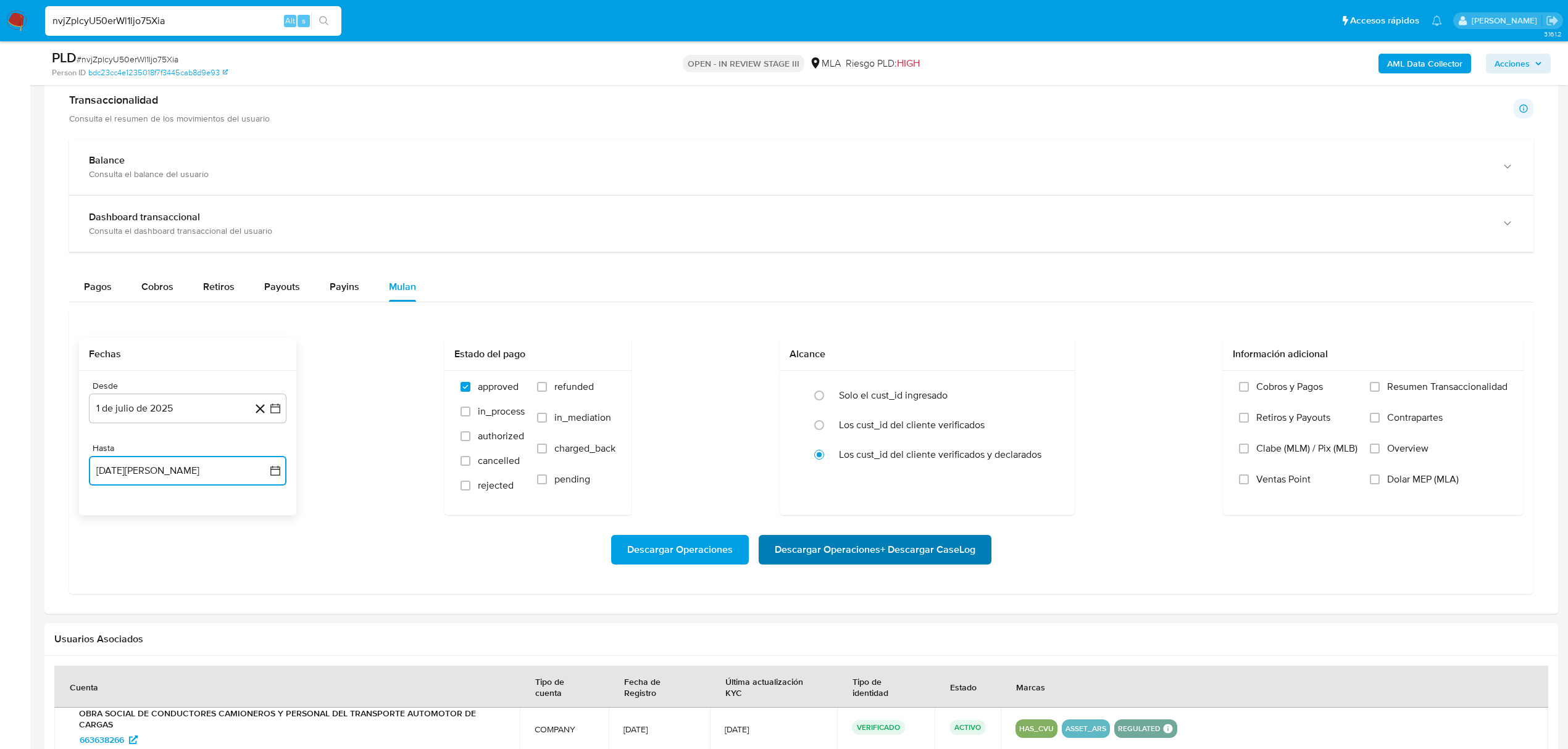
click at [929, 556] on span "Descargar Operaciones + Descargar CaseLog" at bounding box center [875, 550] width 200 height 27
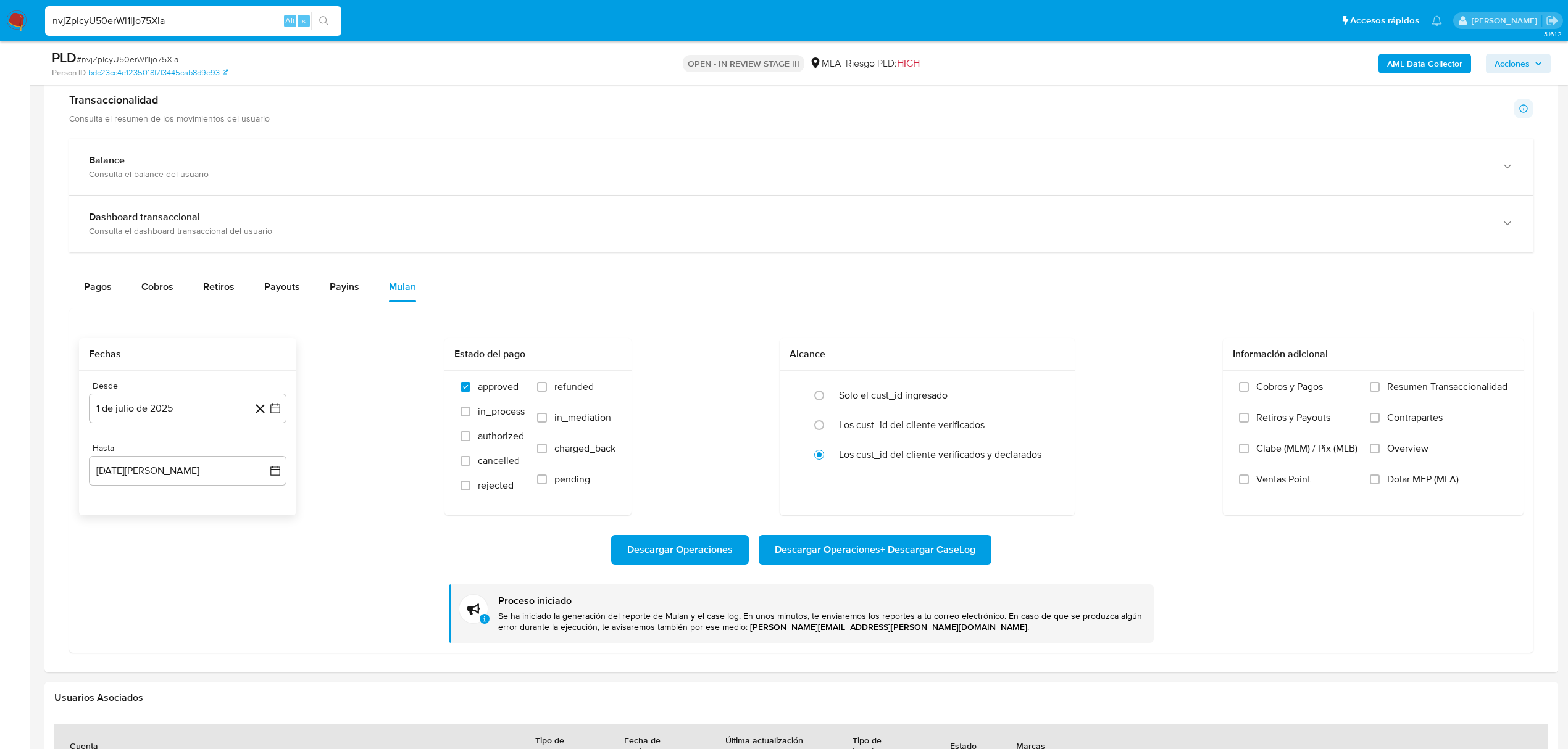
drag, startPoint x: 195, startPoint y: 21, endPoint x: -61, endPoint y: 50, distance: 257.6
click at [0, 50] on html "Pausado Ver notificaciones nvjZplcyU50erWl1ljo75Xia Alt s Accesos rápidos Presi…" at bounding box center [784, 254] width 1568 height 2153
paste input "uAwEDUr44wtRLT9tQOhaFKPr"
type input "uAwEDUr44wtRLT9tQOhaFKPr"
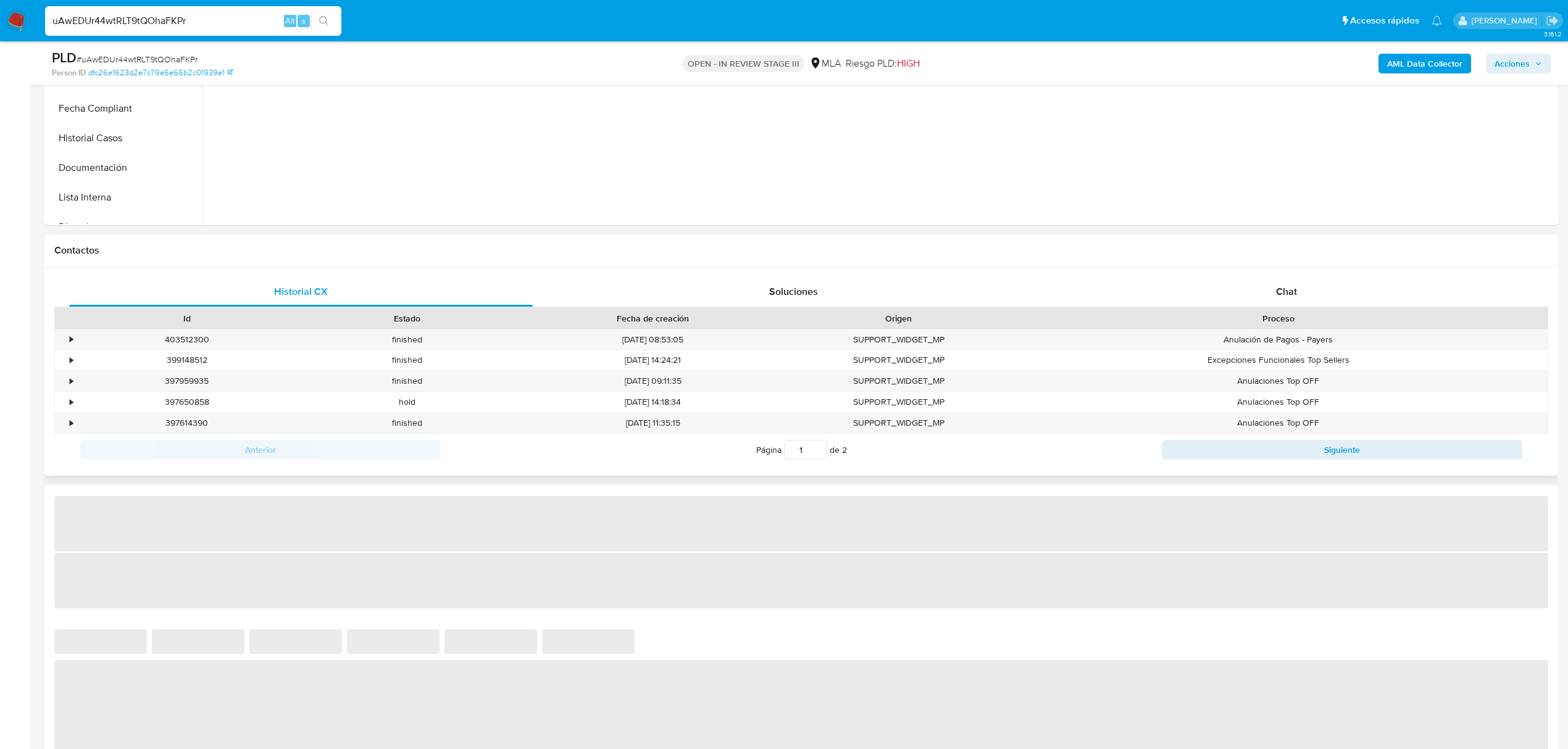
select select "10"
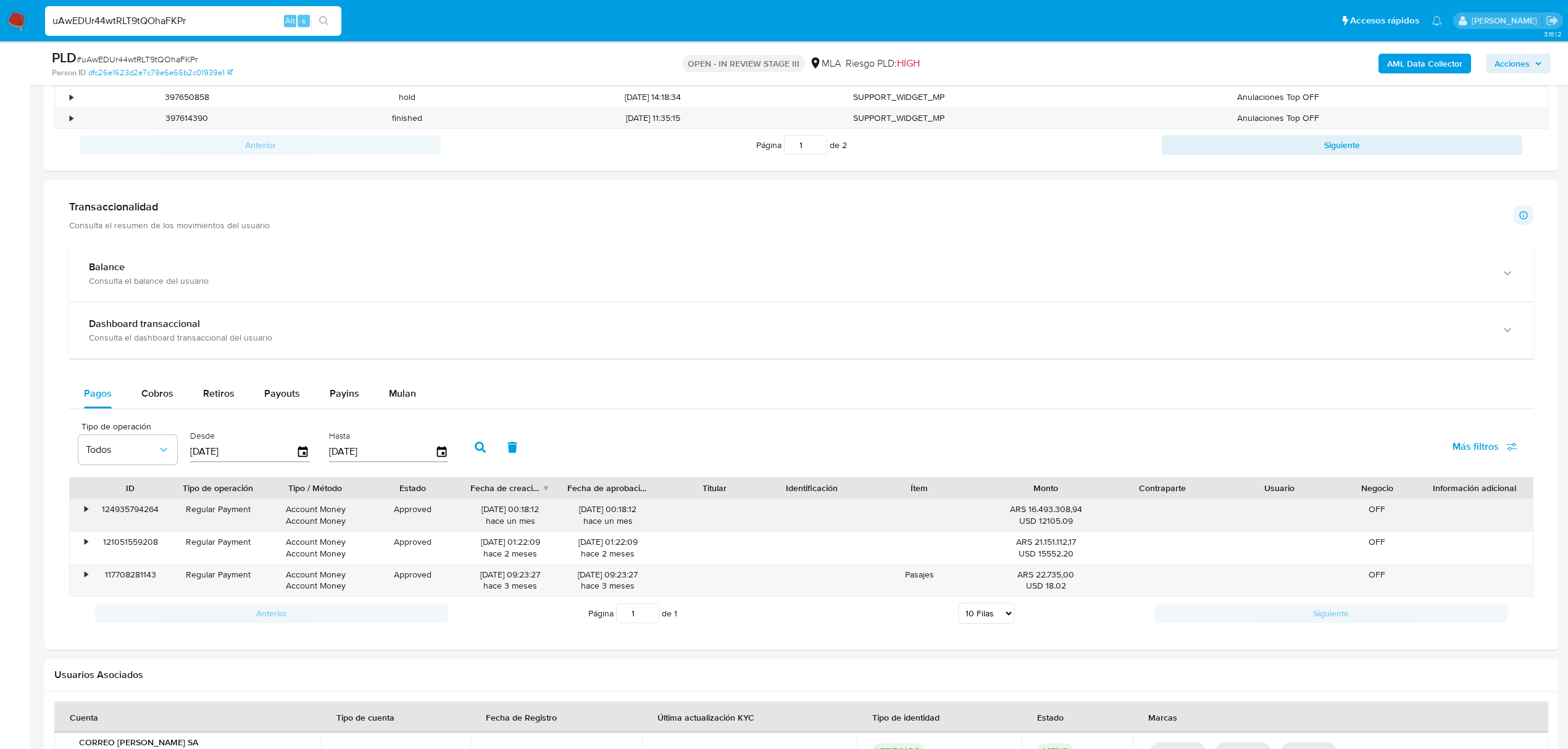
scroll to position [905, 0]
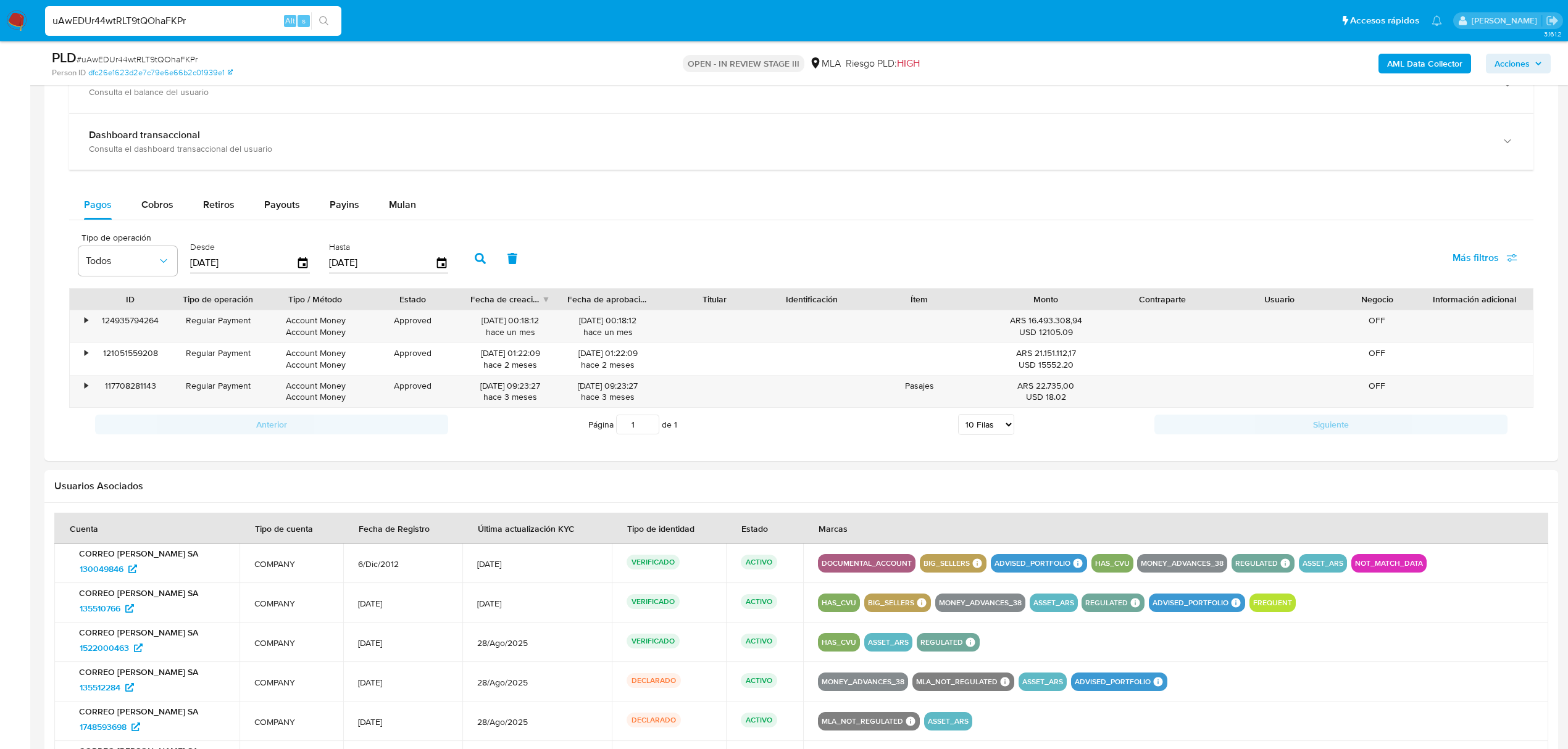
drag, startPoint x: 198, startPoint y: 16, endPoint x: -16, endPoint y: 31, distance: 214.5
click at [0, 31] on html "Pausado Ver notificaciones uAwEDUr44wtRLT9tQOhaFKPr Alt s Accesos rápidos Presi…" at bounding box center [784, 230] width 1568 height 2270
paste input "imx8nN0CT0ltruwDDnBDnUVB"
type input "imx8nN0CT0ltruwDDnBDnUVB"
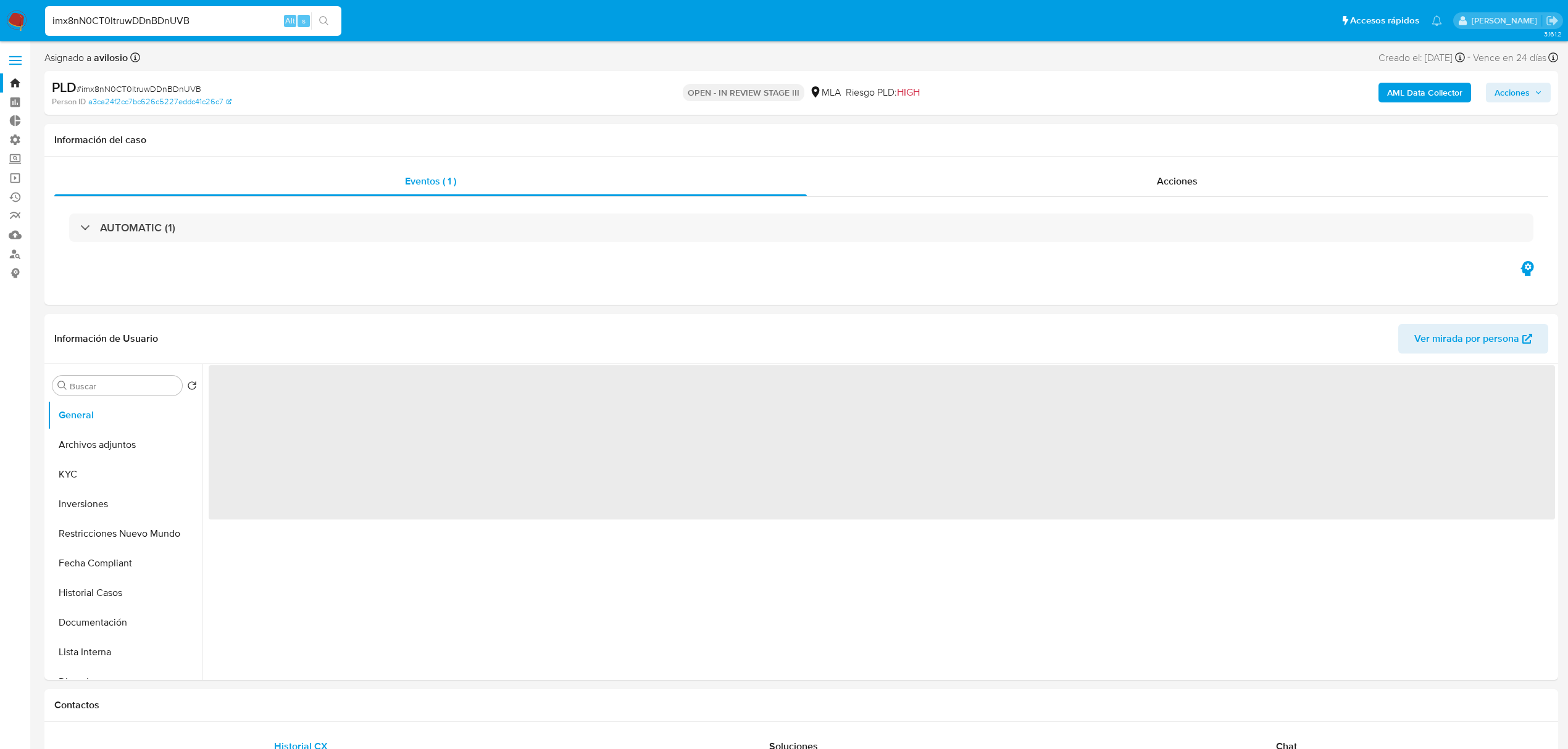
select select "10"
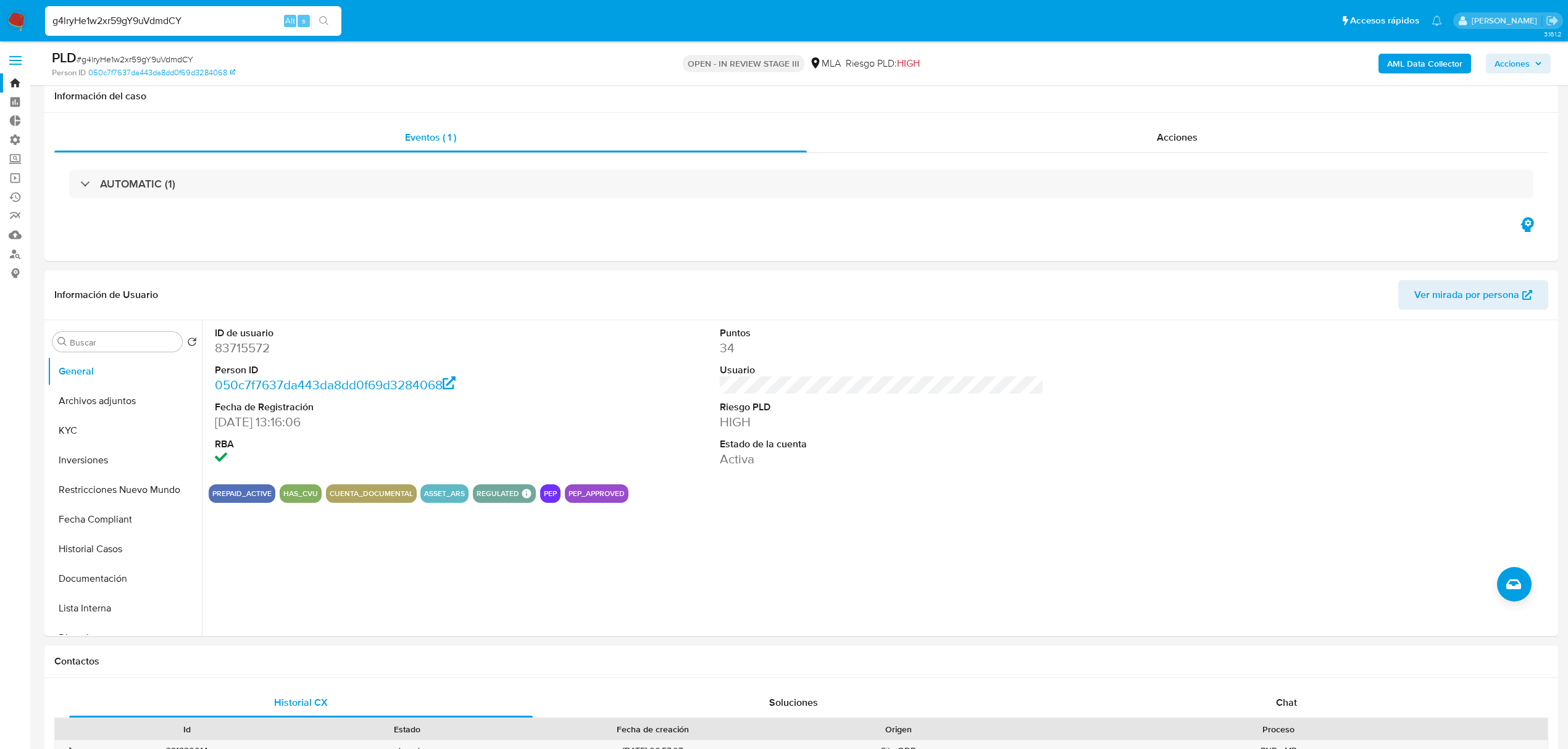
scroll to position [576, 0]
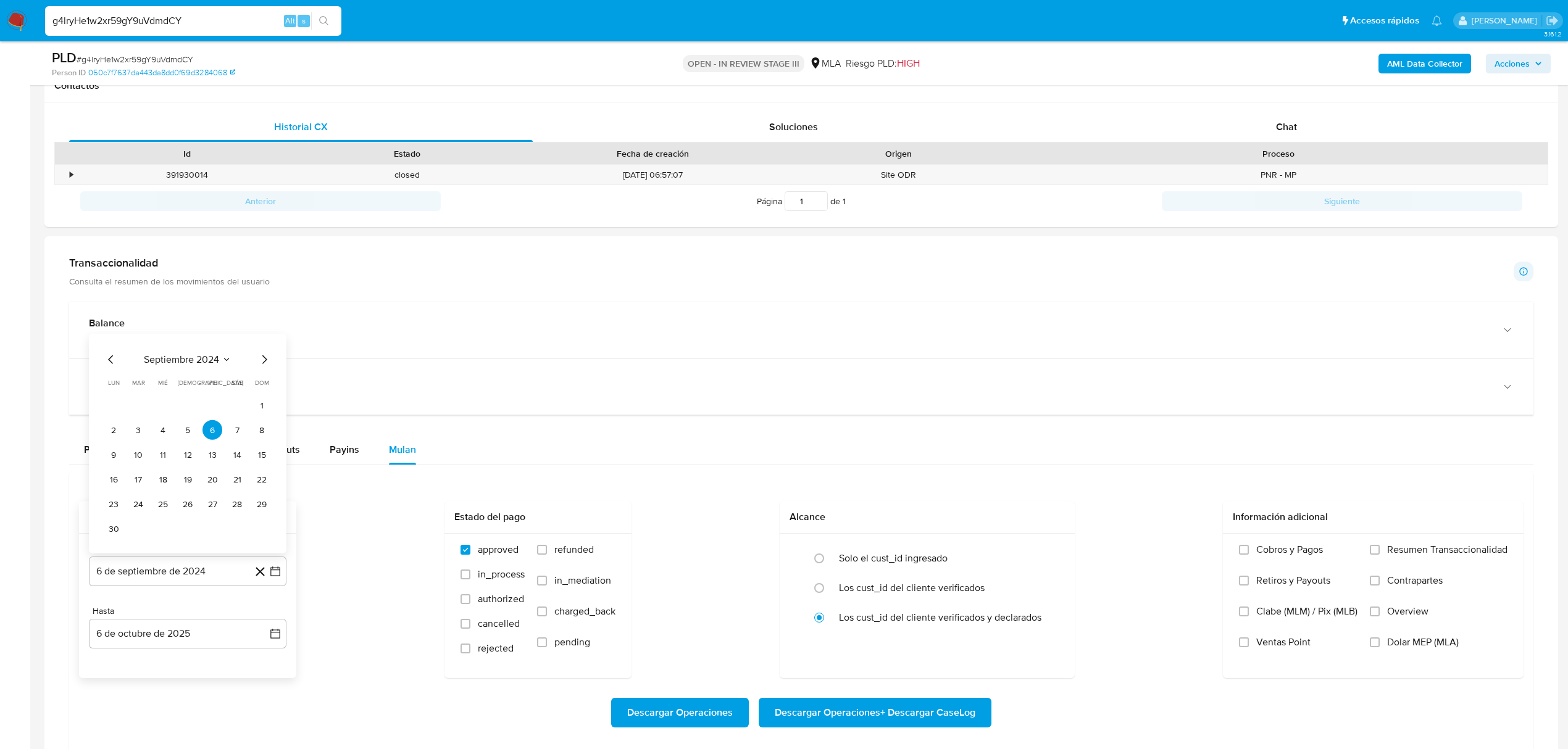
click at [269, 363] on icon "Mes siguiente" at bounding box center [264, 360] width 15 height 15
click at [269, 363] on div "octubre 2024 octubre 2024 lun lunes mar martes mié miércoles jue jueves vie vie…" at bounding box center [187, 456] width 198 height 195
click at [265, 387] on icon "Mes siguiente" at bounding box center [265, 385] width 5 height 9
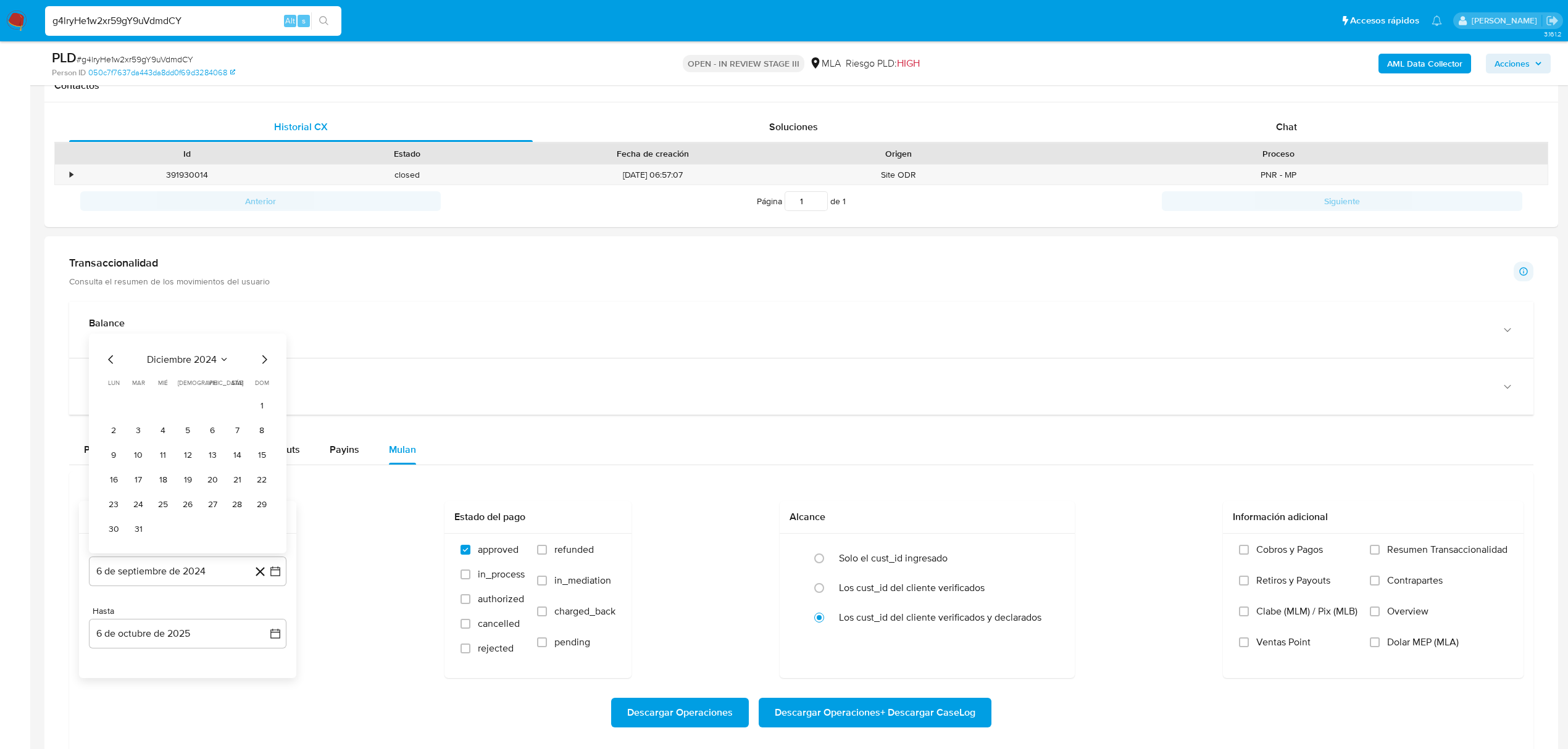
click at [265, 387] on span "dom" at bounding box center [262, 383] width 14 height 9
click at [268, 371] on div "diciembre 2024 diciembre 2024 lun lunes mar martes mié miércoles jue jueves vie…" at bounding box center [187, 446] width 168 height 186
click at [268, 367] on icon "Mes siguiente" at bounding box center [264, 360] width 15 height 15
click at [268, 371] on div "enero 2025 enero 2025 lun lunes mar martes mié miércoles jue jueves vie viernes…" at bounding box center [187, 456] width 198 height 195
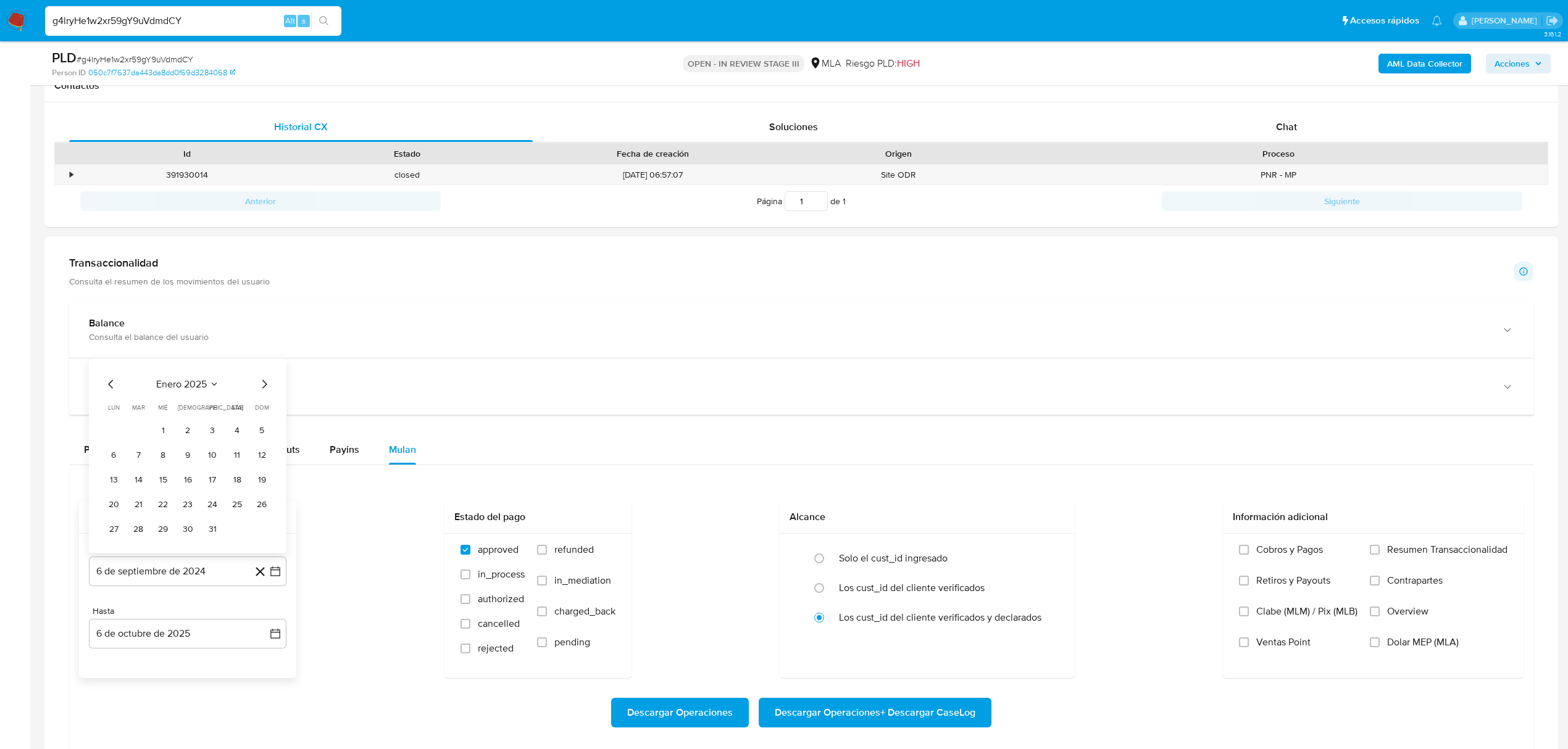
click at [264, 381] on icon "Mes siguiente" at bounding box center [264, 385] width 15 height 15
click at [264, 383] on span "dom" at bounding box center [262, 383] width 14 height 9
click at [269, 367] on icon "Mes siguiente" at bounding box center [264, 360] width 15 height 15
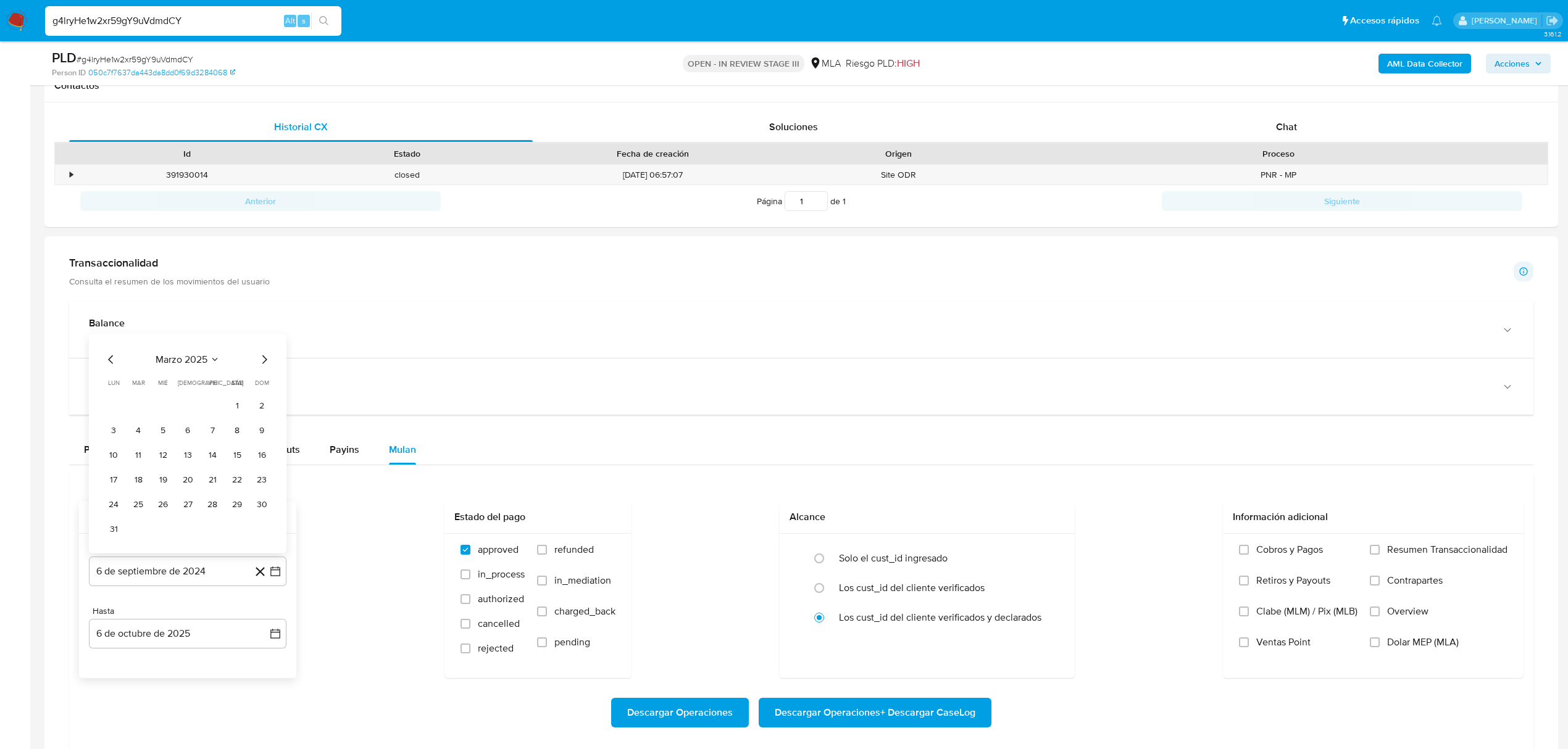
click at [269, 367] on div "marzo 2025 marzo 2025 lun lunes mar martes mié miércoles jue jueves vie viernes…" at bounding box center [187, 444] width 198 height 220
click at [262, 389] on icon "Mes siguiente" at bounding box center [264, 385] width 15 height 15
click at [265, 355] on icon "Mes siguiente" at bounding box center [264, 360] width 15 height 15
drag, startPoint x: 135, startPoint y: 433, endPoint x: 170, endPoint y: 449, distance: 38.5
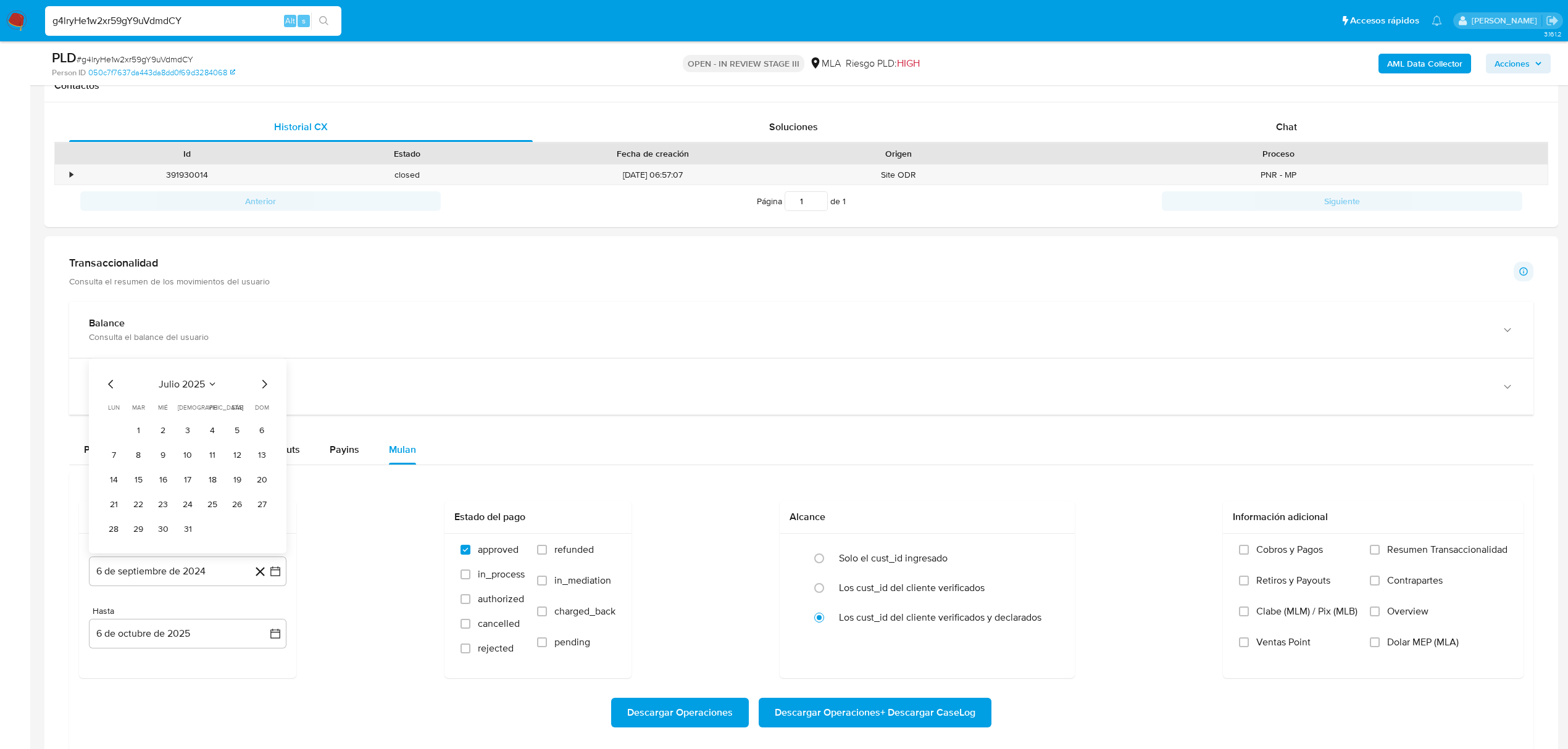
click at [136, 433] on button "1" at bounding box center [138, 430] width 20 height 20
click at [204, 656] on div "Desde 1 de julio de 2025 6-09-2024 Hasta 6 de octubre de 2025 6-10-2025" at bounding box center [187, 605] width 217 height 144
click at [221, 645] on button "6 de octubre de 2025" at bounding box center [187, 634] width 198 height 29
click at [103, 444] on div "octubre 2025 octubre 2025 lun lunes mar martes mié miércoles jue jueves vie vie…" at bounding box center [187, 519] width 198 height 195
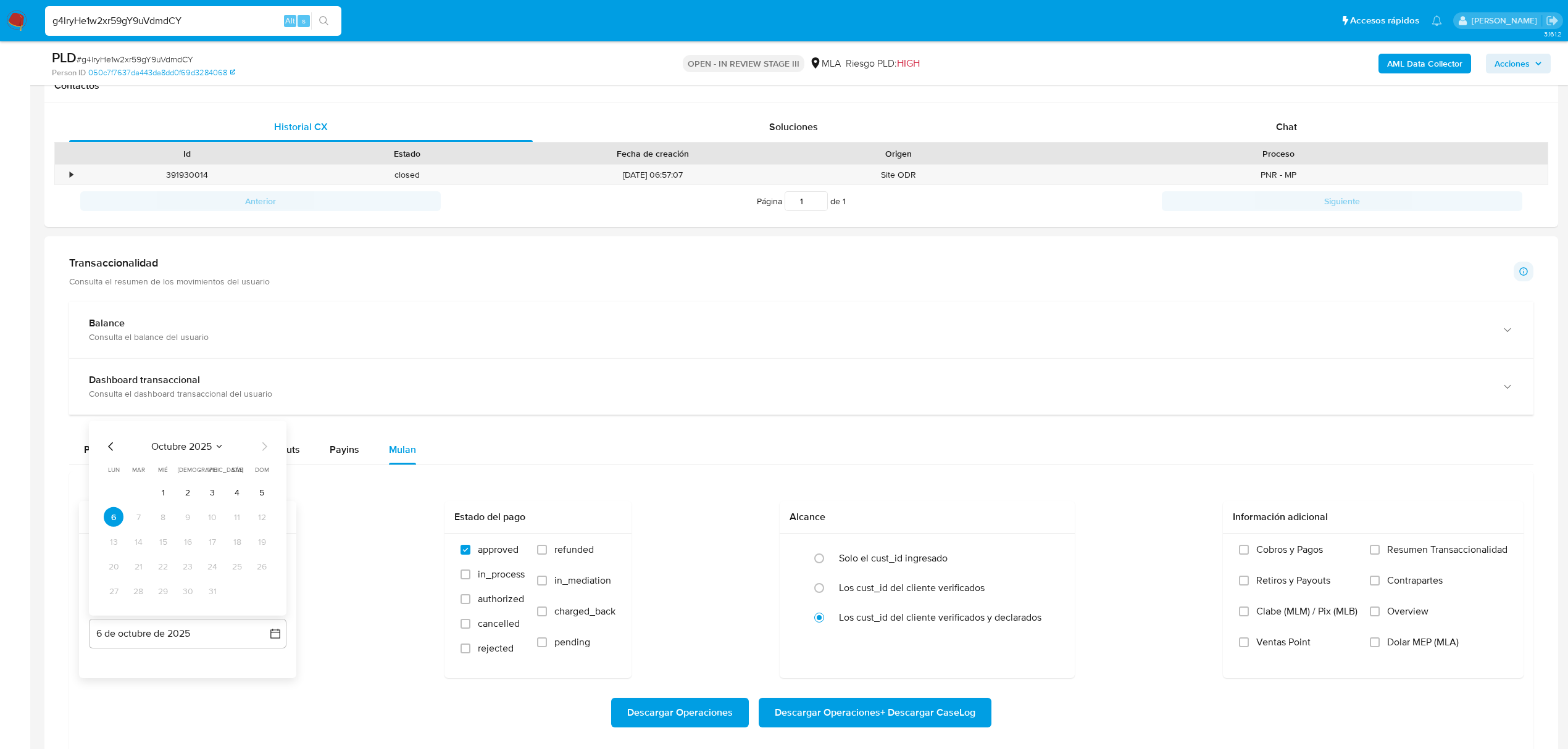
click at [103, 444] on div "octubre 2025 octubre 2025 lun lunes mar martes mié miércoles jue jueves vie vie…" at bounding box center [187, 519] width 198 height 195
click at [107, 452] on icon "Mes anterior" at bounding box center [111, 447] width 15 height 15
click at [264, 591] on button "31" at bounding box center [261, 591] width 20 height 20
click at [1388, 653] on label "Dolar MEP (MLA)" at bounding box center [1438, 651] width 137 height 31
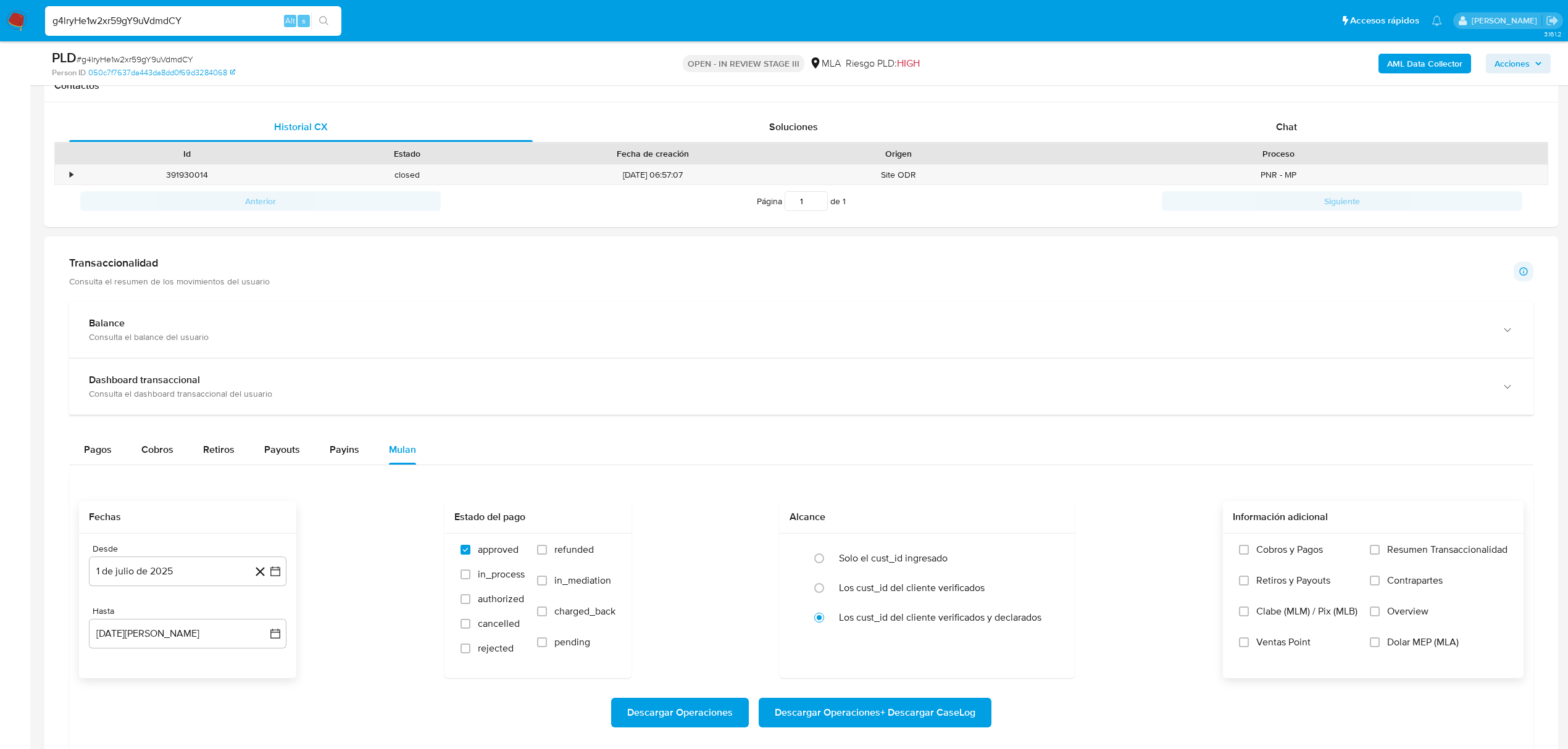
click at [1380, 648] on input "Dolar MEP (MLA)" at bounding box center [1374, 642] width 10 height 10
click at [892, 714] on span "Descargar Operaciones + Descargar CaseLog" at bounding box center [875, 713] width 200 height 27
drag, startPoint x: 216, startPoint y: 18, endPoint x: -211, endPoint y: 18, distance: 427.0
click at [0, 18] on html "Pausado Ver notificaciones g4lryHe1w2xr59gY9uVdmdCY Alt s Accesos rápidos Presi…" at bounding box center [784, 404] width 1568 height 1961
paste input "4yxVY0NR1RN70BGxj4xZnjxr"
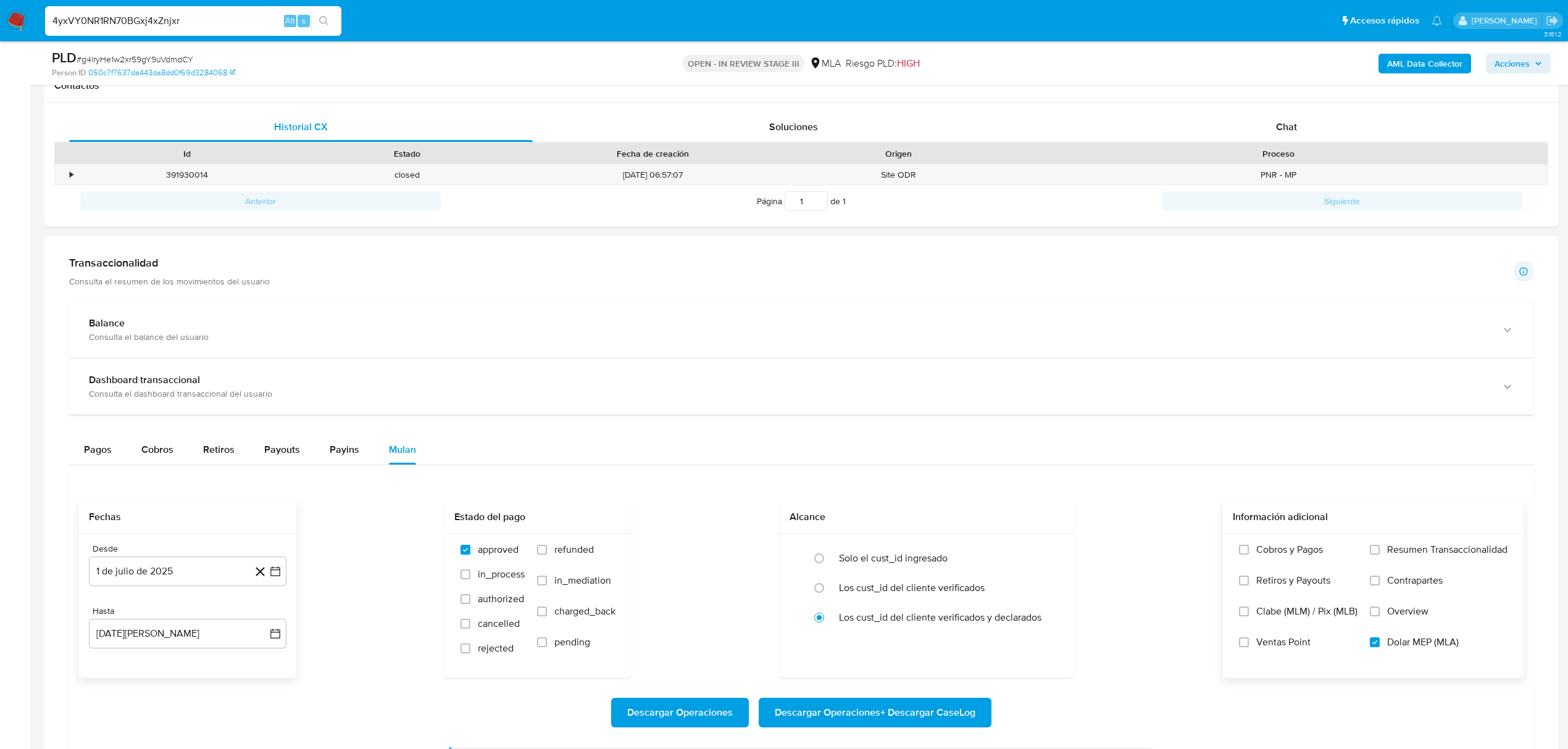
type input "4yxVY0NR1RN70BGxj4xZnjxr"
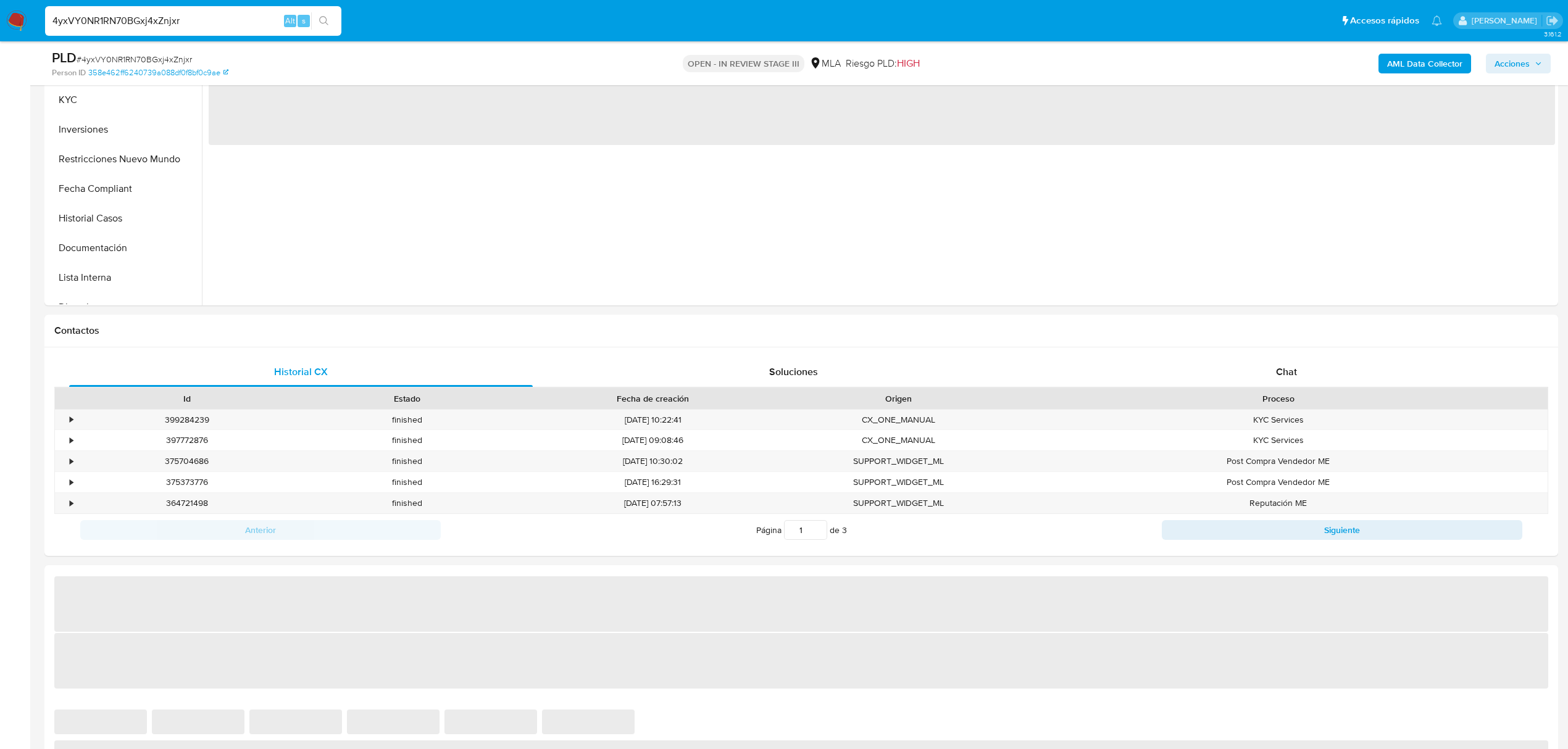
scroll to position [494, 0]
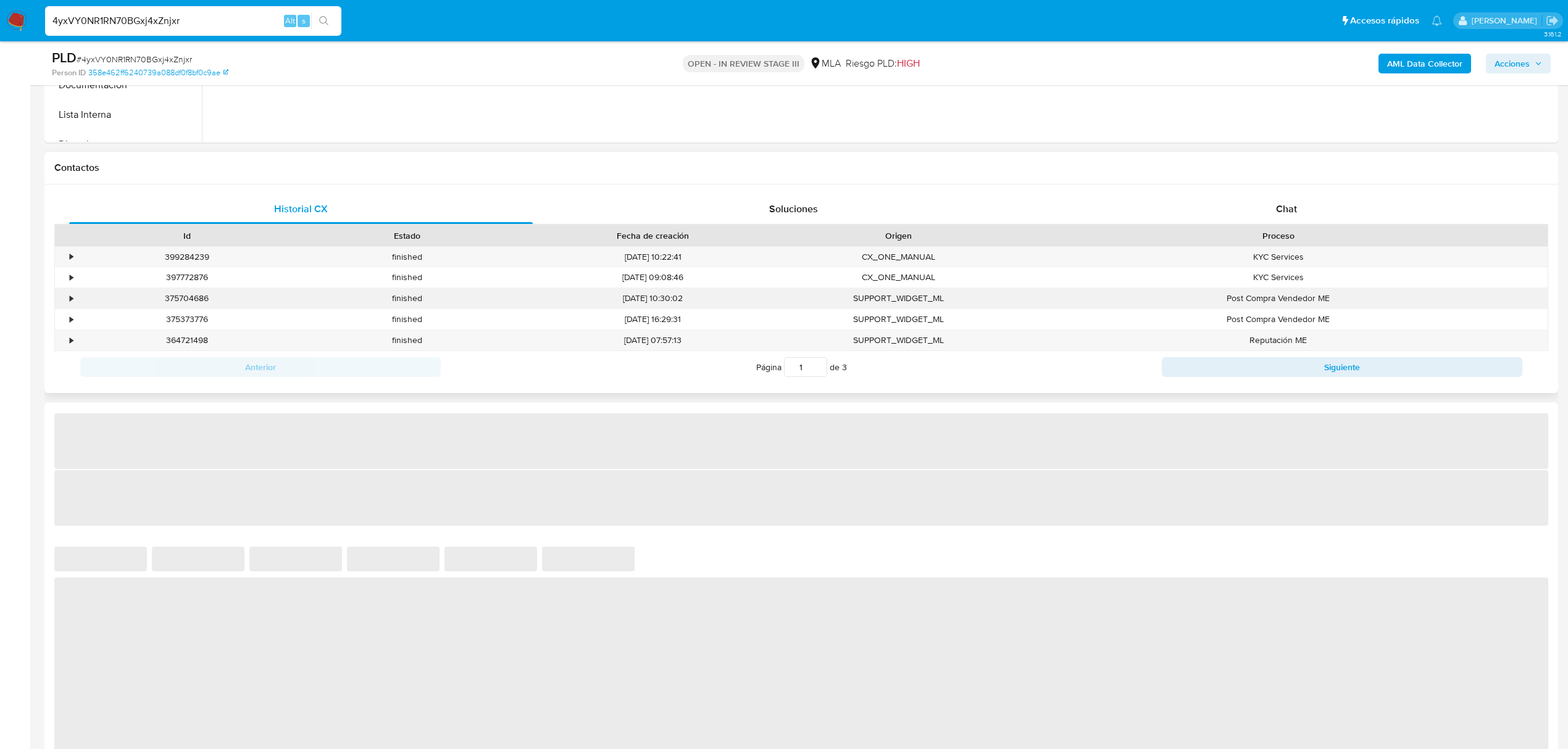
select select "10"
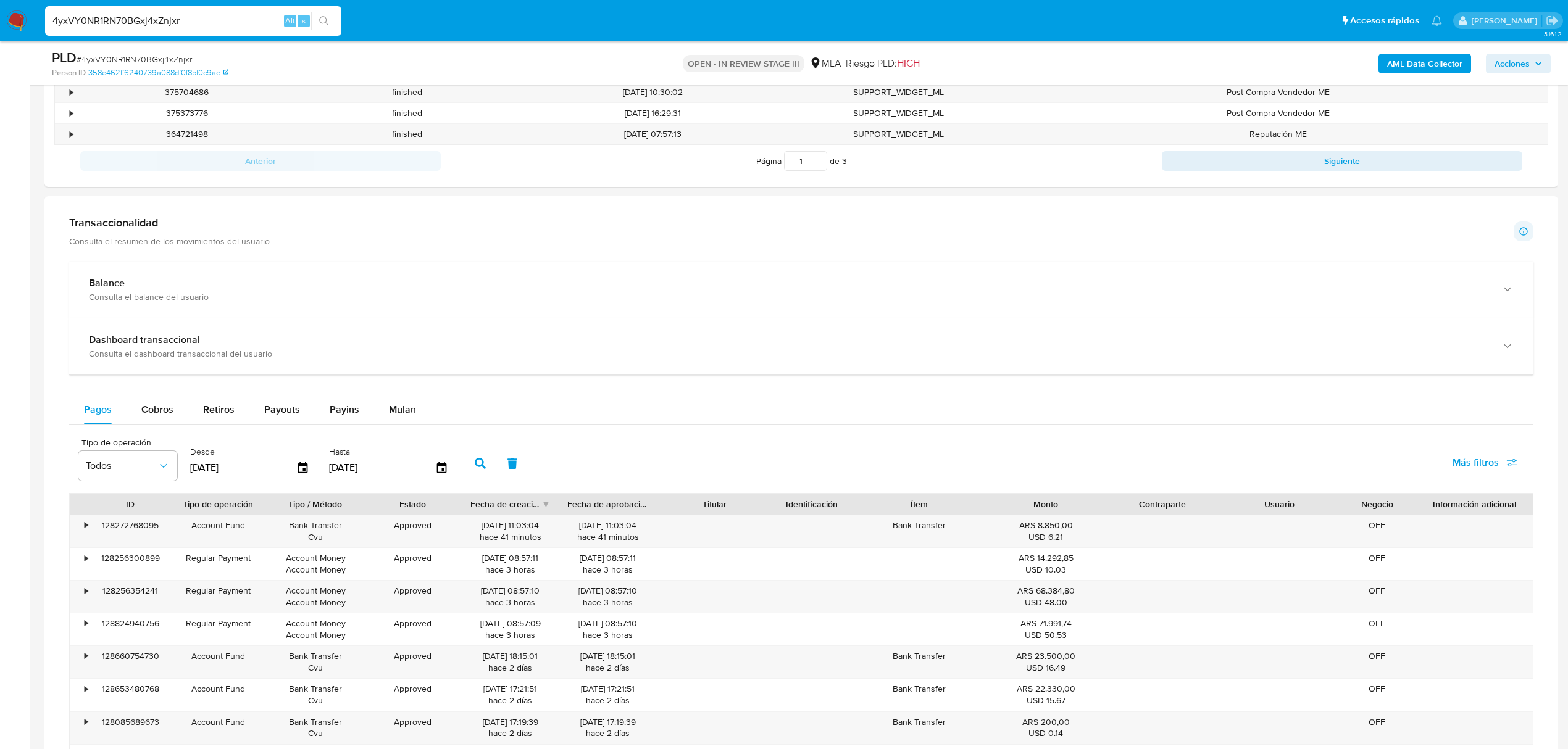
scroll to position [823, 0]
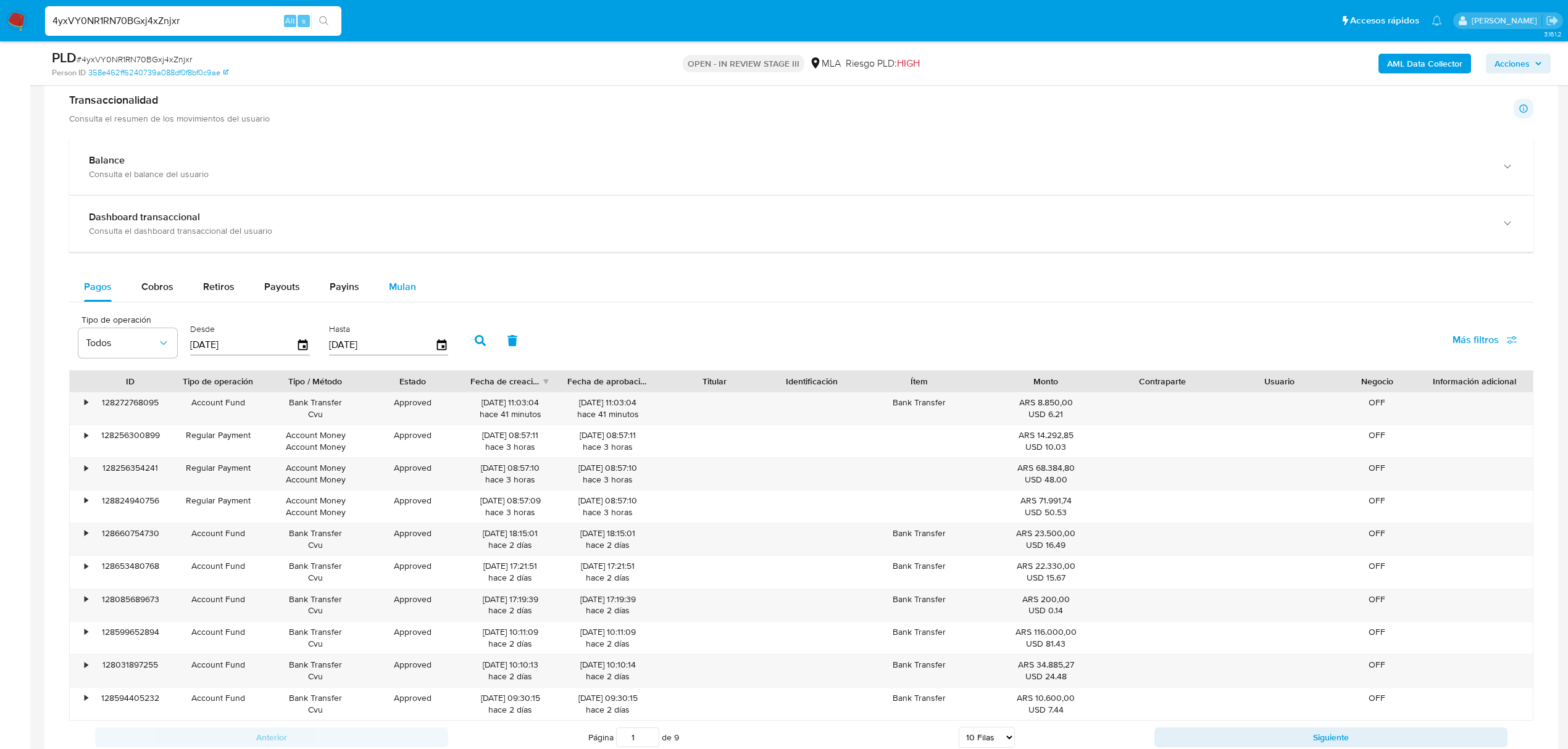
click at [398, 285] on span "Mulan" at bounding box center [402, 286] width 27 height 14
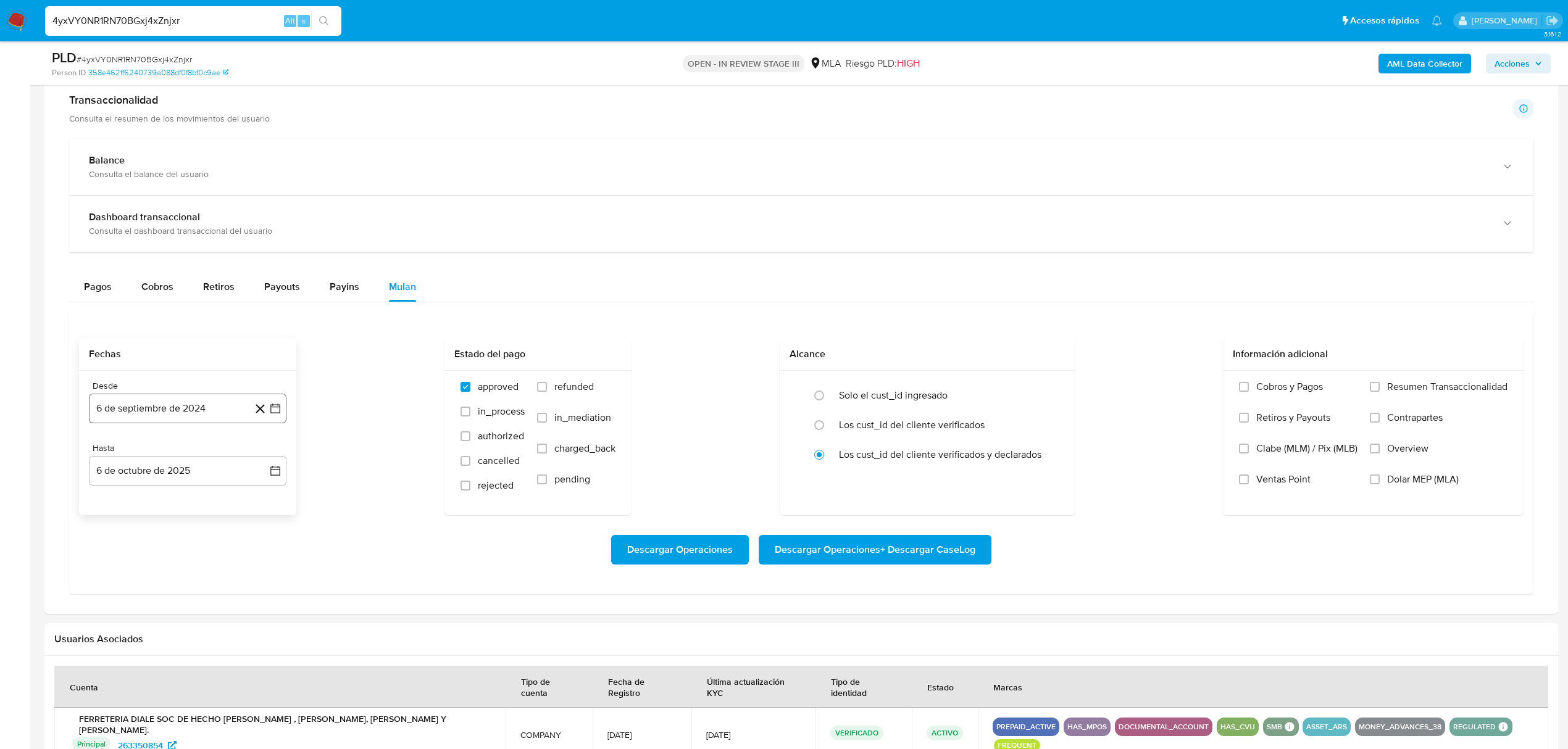
click at [189, 409] on button "6 de septiembre de 2024" at bounding box center [187, 408] width 198 height 29
click at [98, 459] on div "septiembre 2024 septiembre 2024 lun lunes mar martes mié miércoles jue jueves v…" at bounding box center [187, 538] width 198 height 220
click at [267, 459] on icon "Mes siguiente" at bounding box center [264, 454] width 15 height 15
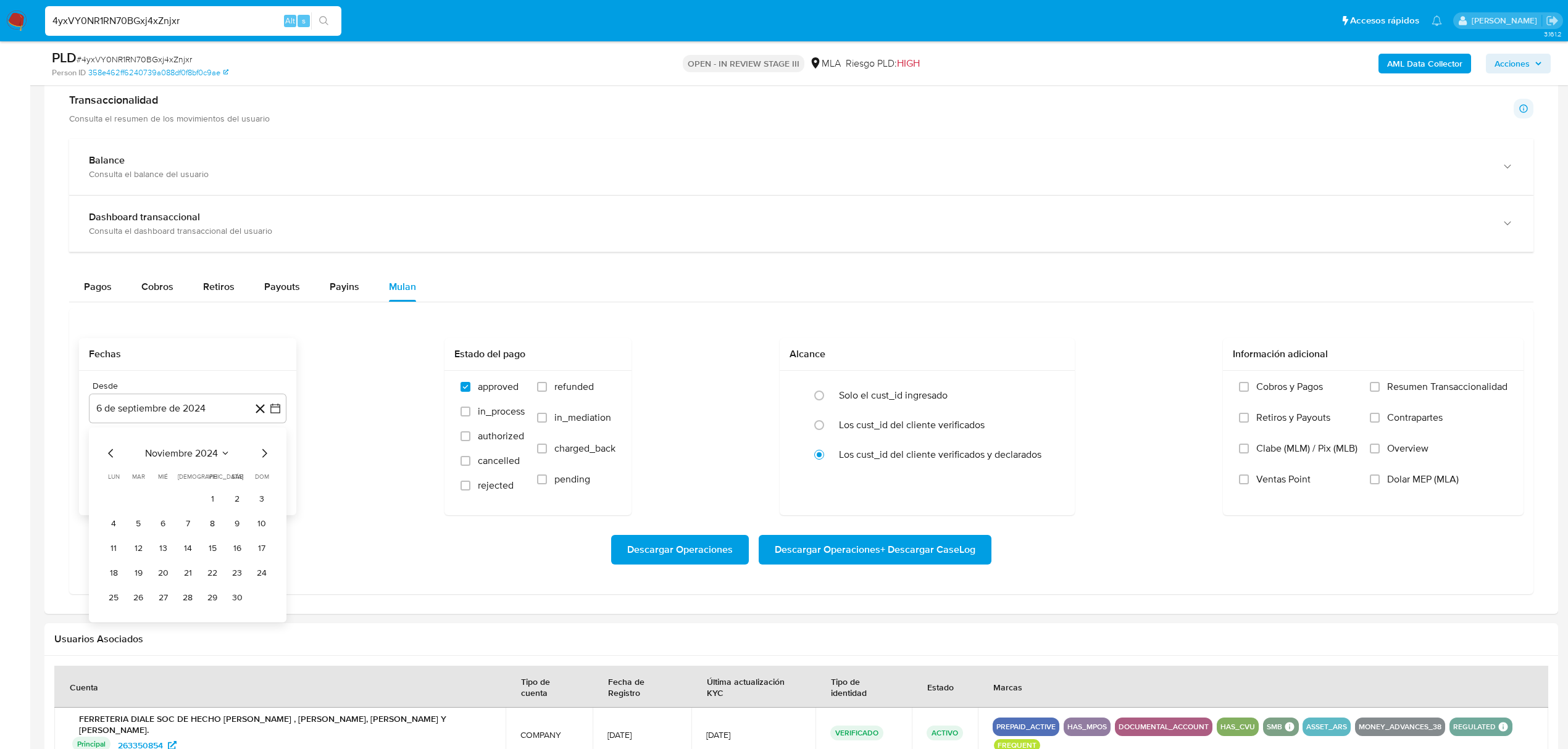
click at [267, 459] on icon "Mes siguiente" at bounding box center [264, 454] width 15 height 15
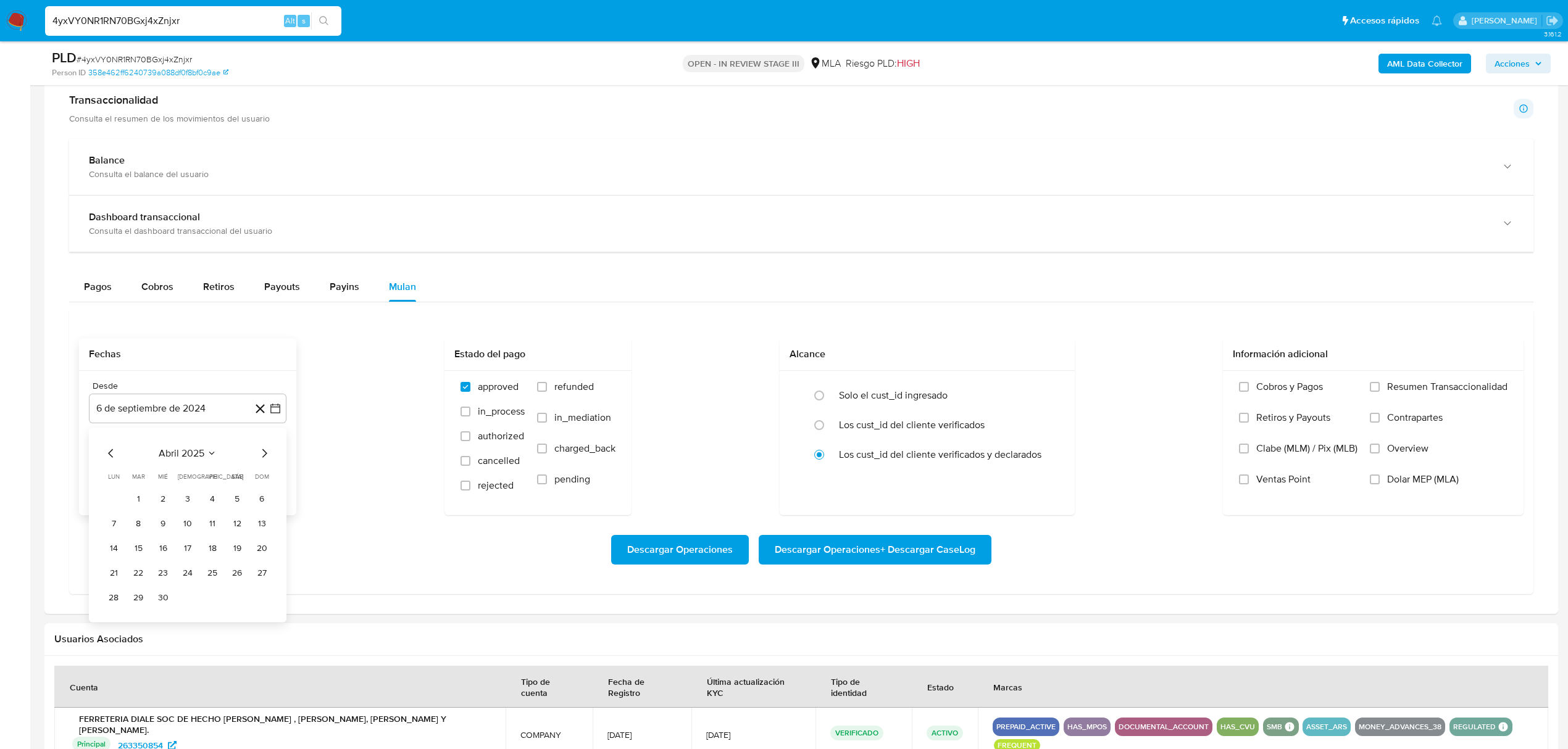
click at [267, 459] on icon "Mes siguiente" at bounding box center [264, 454] width 15 height 15
click at [268, 456] on icon "Mes siguiente" at bounding box center [264, 454] width 15 height 15
click at [137, 500] on button "1" at bounding box center [138, 499] width 20 height 20
click at [239, 475] on button "6 de octubre de 2025" at bounding box center [187, 471] width 198 height 29
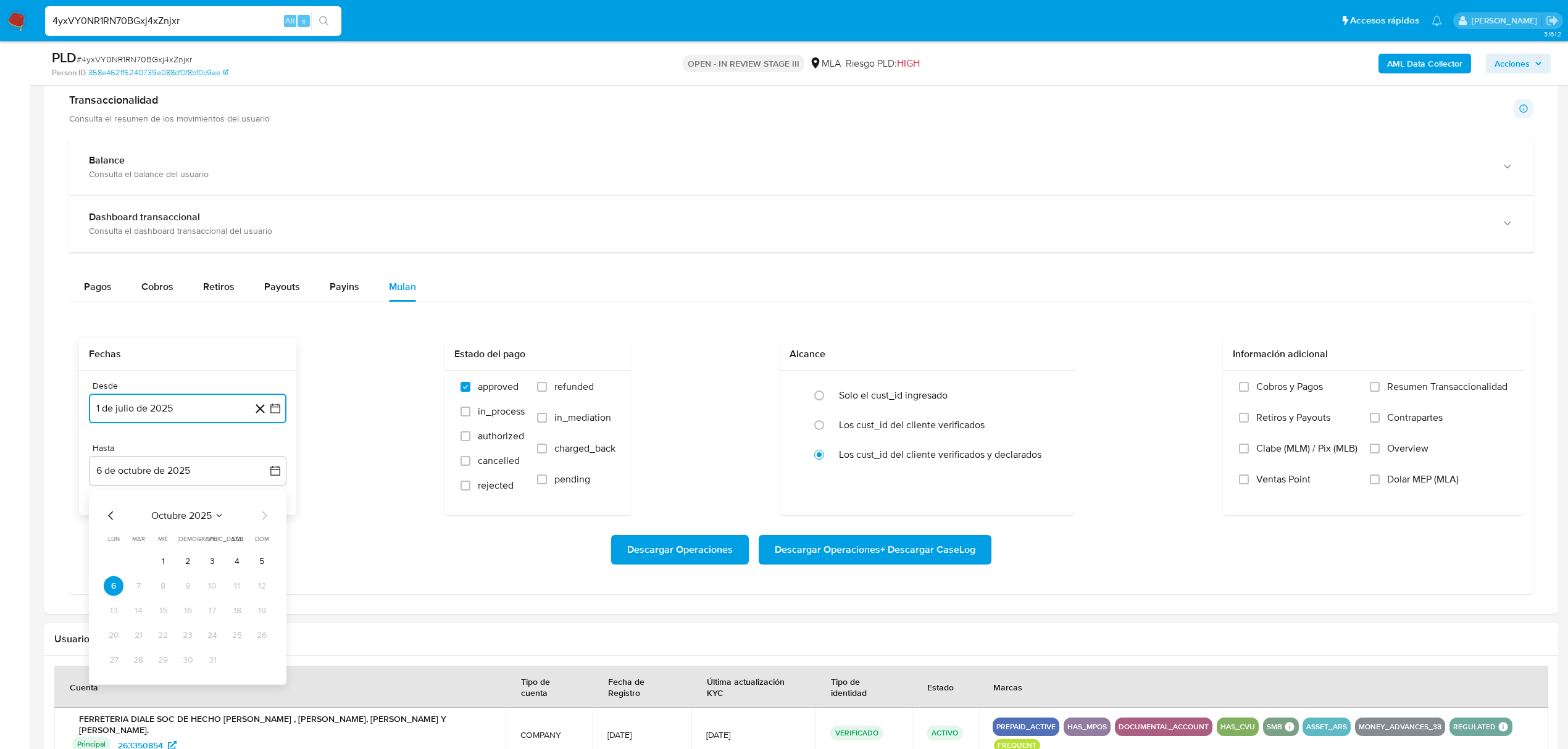
click at [116, 517] on icon "Mes anterior" at bounding box center [111, 516] width 15 height 15
click at [117, 517] on icon "Mes anterior" at bounding box center [111, 516] width 15 height 15
click at [114, 519] on icon "Mes anterior" at bounding box center [111, 516] width 15 height 15
click at [269, 524] on icon "Mes siguiente" at bounding box center [264, 516] width 15 height 15
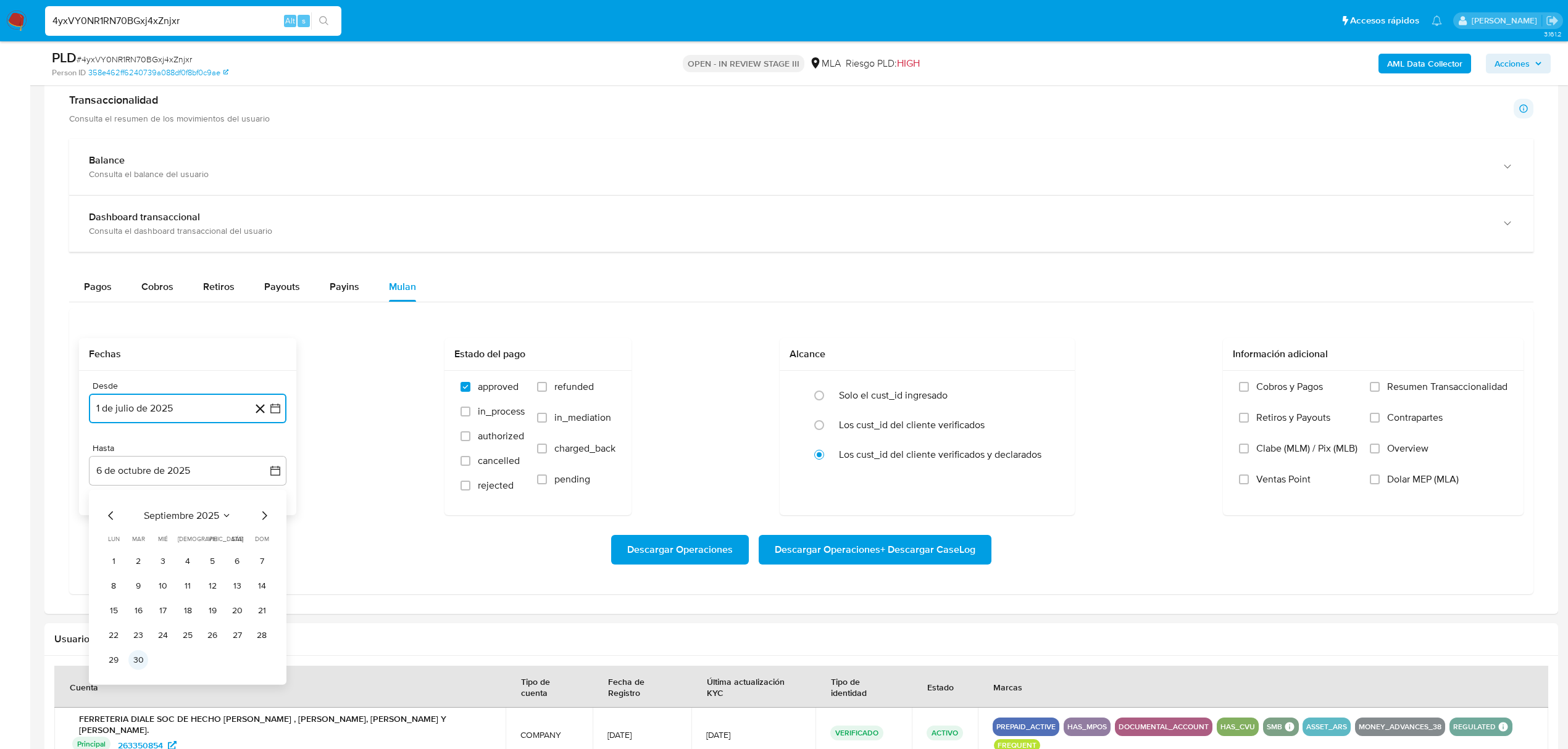
click at [136, 668] on button "30" at bounding box center [138, 660] width 20 height 20
click at [455, 569] on div "Descargar Operaciones Descargar Operaciones + Descargar CaseLog" at bounding box center [801, 550] width 1445 height 69
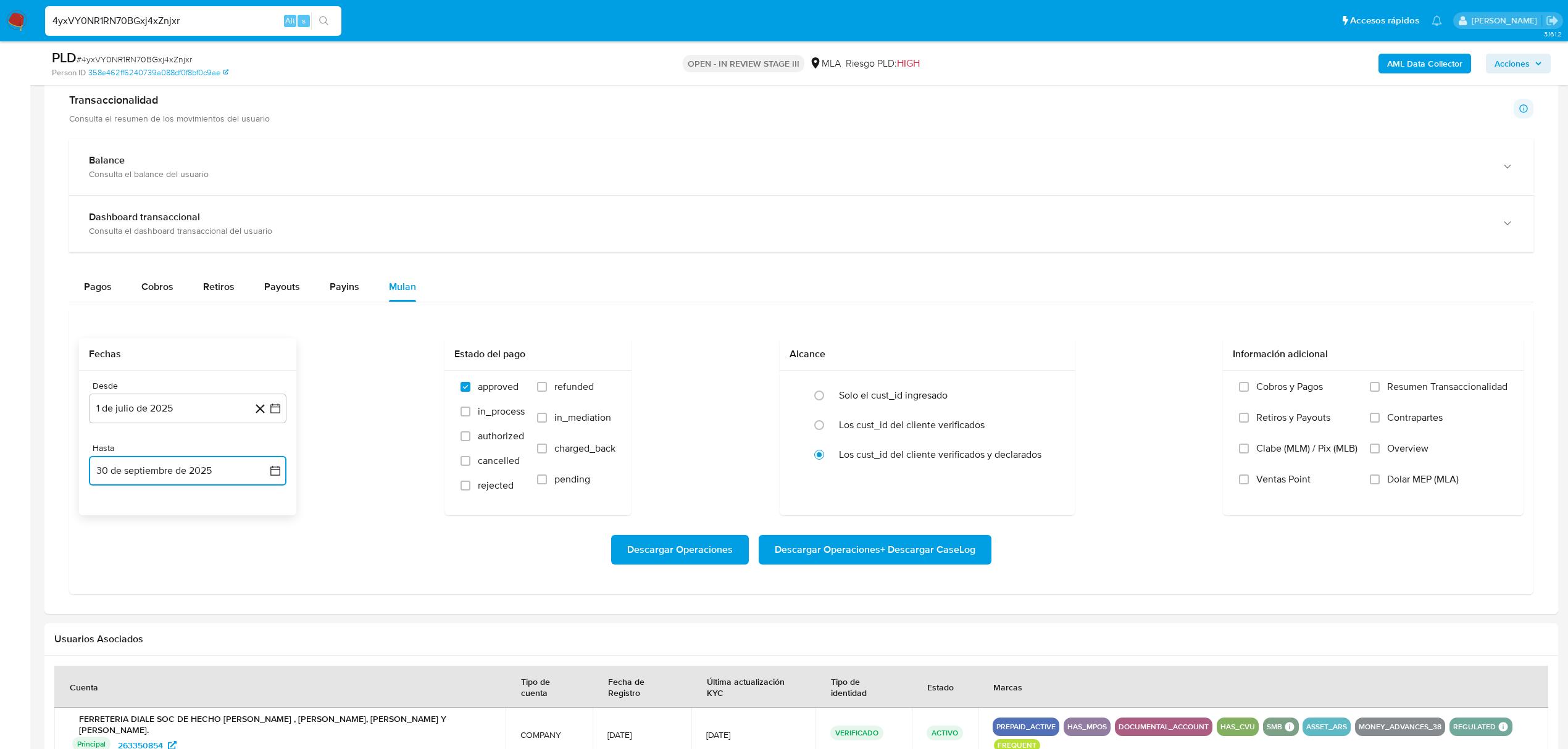
click at [193, 472] on button "30 de septiembre de 2025" at bounding box center [187, 471] width 198 height 29
click at [109, 518] on icon "Mes anterior" at bounding box center [111, 516] width 15 height 15
click at [265, 666] on button "31" at bounding box center [261, 660] width 20 height 20
drag, startPoint x: 424, startPoint y: 617, endPoint x: 455, endPoint y: 598, distance: 36.4
click at [427, 613] on div at bounding box center [801, 344] width 1514 height 541
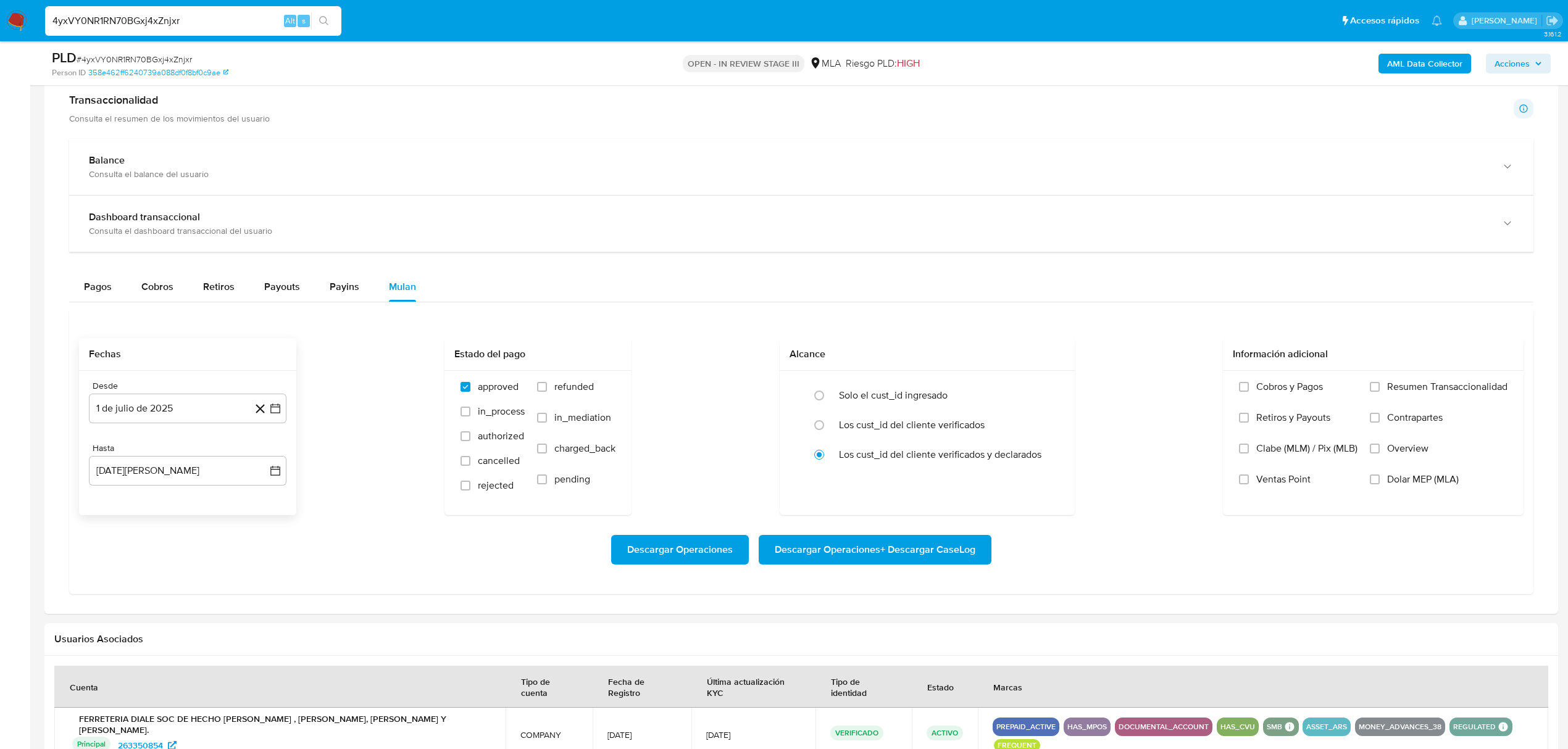
drag, startPoint x: 912, startPoint y: 554, endPoint x: 907, endPoint y: 557, distance: 5.8
click at [907, 557] on span "Descargar Operaciones + Descargar CaseLog" at bounding box center [875, 550] width 200 height 27
